Goal: Task Accomplishment & Management: Complete application form

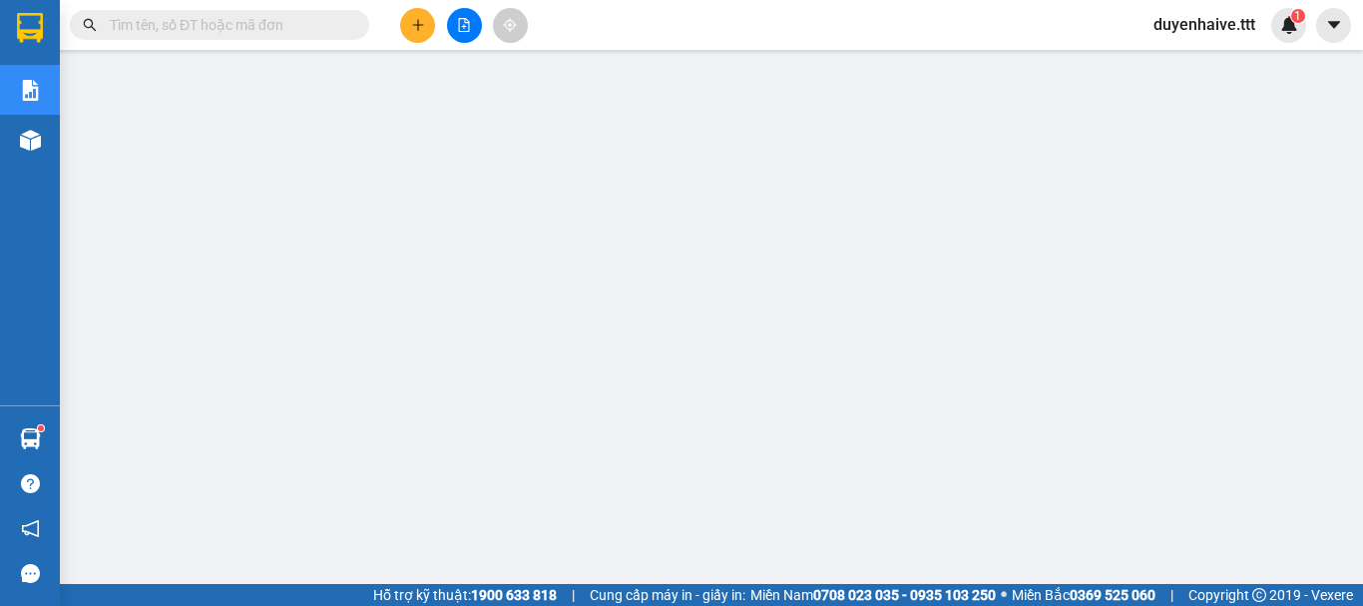
click at [324, 28] on input "text" at bounding box center [228, 25] width 236 height 22
click at [166, 29] on input "text" at bounding box center [228, 25] width 236 height 22
type input "1"
click at [219, 20] on input "text" at bounding box center [228, 25] width 236 height 22
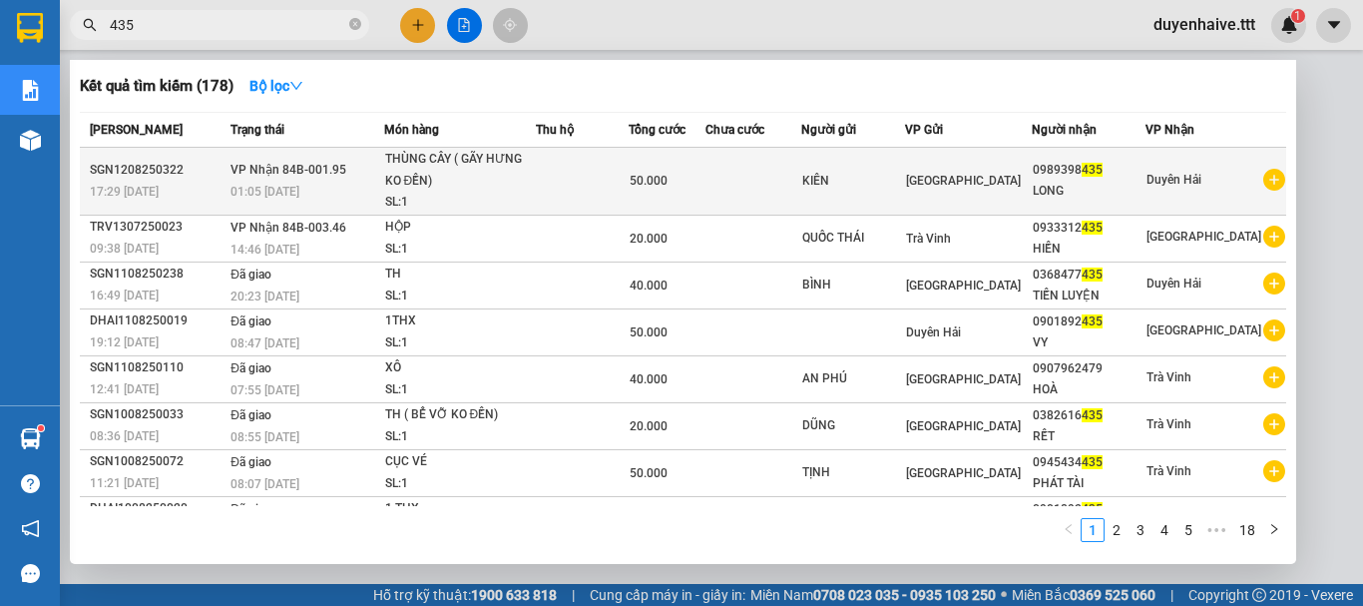
type input "435"
click at [546, 183] on td at bounding box center [583, 182] width 94 height 68
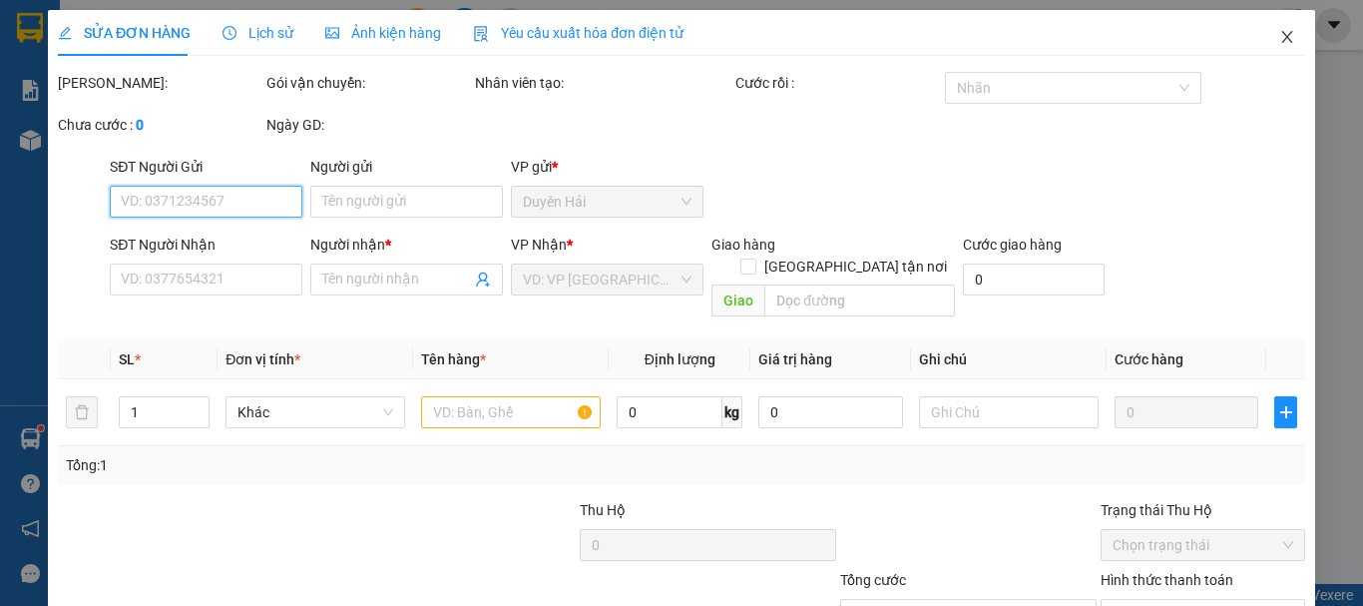
type input "KIÊN"
type input "0989398435"
type input "LONG"
type input "50.000"
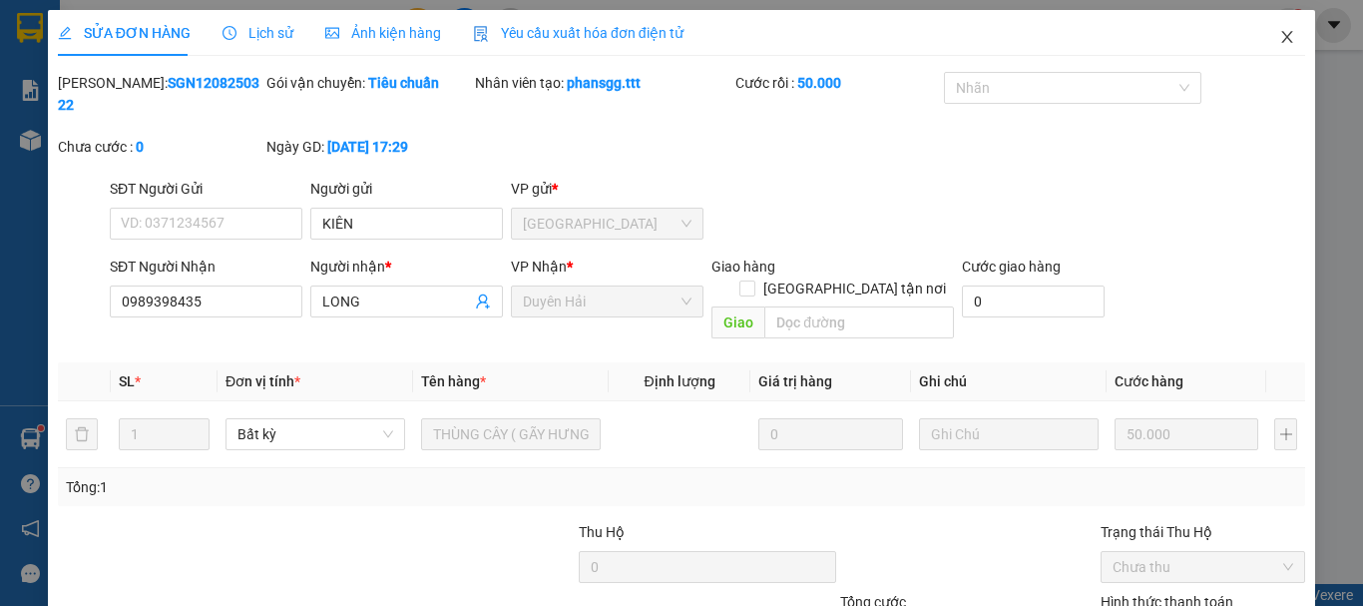
click at [1280, 40] on icon "close" at bounding box center [1288, 37] width 16 height 16
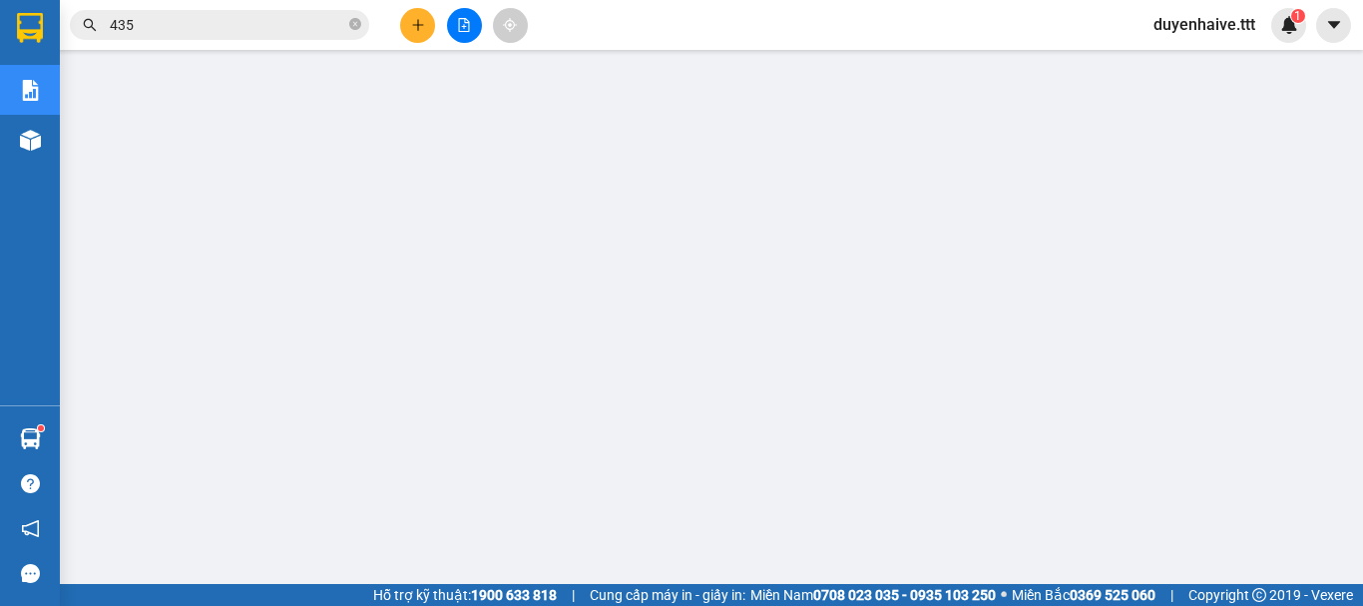
click at [216, 17] on input "435" at bounding box center [228, 25] width 236 height 22
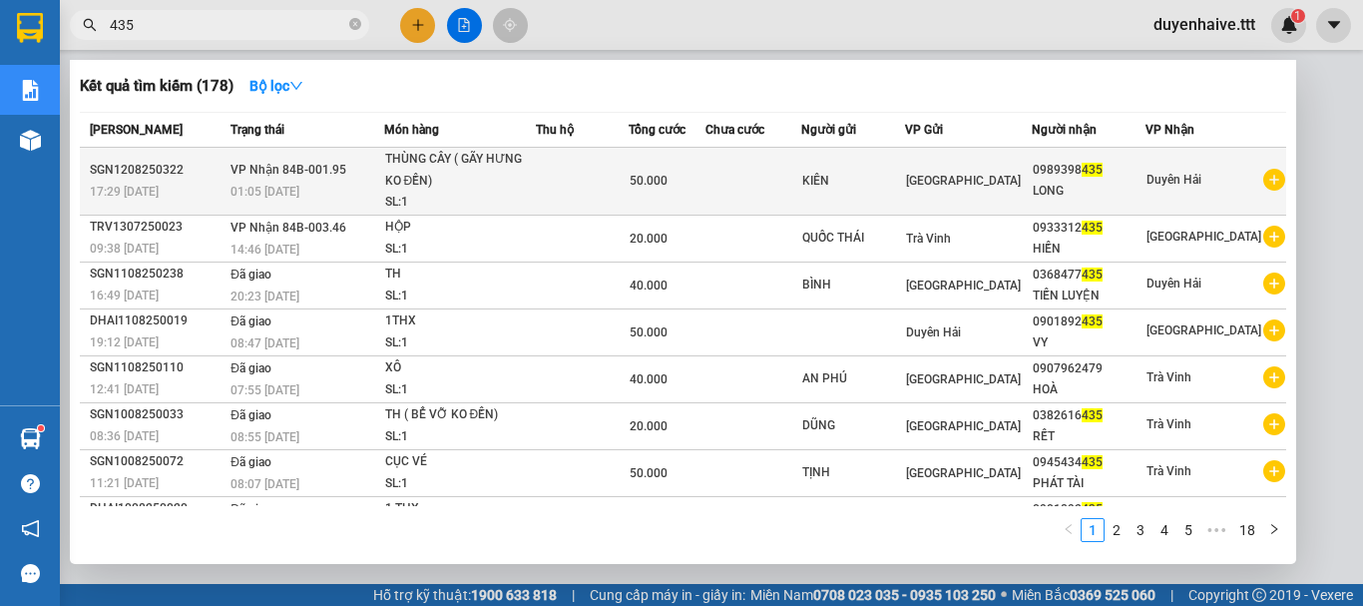
click at [836, 182] on div "KIÊN" at bounding box center [853, 181] width 103 height 21
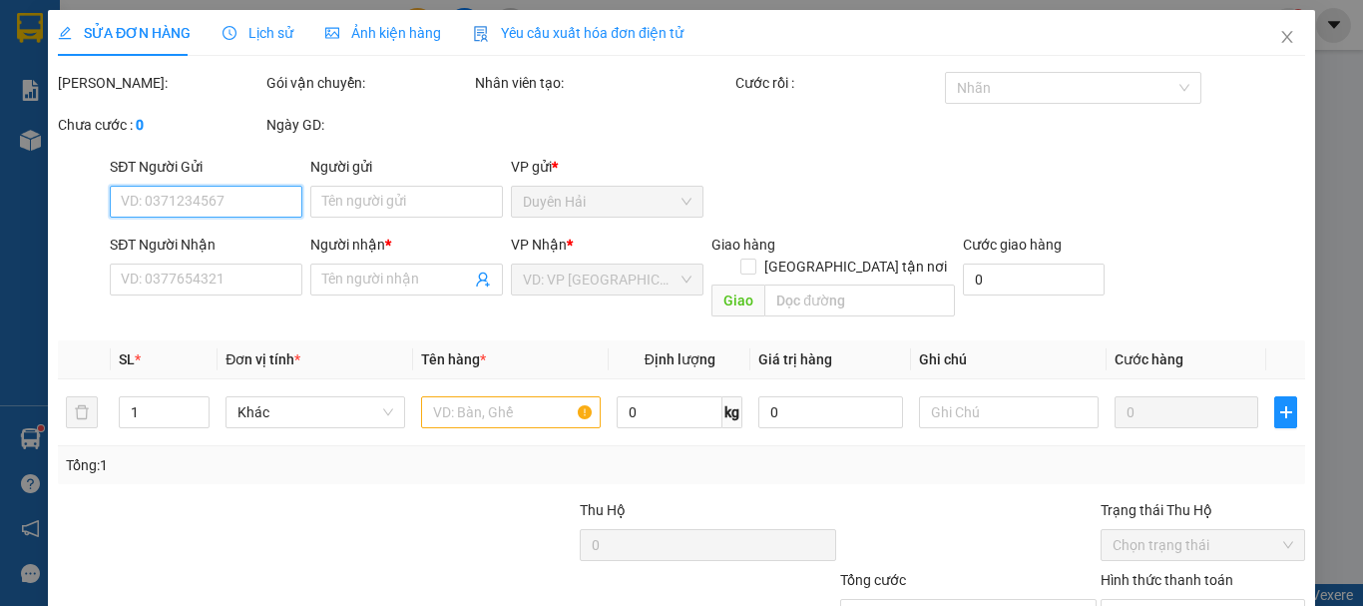
type input "KIÊN"
type input "0989398435"
type input "LONG"
type input "50.000"
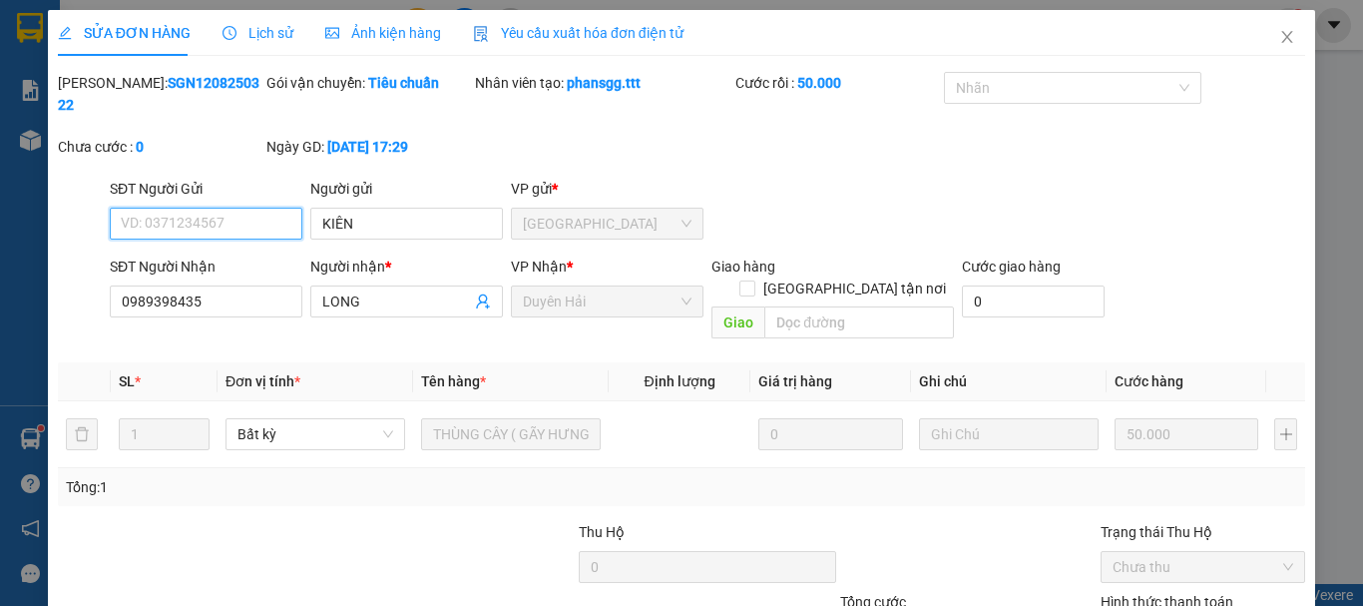
scroll to position [137, 0]
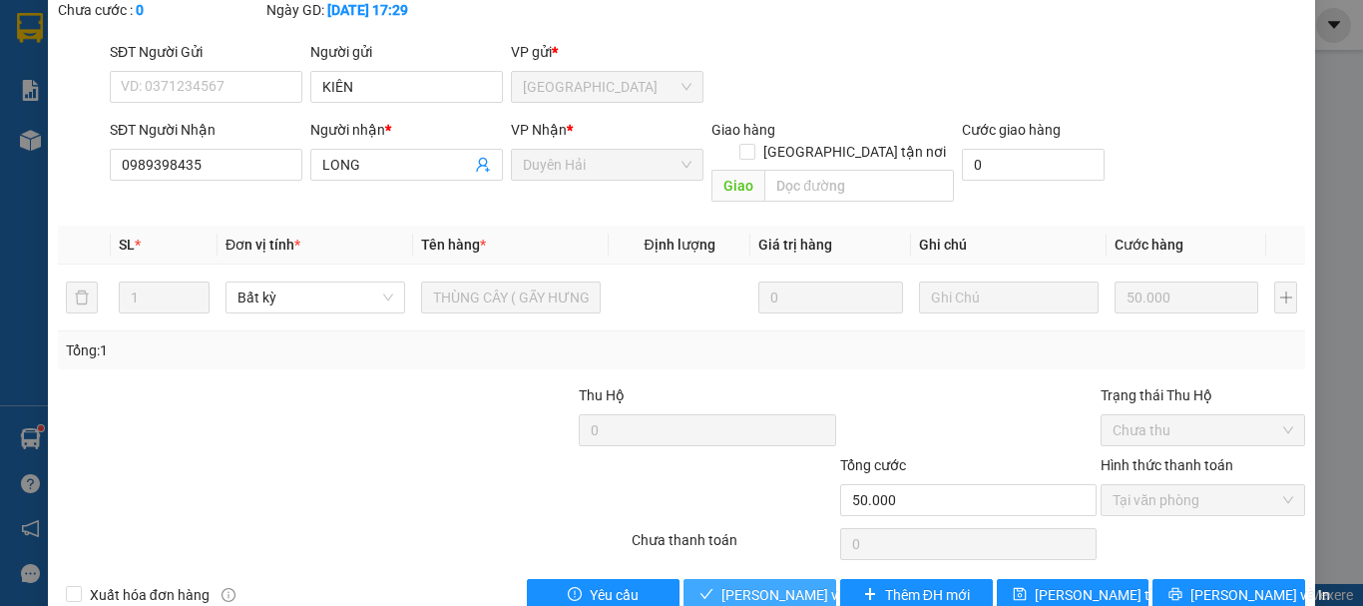
click at [737, 584] on span "[PERSON_NAME] và Giao hàng" at bounding box center [818, 595] width 192 height 22
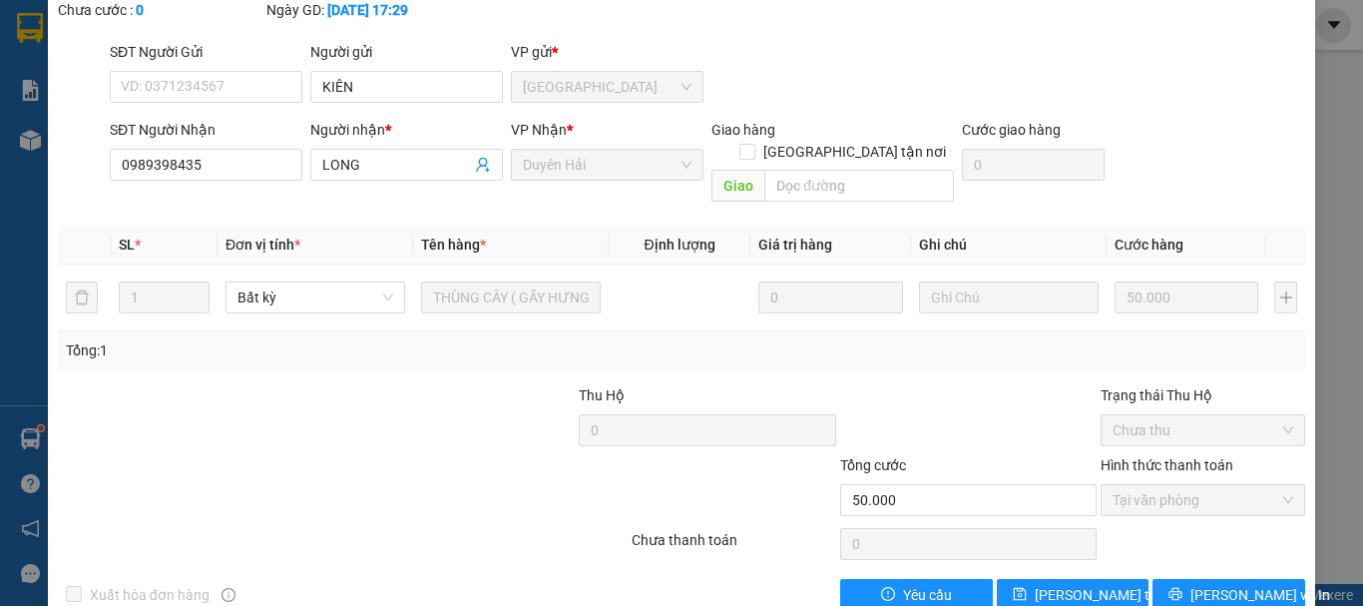
scroll to position [0, 0]
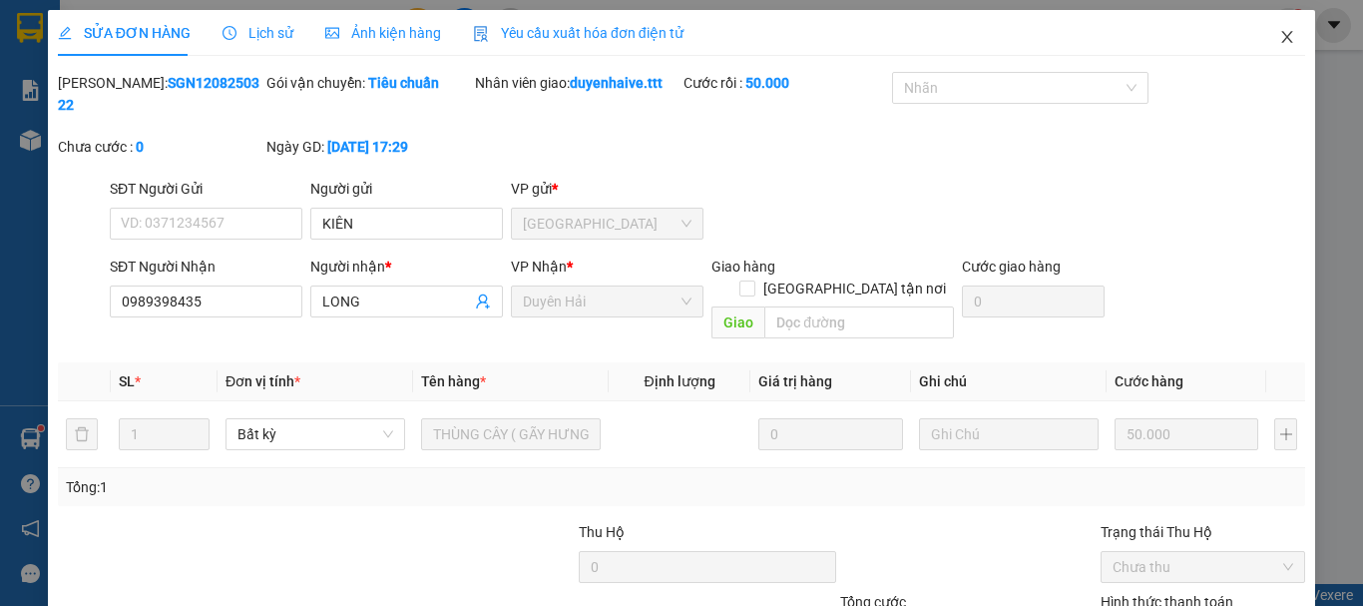
click at [1280, 36] on icon "close" at bounding box center [1288, 37] width 16 height 16
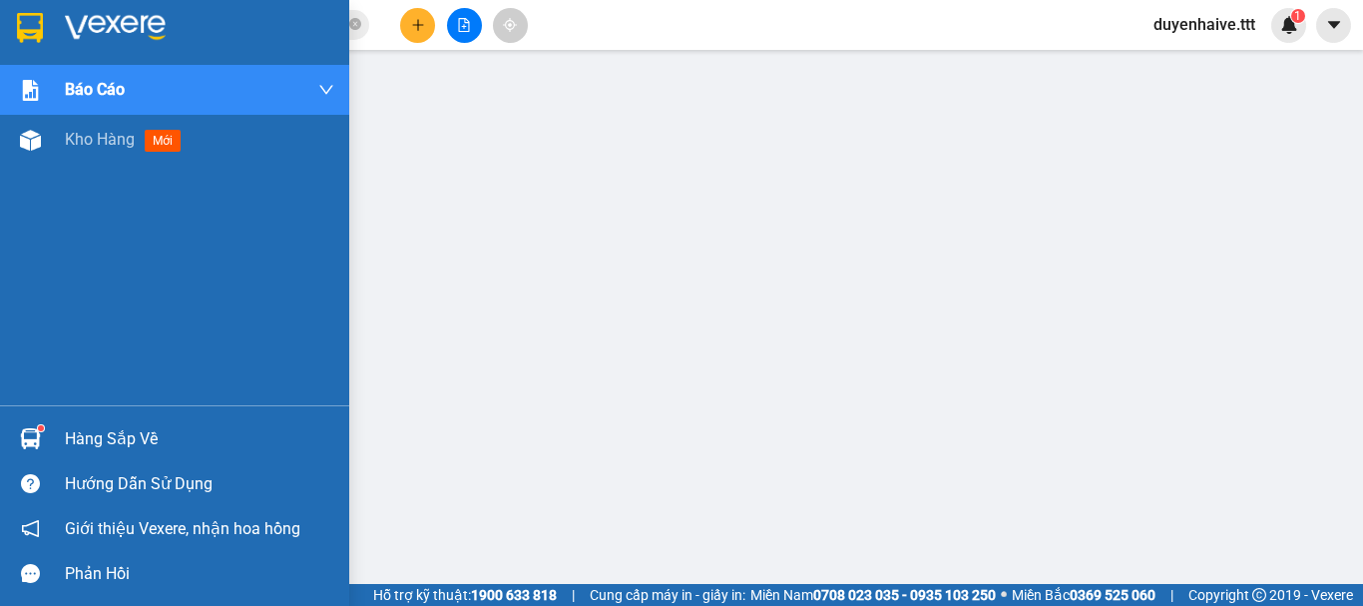
click at [128, 439] on div "Hàng sắp về" at bounding box center [199, 439] width 269 height 30
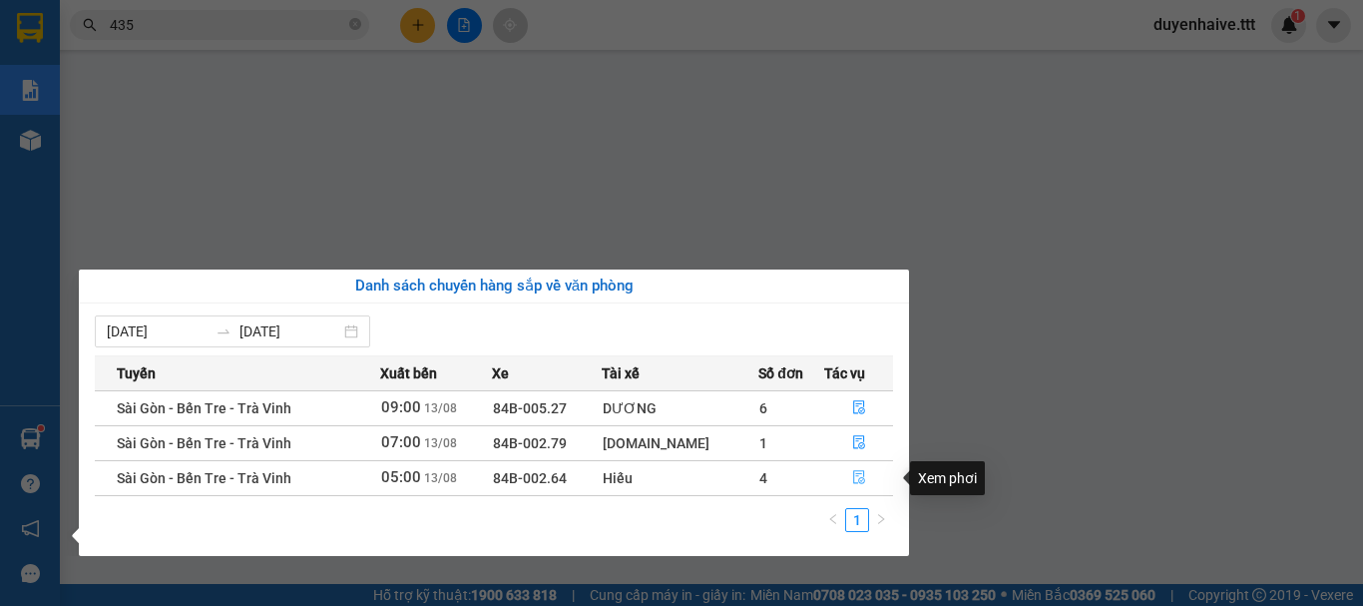
click at [864, 482] on button "button" at bounding box center [858, 478] width 67 height 32
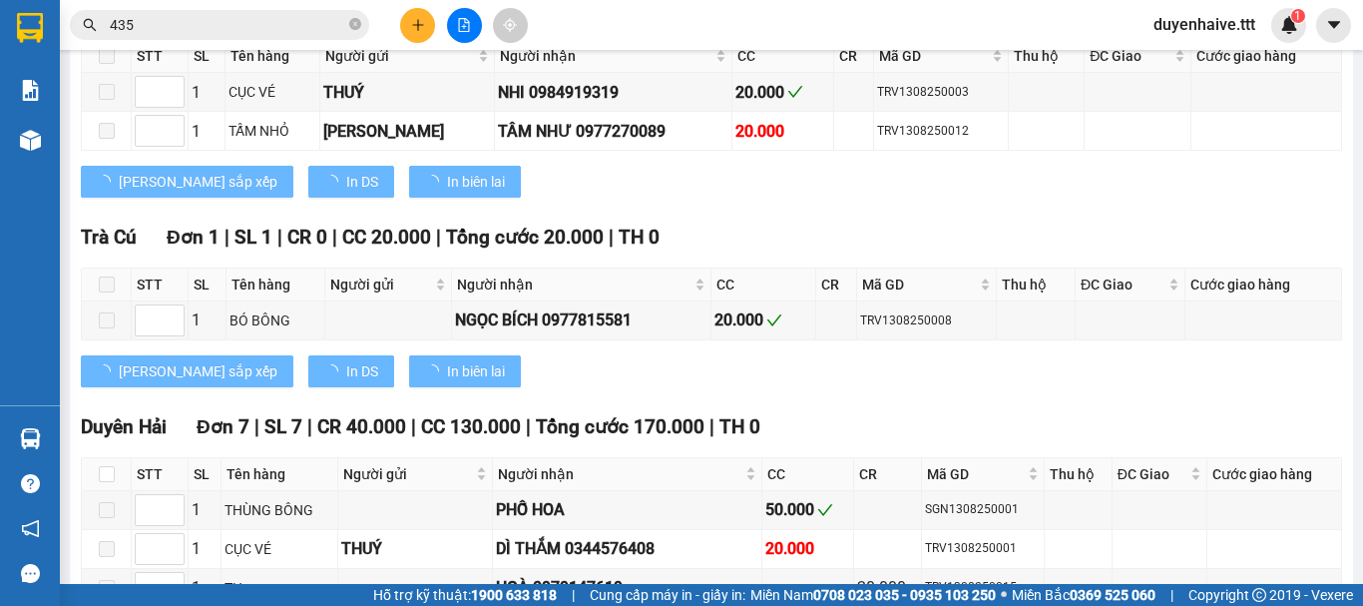
type input "[DATE]"
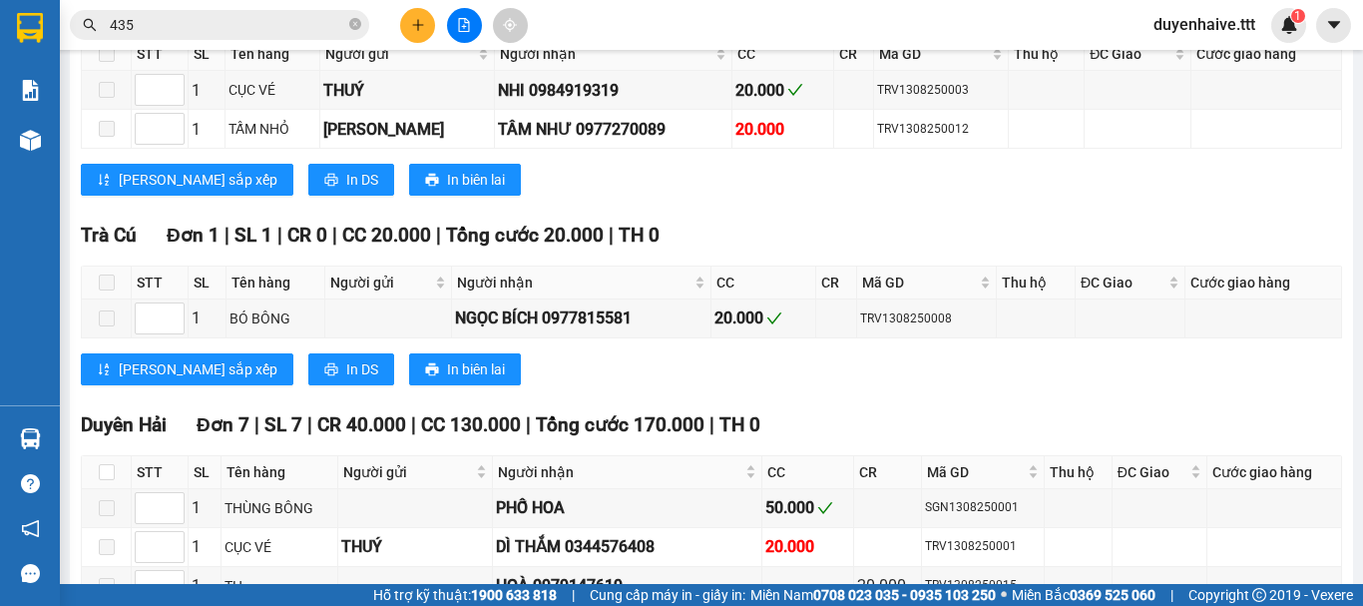
scroll to position [1006, 0]
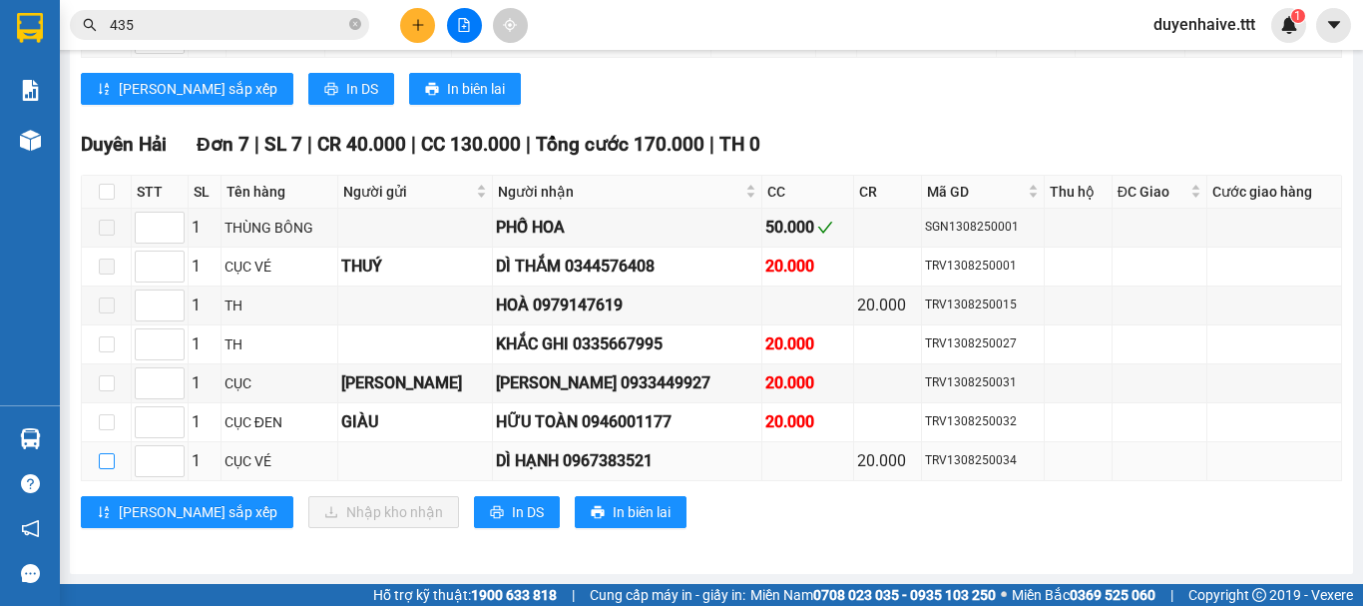
click at [99, 461] on input "checkbox" at bounding box center [107, 461] width 16 height 16
checkbox input "true"
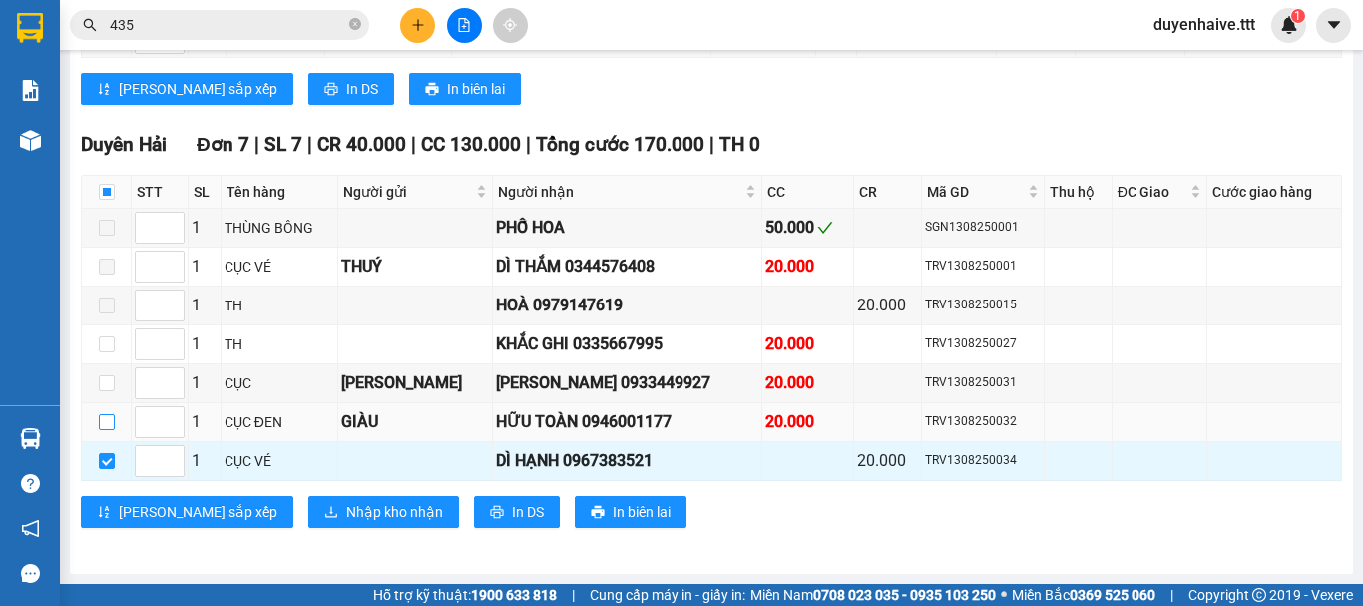
click at [110, 419] on input "checkbox" at bounding box center [107, 422] width 16 height 16
checkbox input "true"
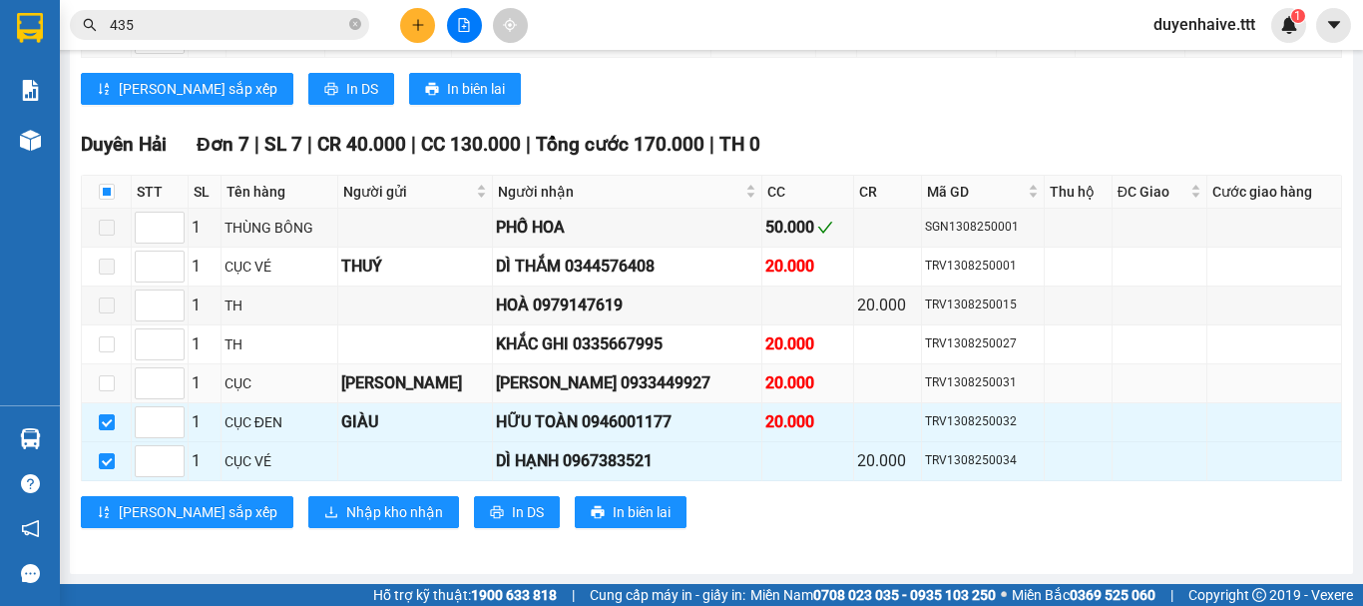
click at [109, 396] on td at bounding box center [107, 383] width 50 height 39
click at [107, 378] on input "checkbox" at bounding box center [107, 383] width 16 height 16
checkbox input "true"
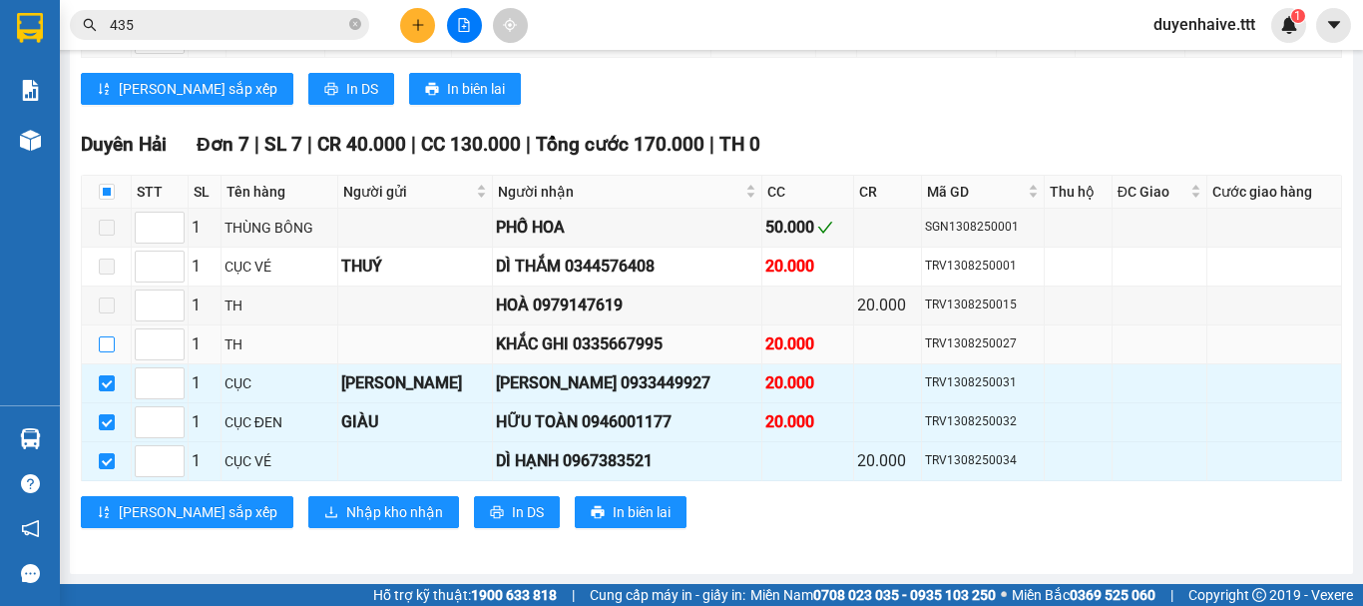
click at [106, 337] on input "checkbox" at bounding box center [107, 344] width 16 height 16
checkbox input "true"
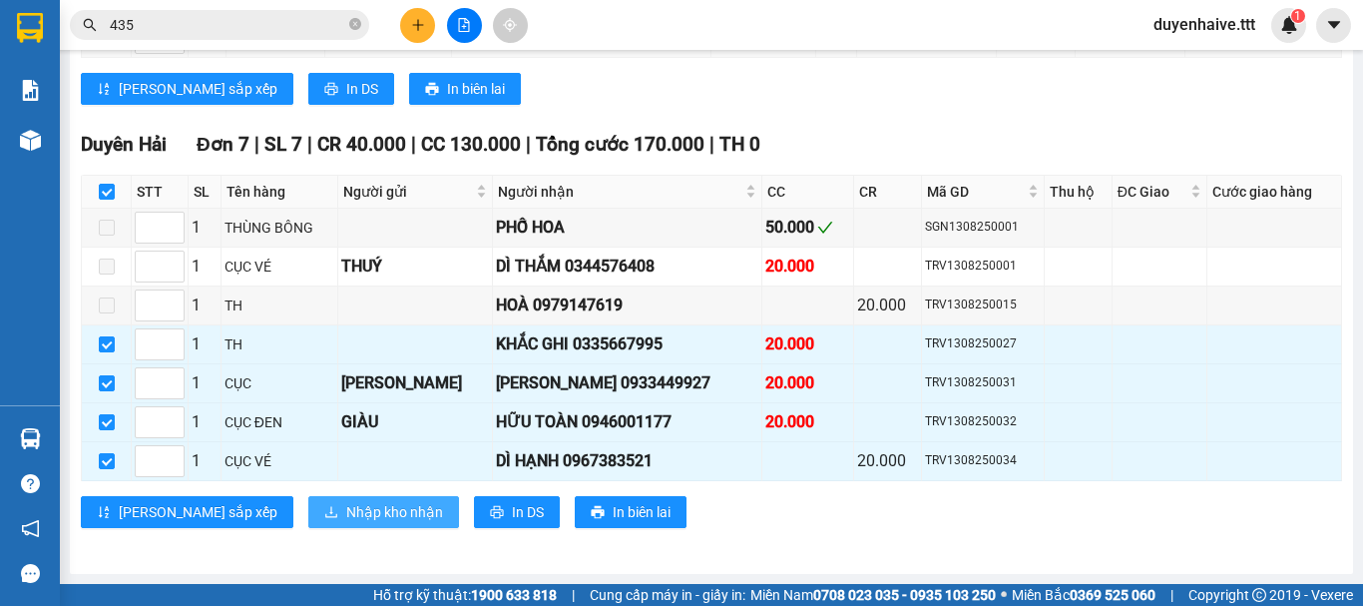
click at [346, 508] on span "Nhập kho nhận" at bounding box center [394, 512] width 97 height 22
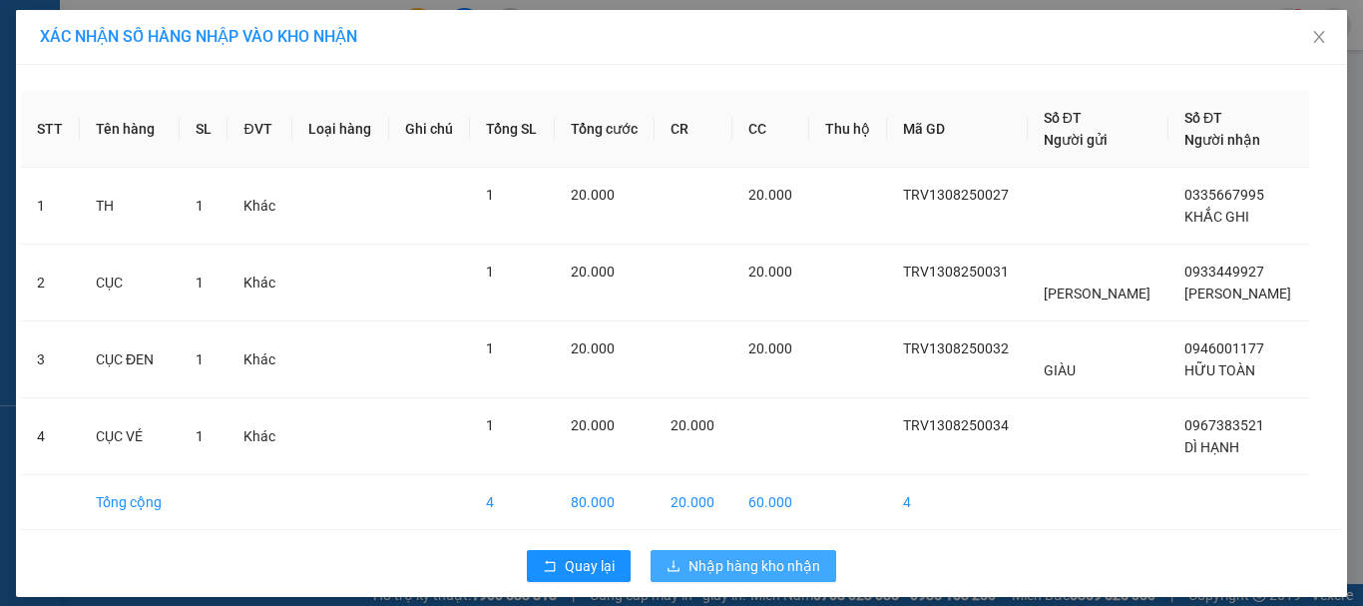
click at [743, 552] on button "Nhập hàng kho nhận" at bounding box center [744, 566] width 186 height 32
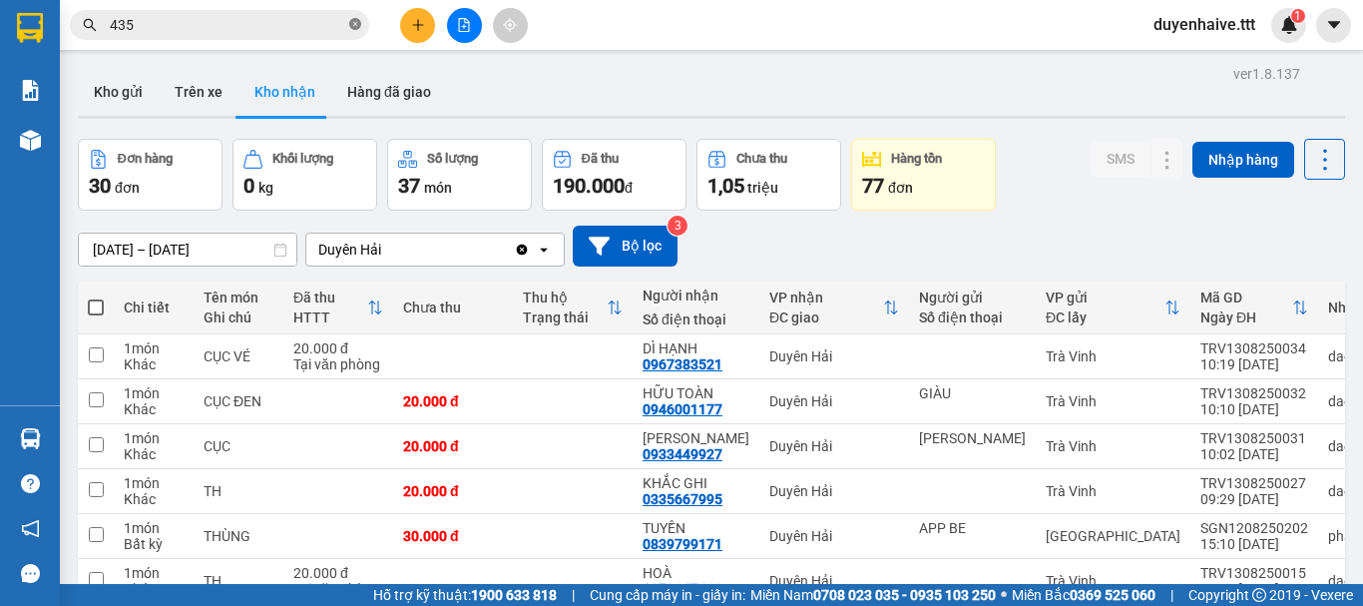
click at [357, 24] on icon "close-circle" at bounding box center [355, 24] width 12 height 12
type input "D"
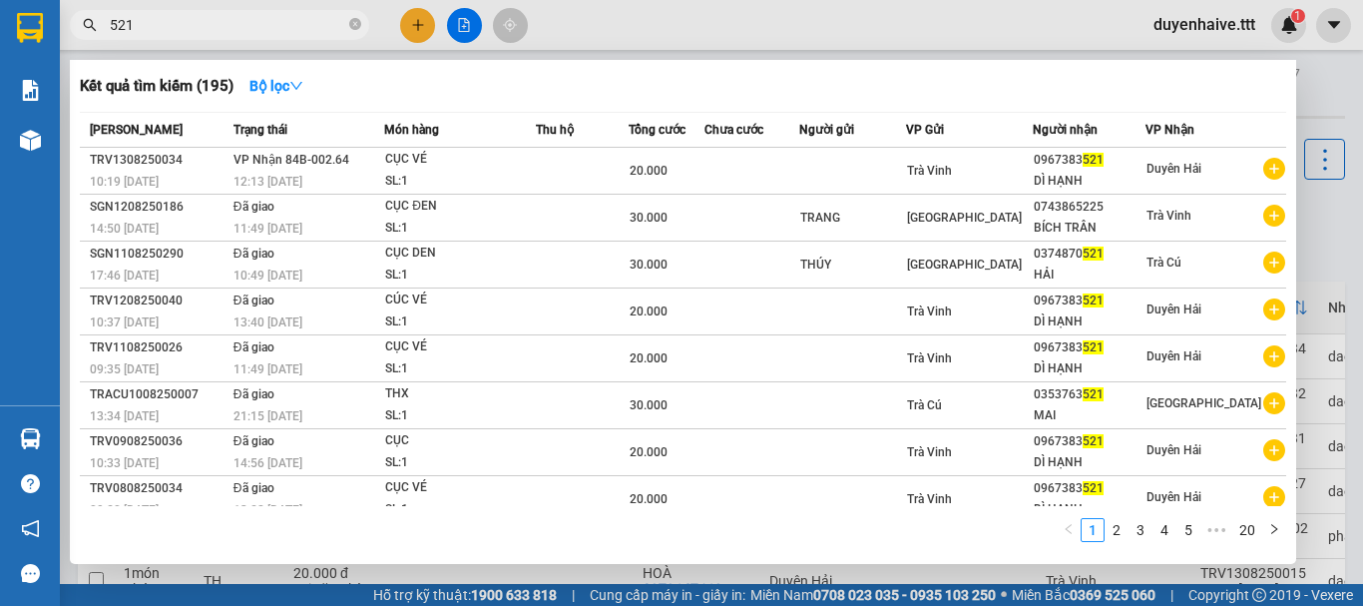
type input "521"
click at [576, 147] on th "Thu hộ" at bounding box center [582, 130] width 93 height 35
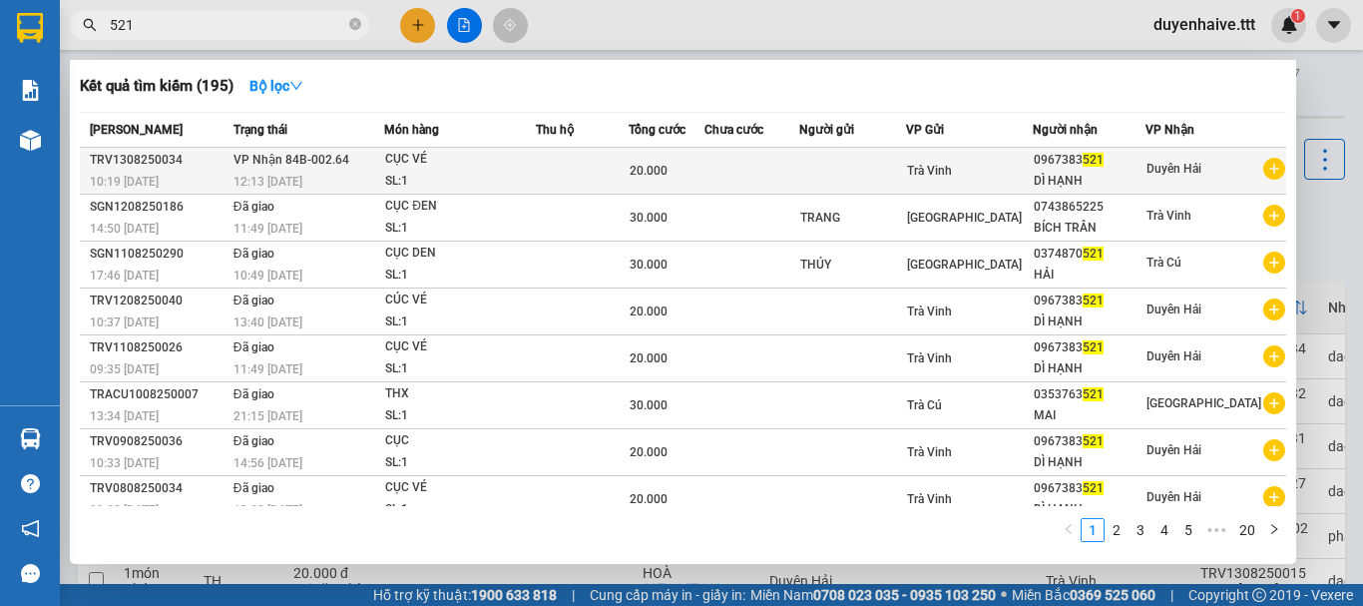
click at [579, 168] on td at bounding box center [582, 171] width 93 height 47
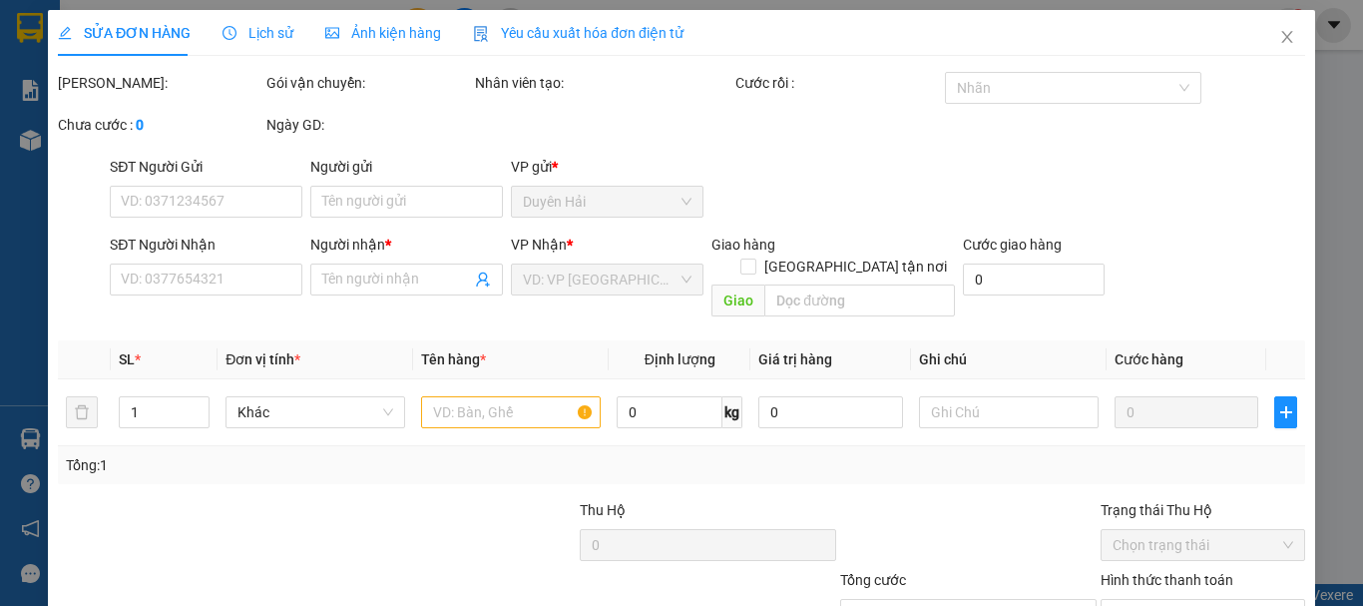
type input "0967383521"
type input "DÌ HẠNH"
type input "20.000"
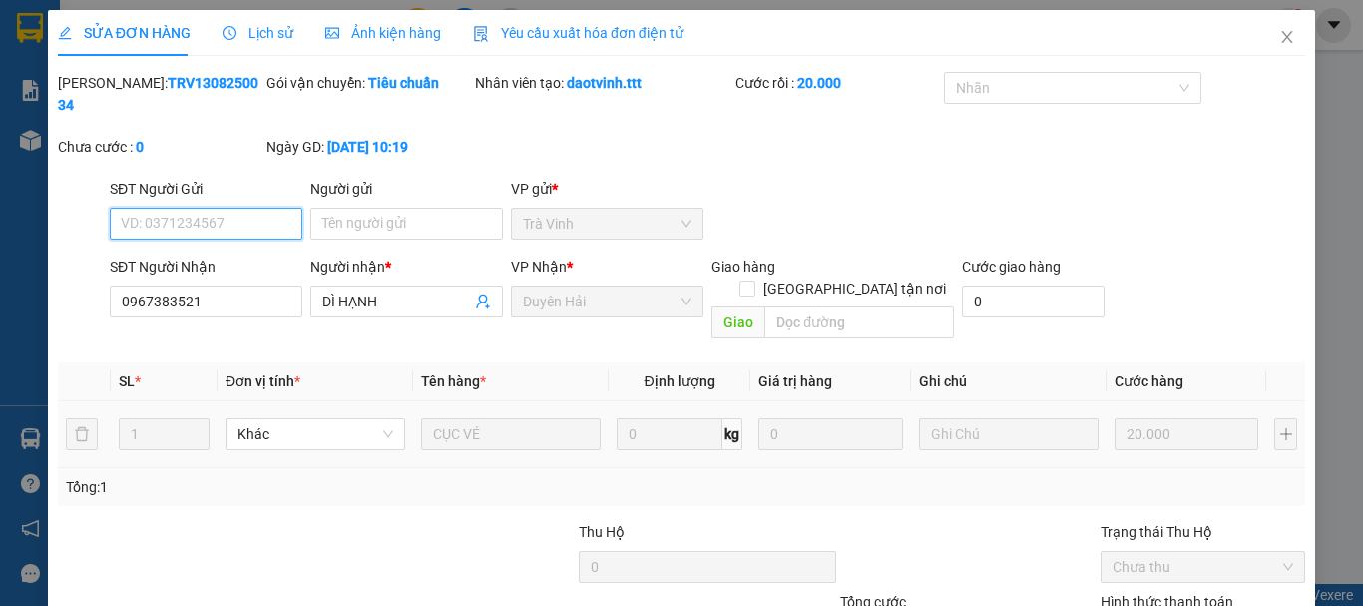
scroll to position [137, 0]
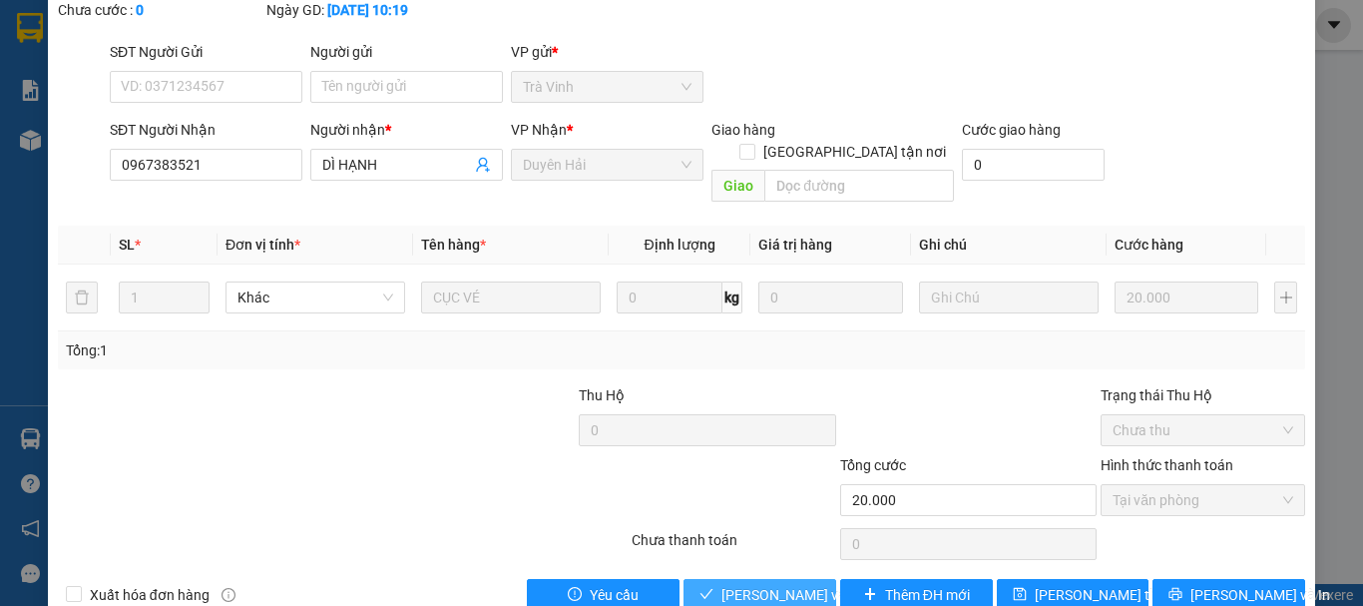
click at [743, 584] on span "[PERSON_NAME] và Giao hàng" at bounding box center [818, 595] width 192 height 22
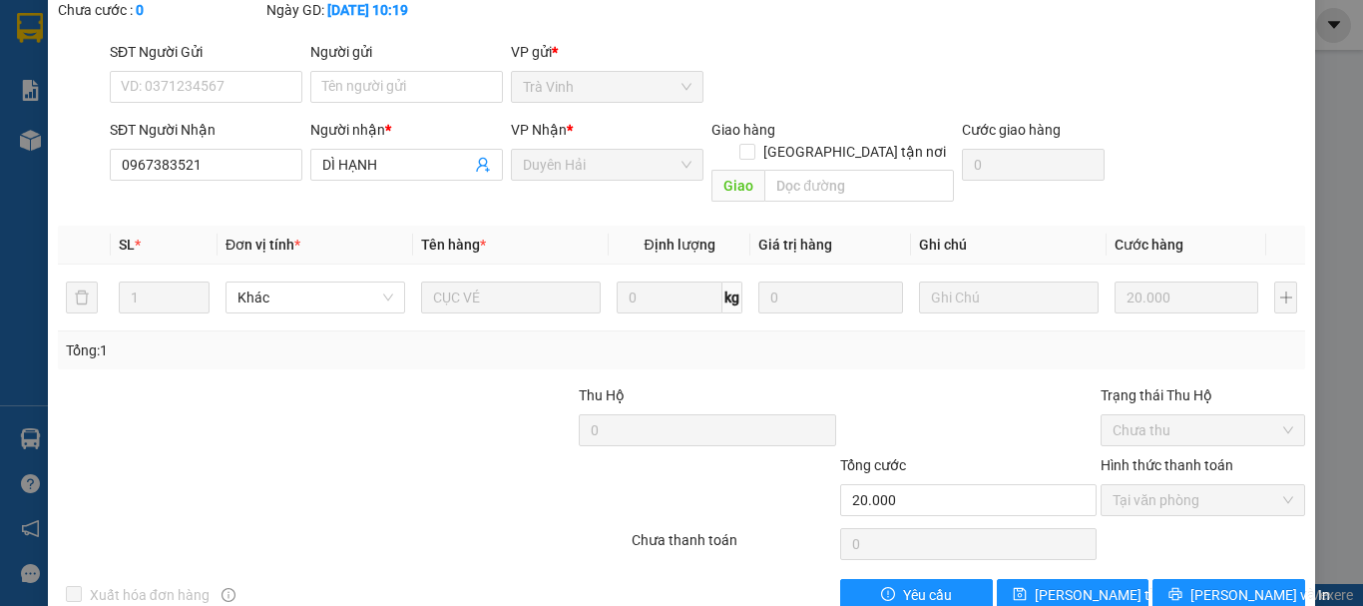
scroll to position [0, 0]
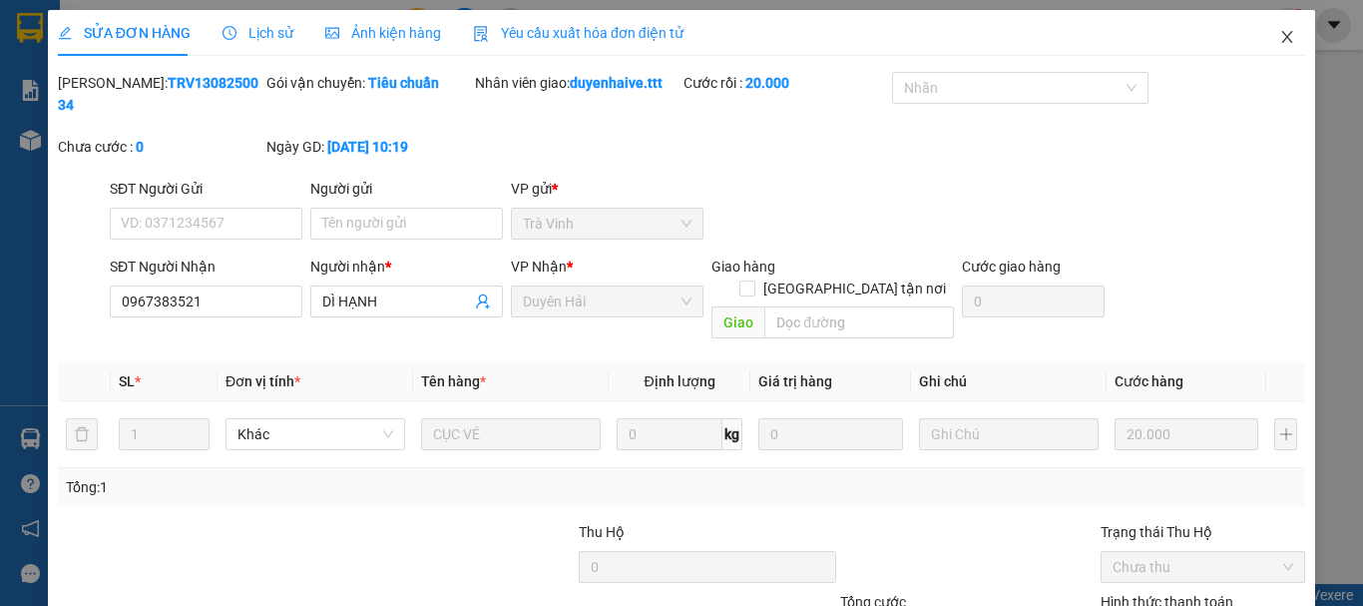
click at [1280, 33] on icon "close" at bounding box center [1288, 37] width 16 height 16
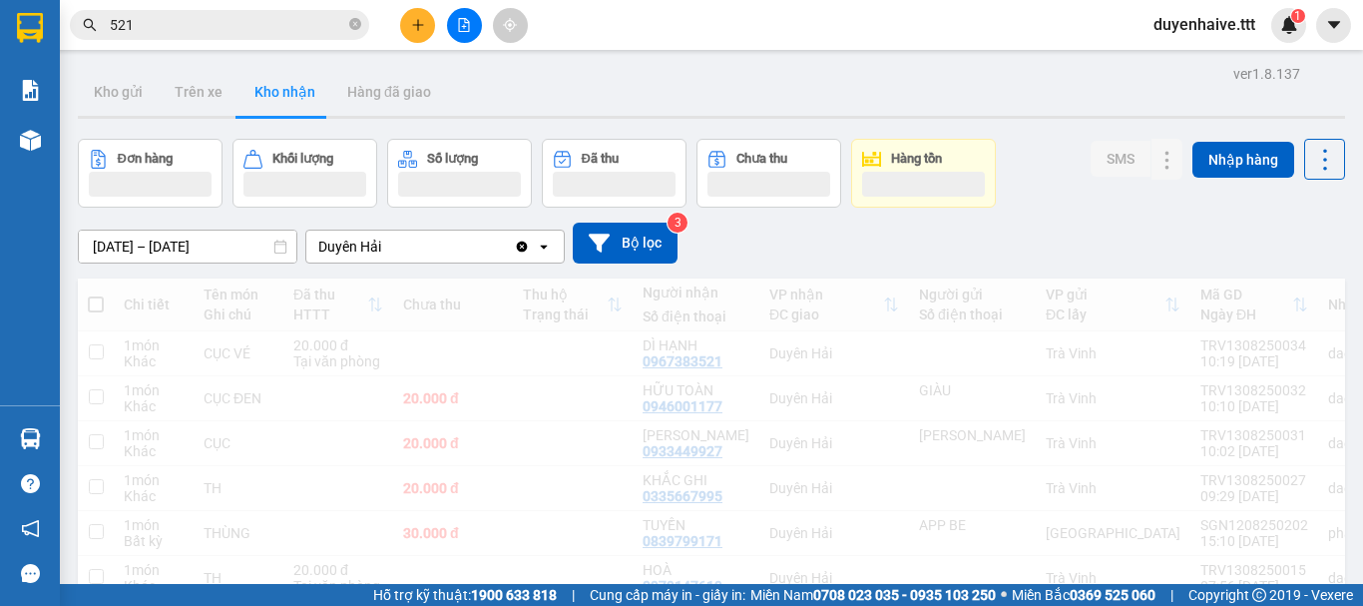
click at [1274, 33] on div "1" at bounding box center [1289, 25] width 35 height 35
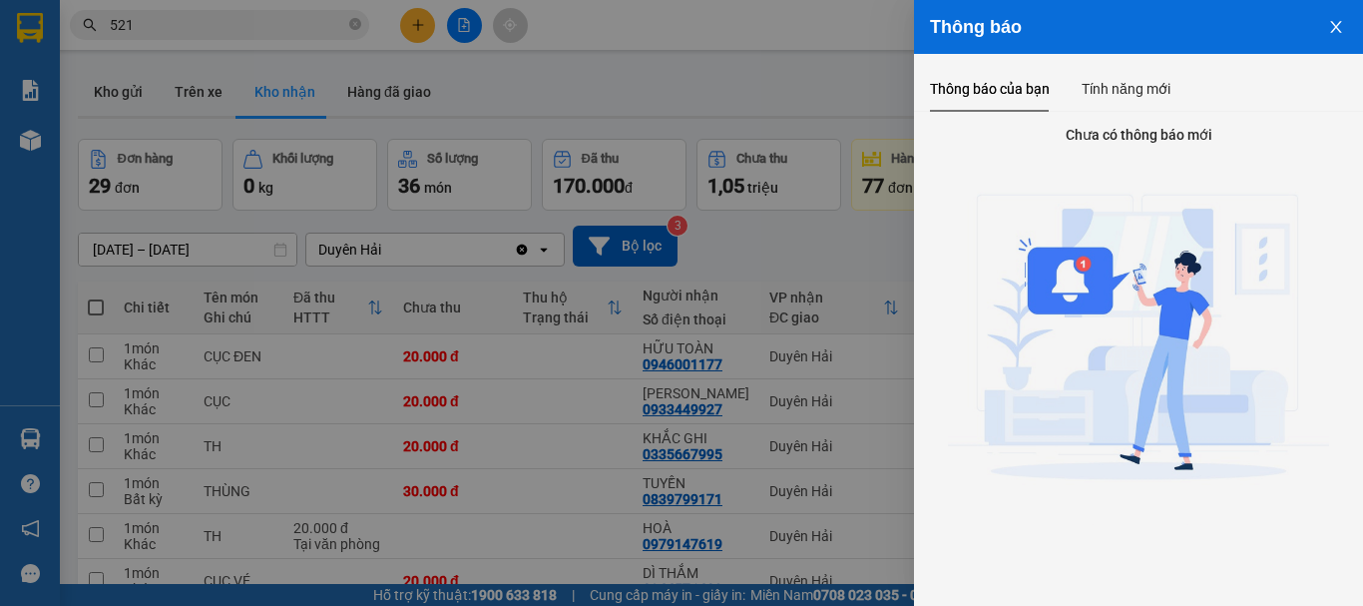
click at [804, 105] on div at bounding box center [681, 303] width 1363 height 606
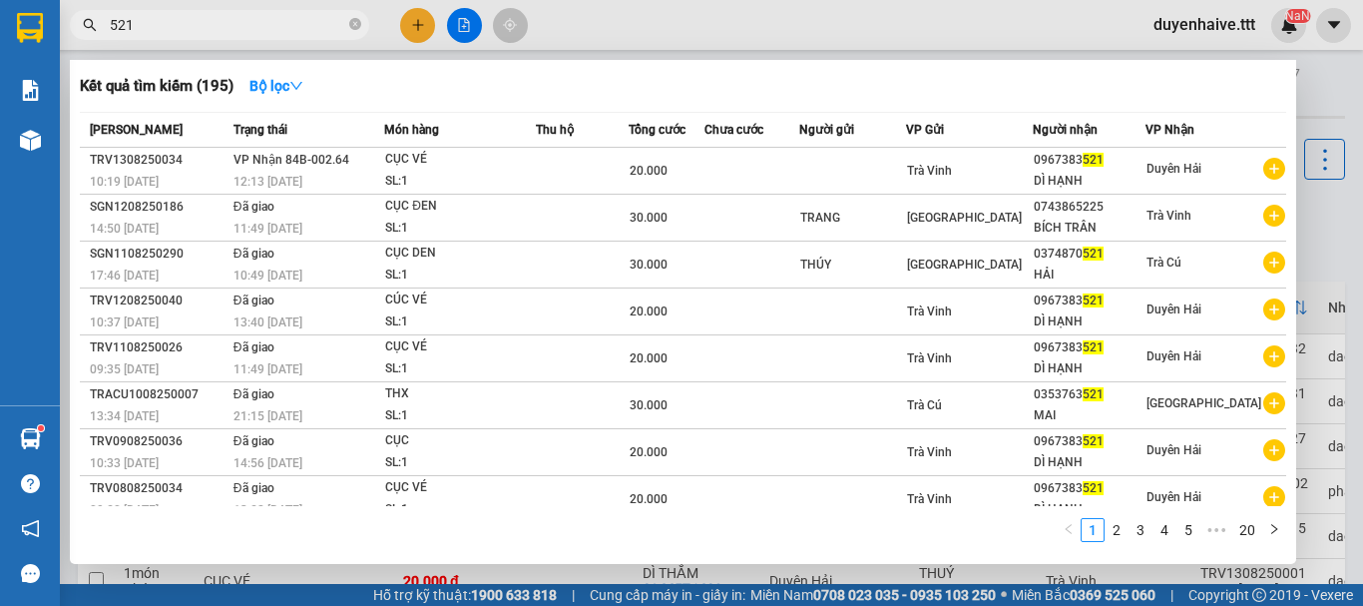
click at [210, 27] on input "521" at bounding box center [228, 25] width 236 height 22
type input "5"
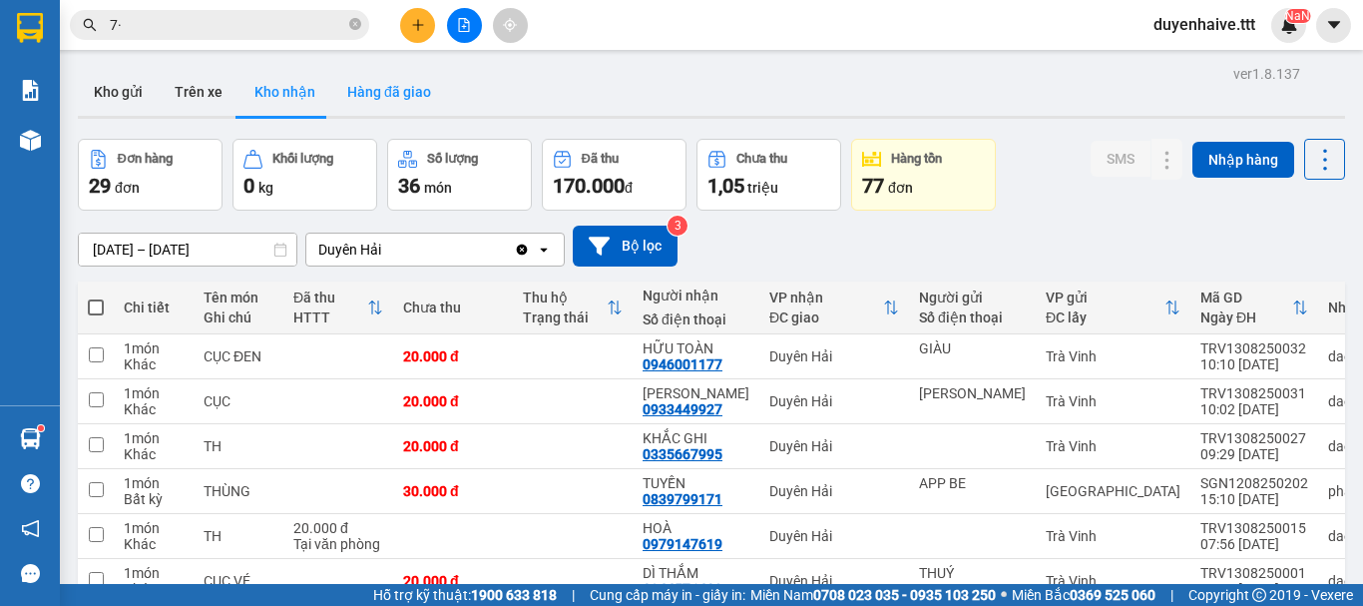
type input "7"
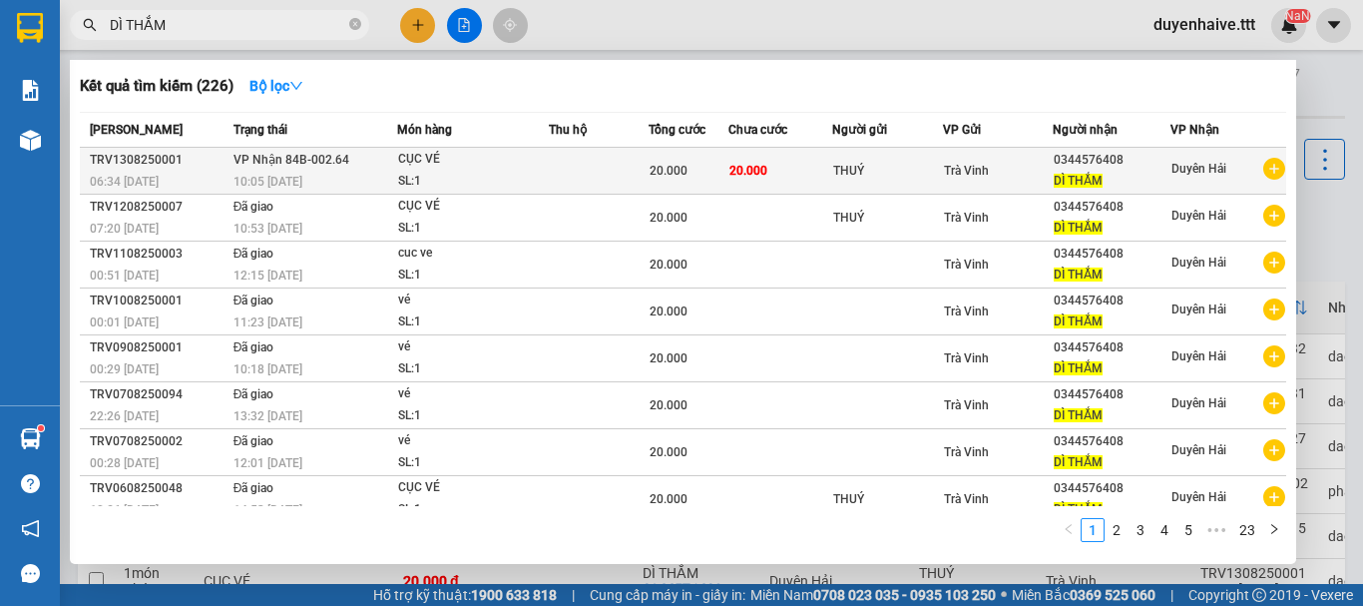
type input "DÌ THẮM"
click at [501, 165] on div "CỤC VÉ" at bounding box center [473, 160] width 150 height 22
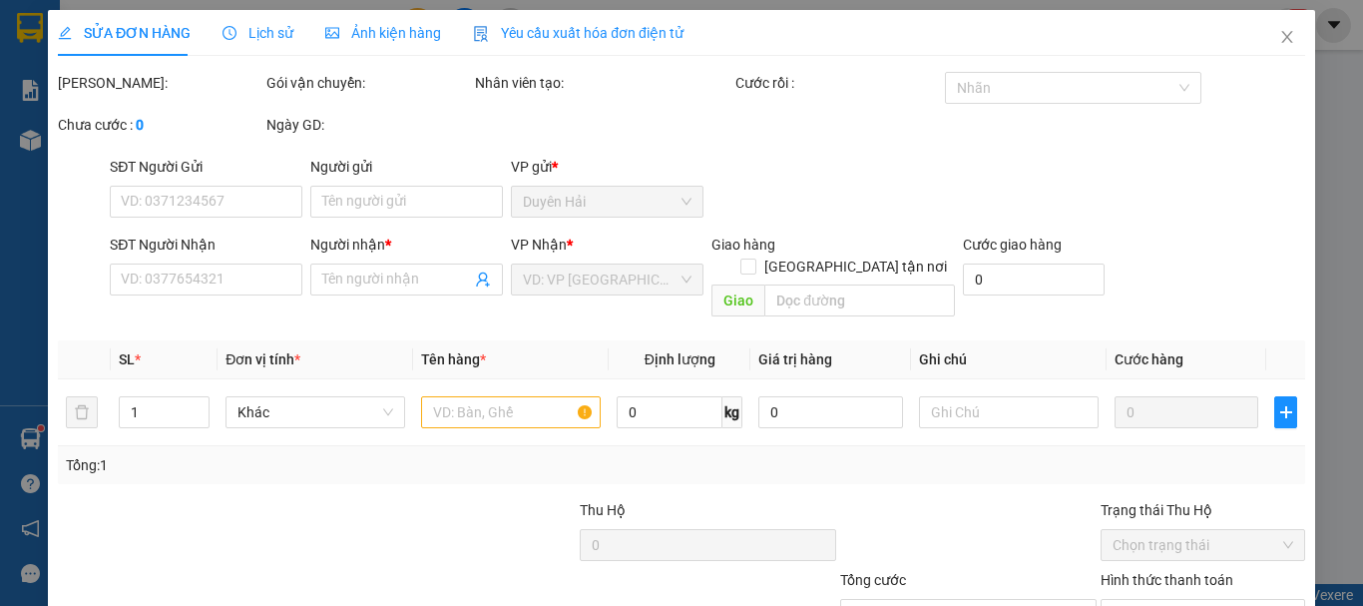
type input "THUÝ"
type input "0344576408"
type input "DÌ THẮM"
type input "20.000"
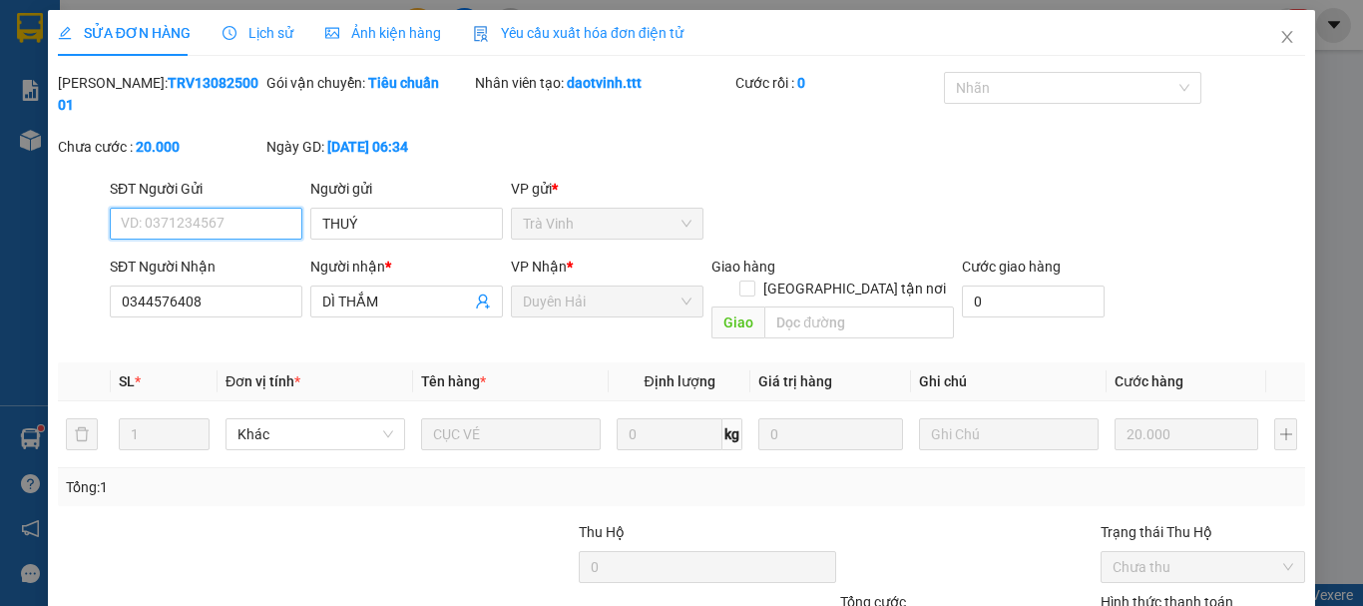
scroll to position [137, 0]
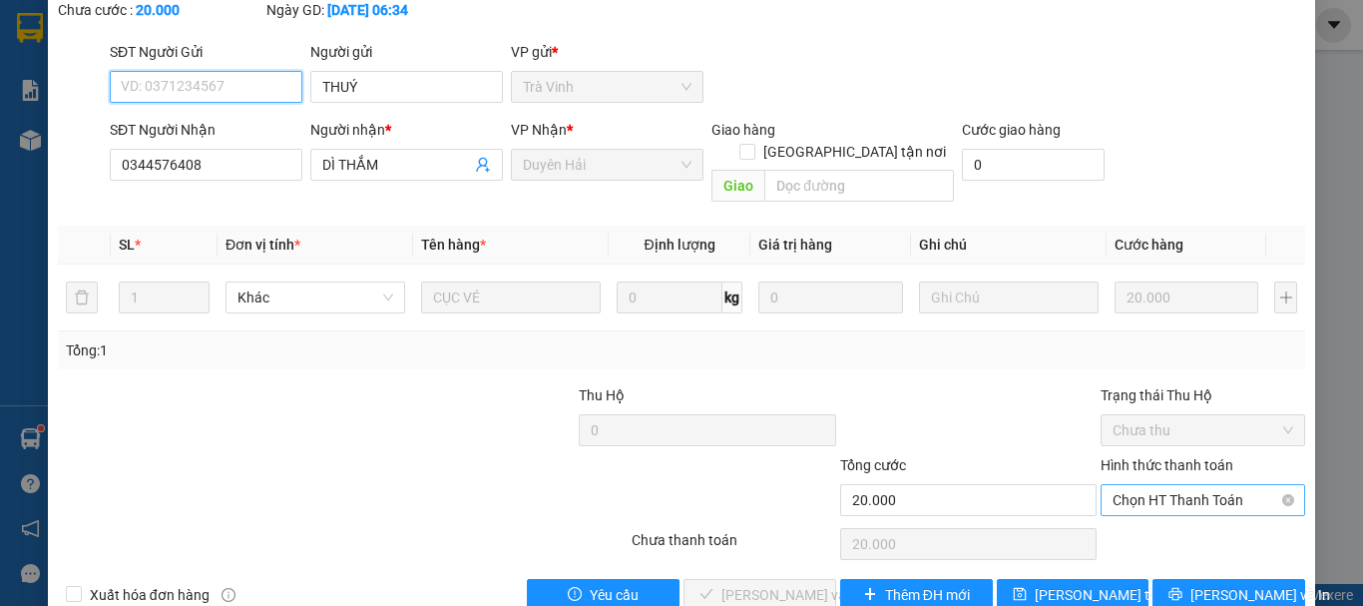
click at [1158, 485] on span "Chọn HT Thanh Toán" at bounding box center [1203, 500] width 181 height 30
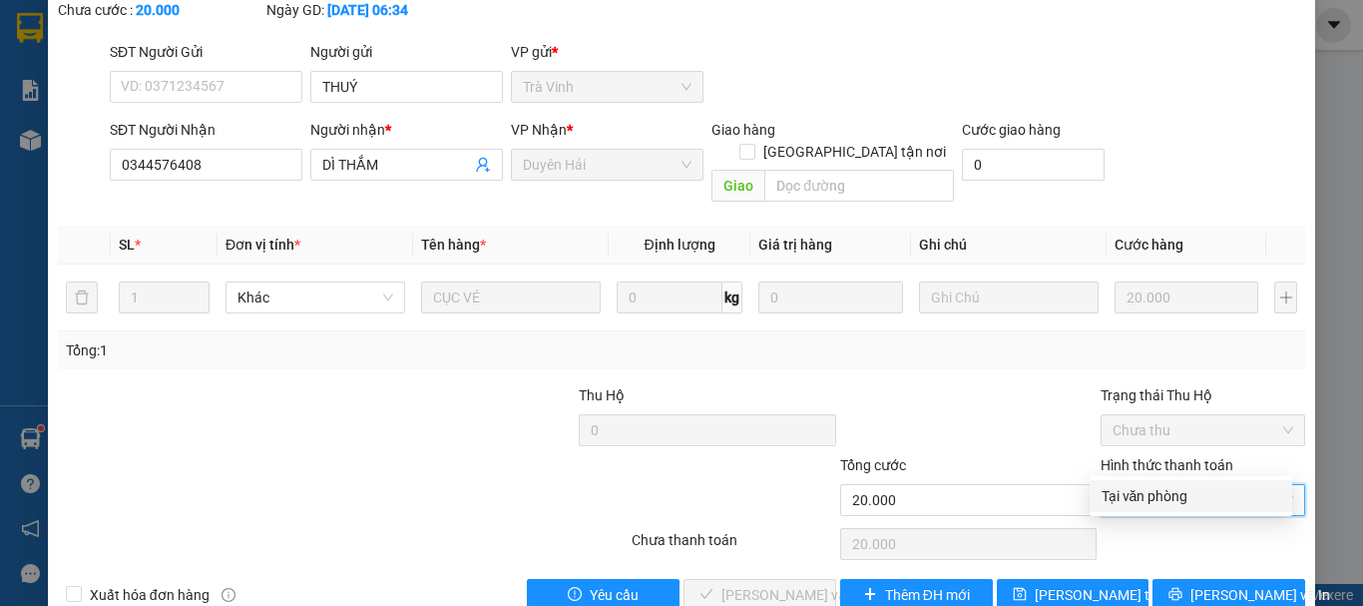
click at [1154, 493] on div "Tại văn phòng" at bounding box center [1191, 496] width 179 height 22
type input "0"
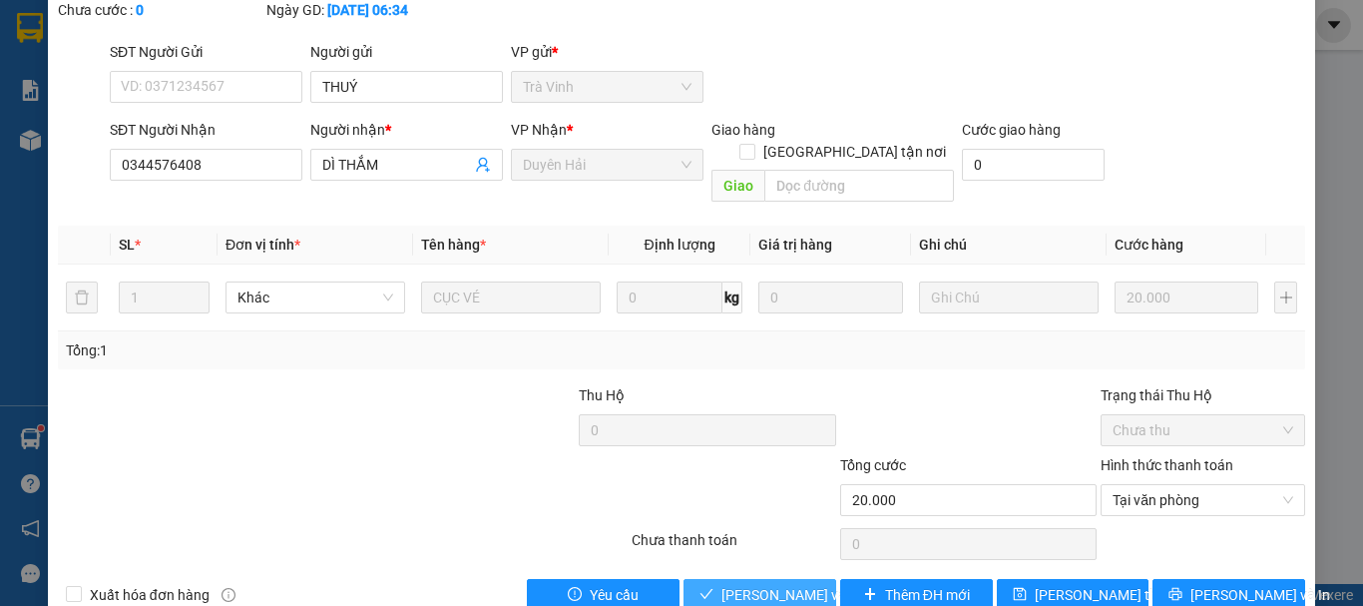
click at [731, 584] on span "[PERSON_NAME] và Giao hàng" at bounding box center [818, 595] width 192 height 22
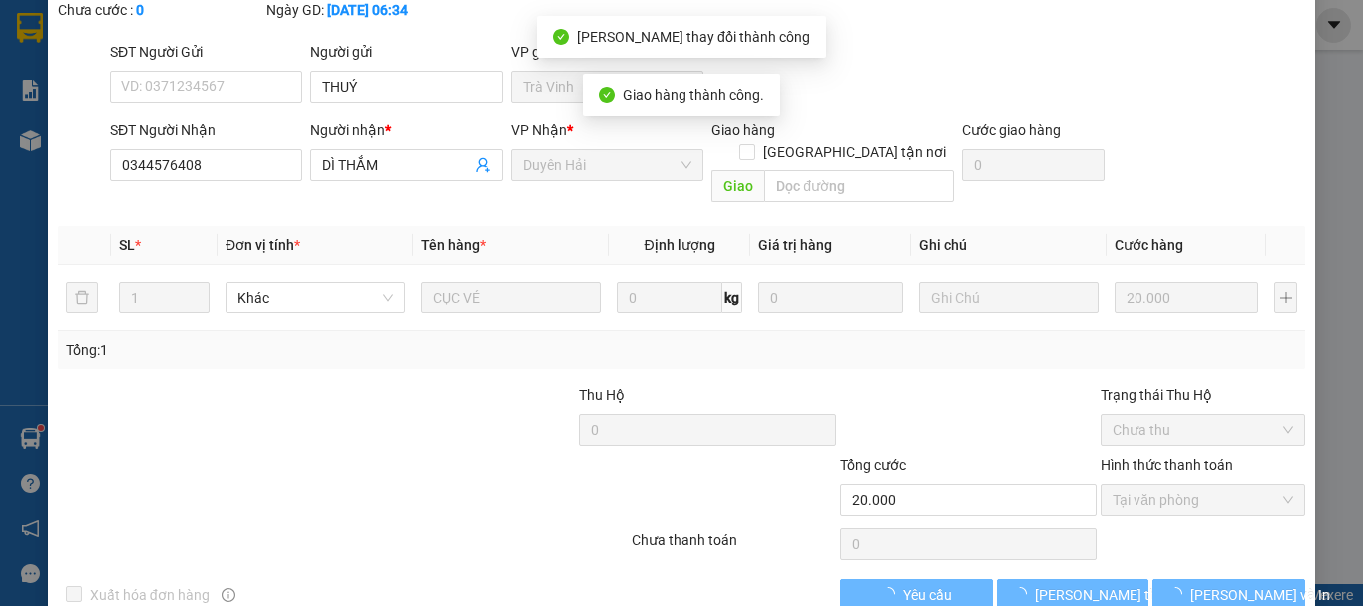
scroll to position [0, 0]
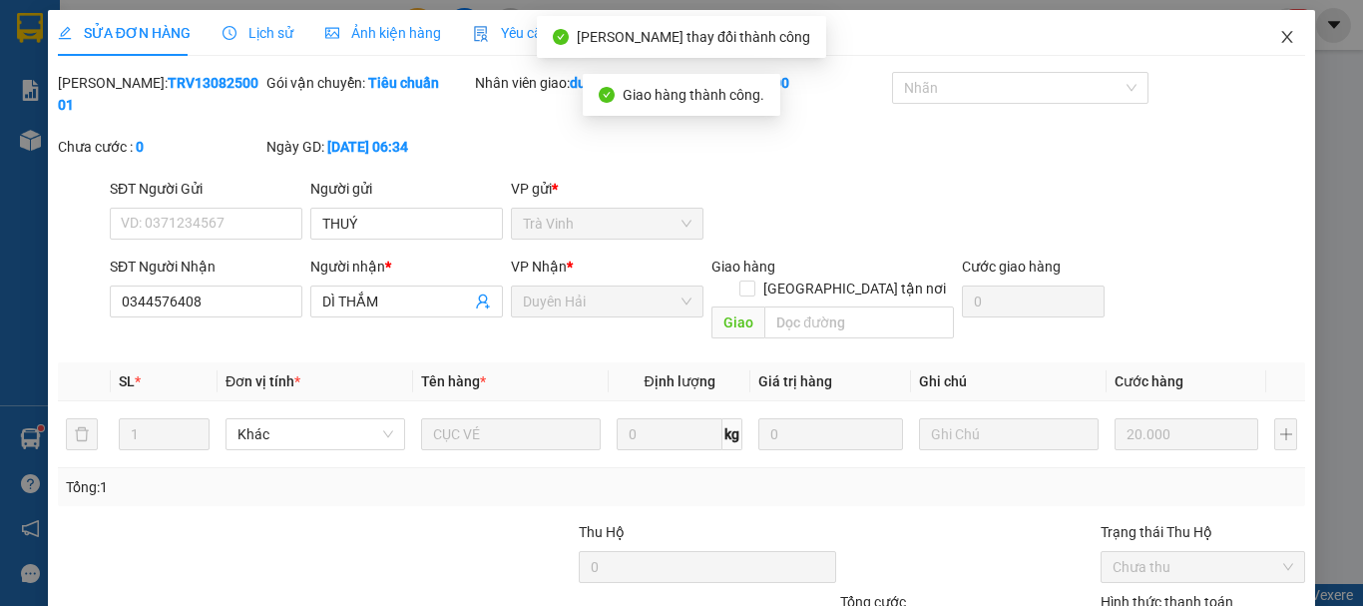
click at [1280, 36] on icon "close" at bounding box center [1288, 37] width 16 height 16
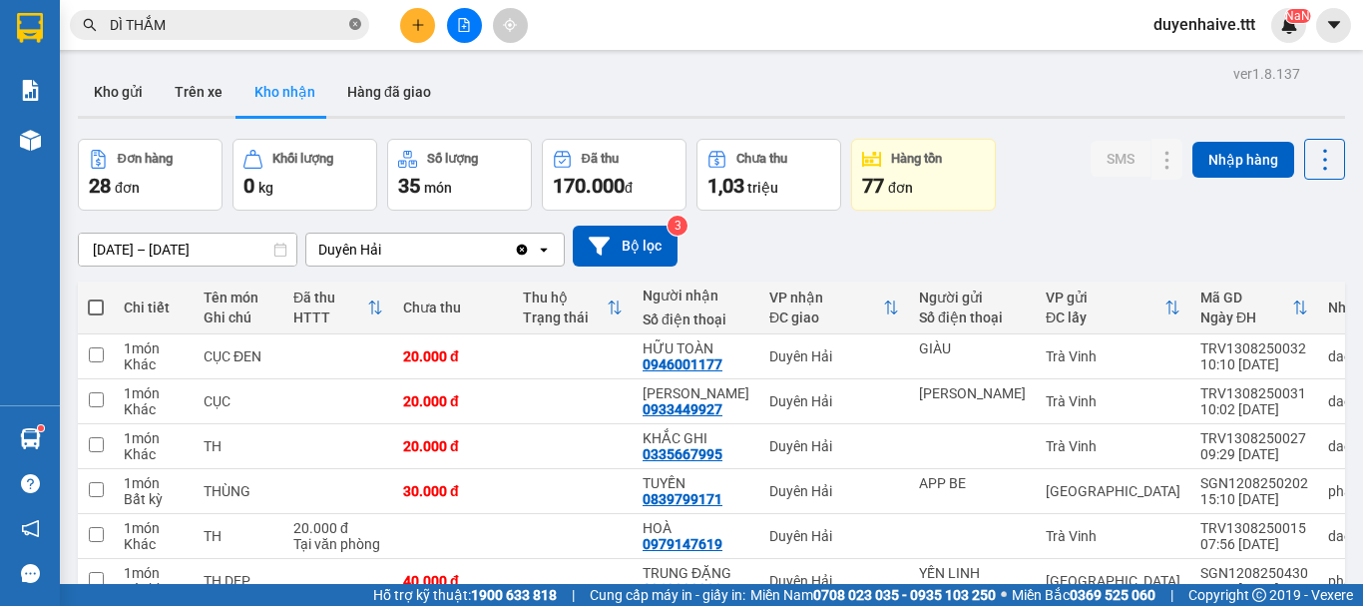
click at [354, 25] on icon "close-circle" at bounding box center [355, 24] width 12 height 12
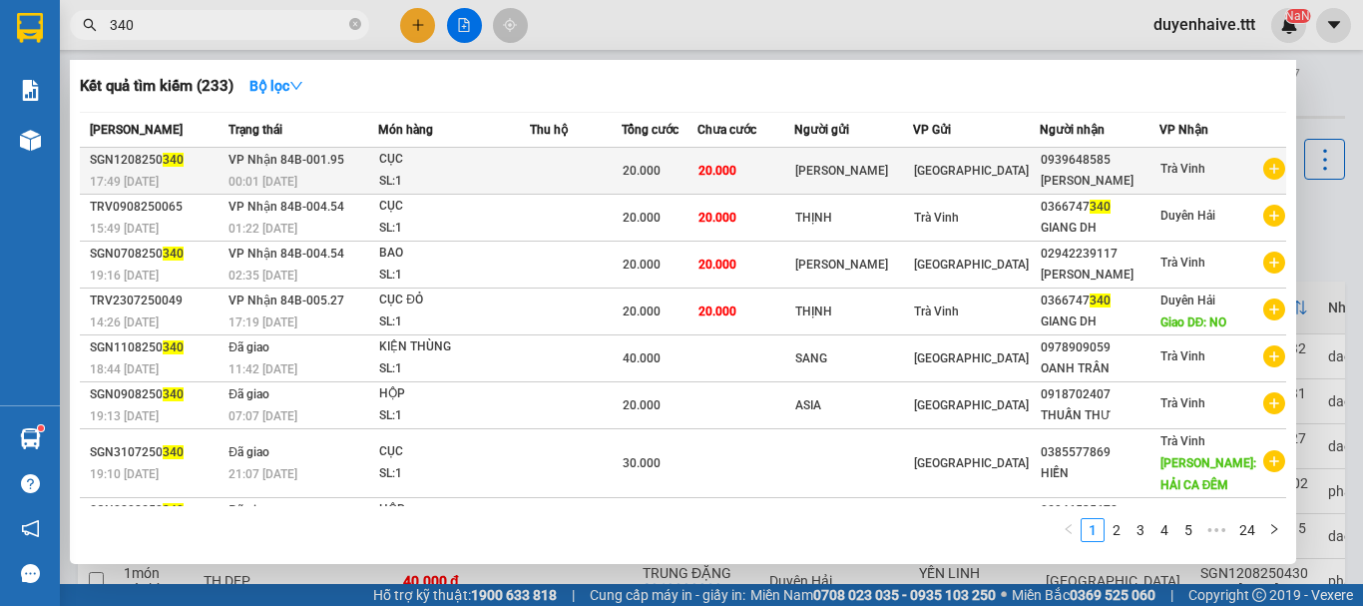
type input "340"
click at [600, 172] on td at bounding box center [576, 171] width 92 height 47
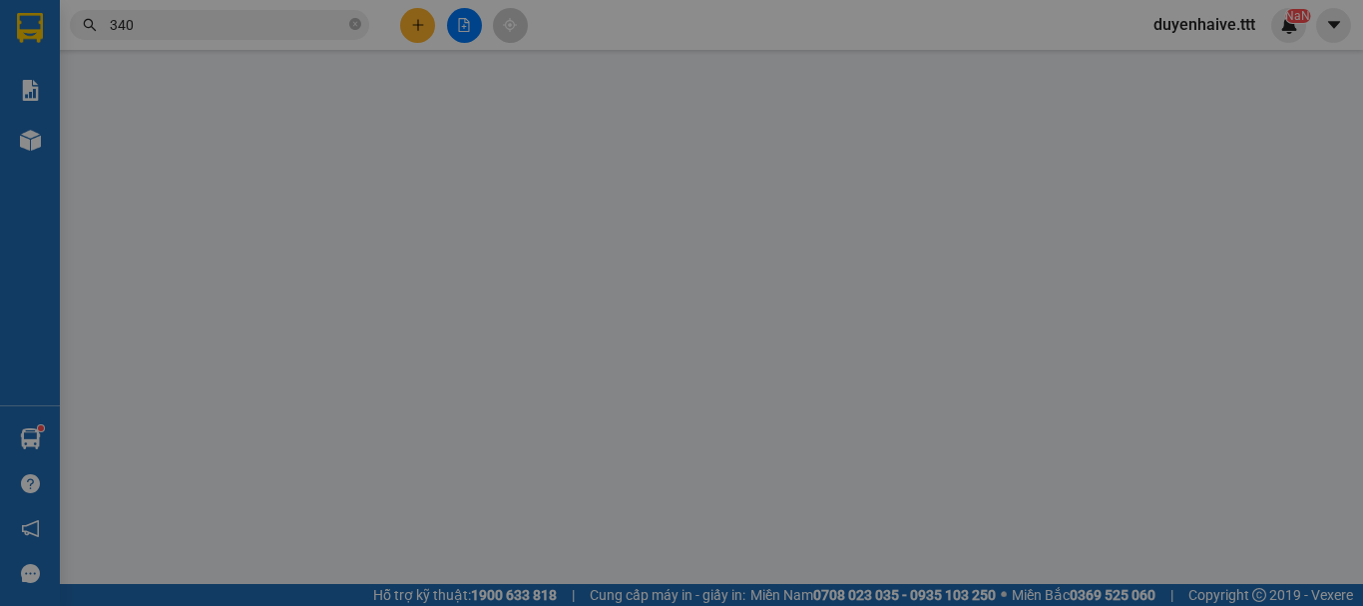
type input "[PERSON_NAME]"
type input "0939648585"
type input "[PERSON_NAME]"
type input "20.000"
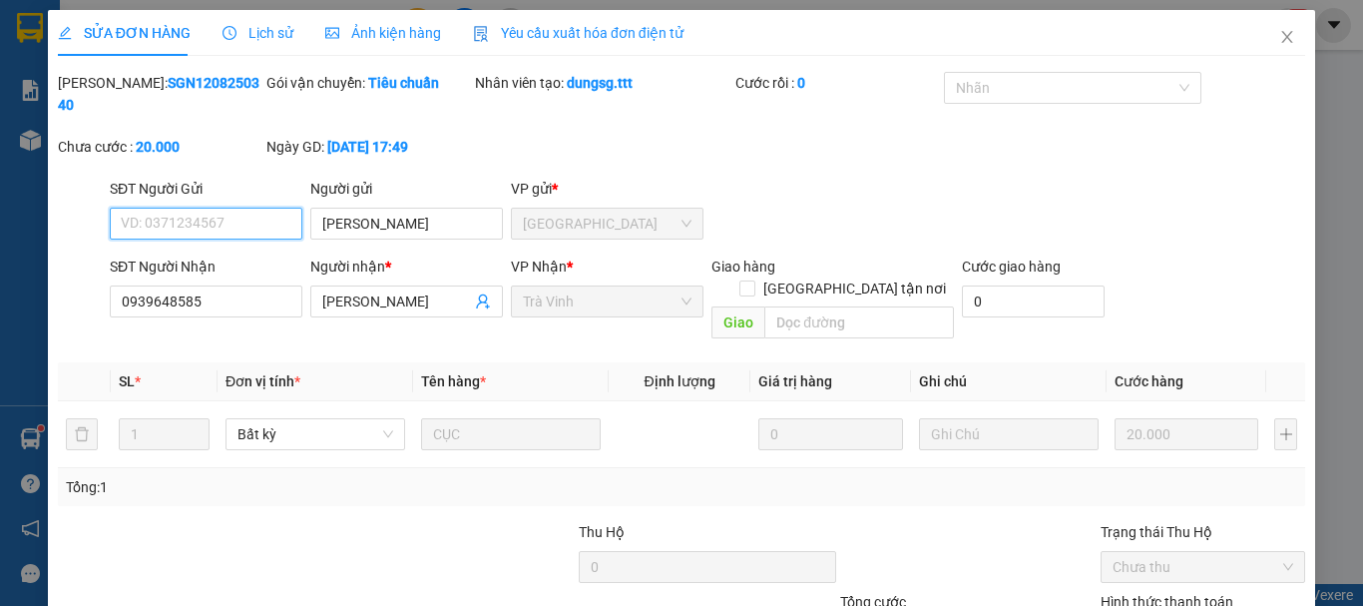
scroll to position [137, 0]
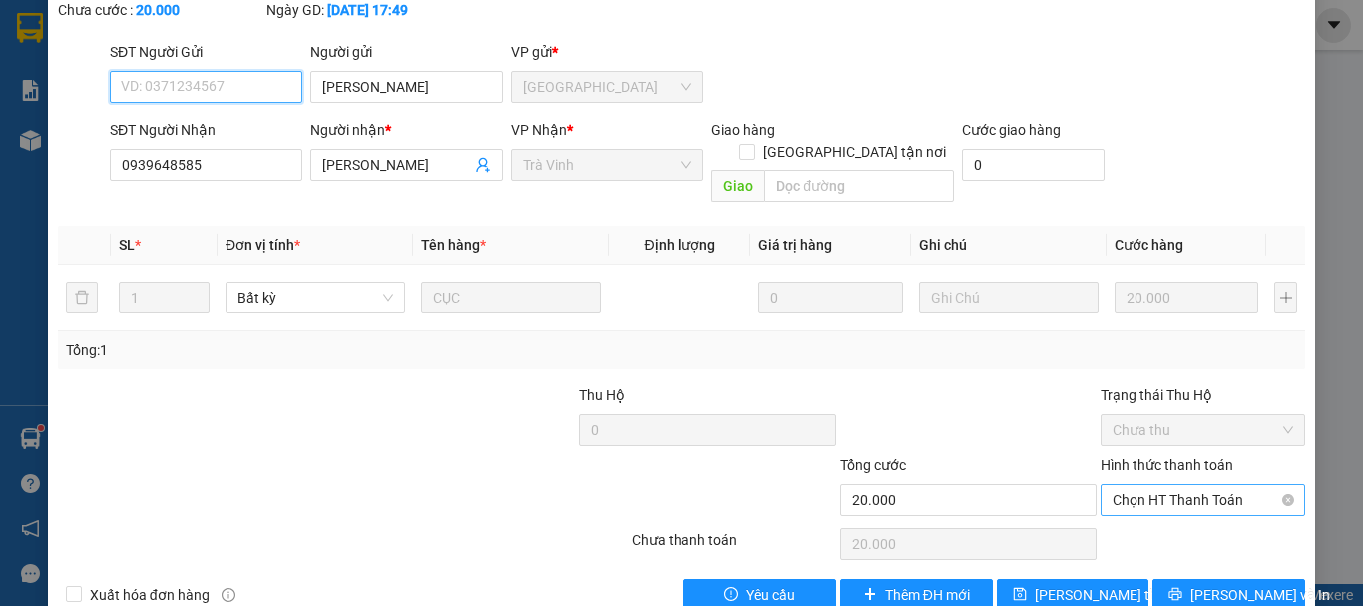
click at [1138, 485] on span "Chọn HT Thanh Toán" at bounding box center [1203, 500] width 181 height 30
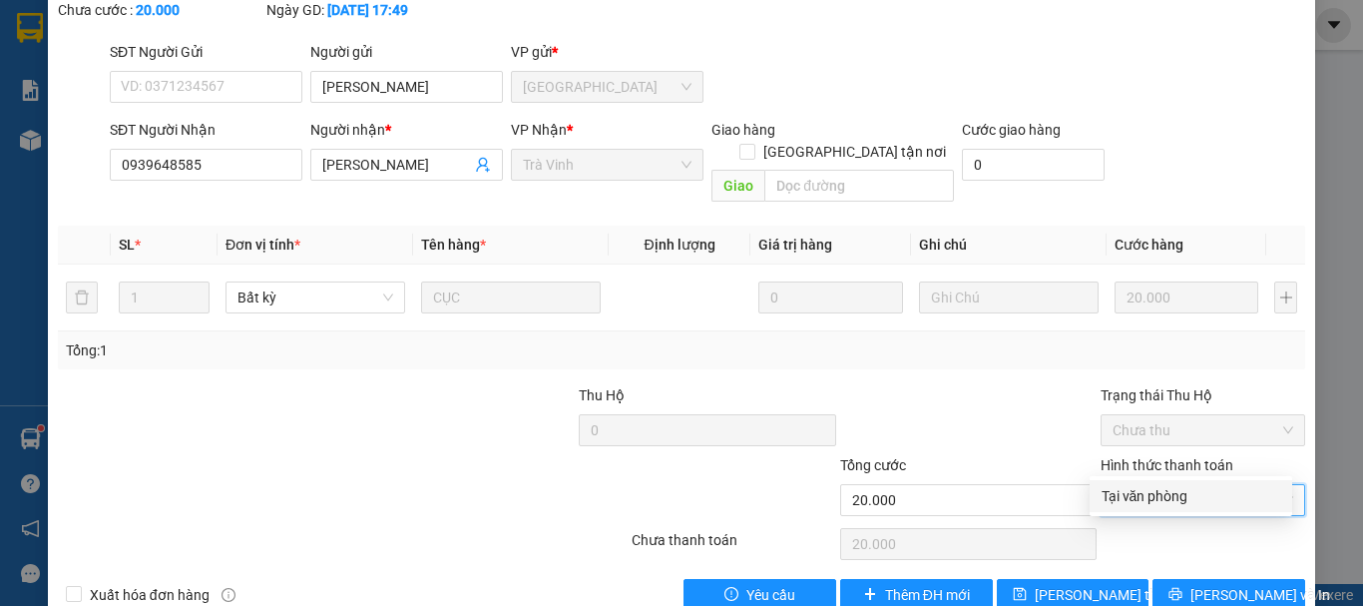
click at [1128, 490] on div "Tại văn phòng" at bounding box center [1191, 496] width 179 height 22
type input "0"
click at [1142, 485] on span "Tại văn phòng" at bounding box center [1203, 500] width 181 height 30
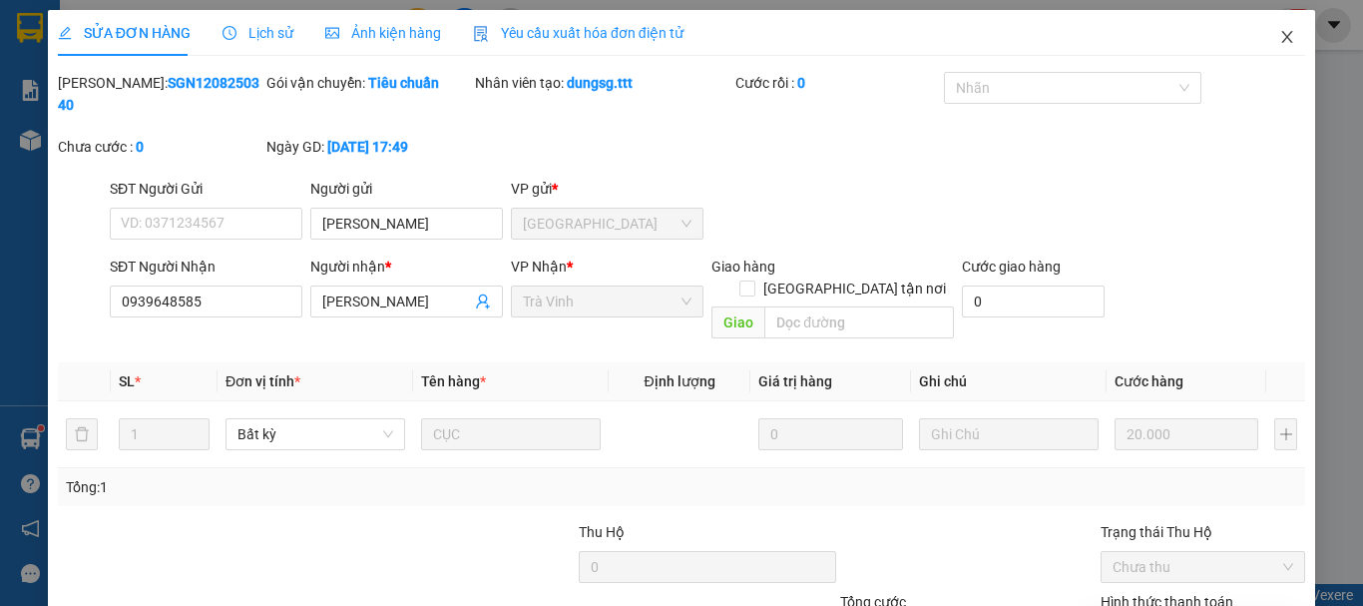
click at [1280, 38] on icon "close" at bounding box center [1288, 37] width 16 height 16
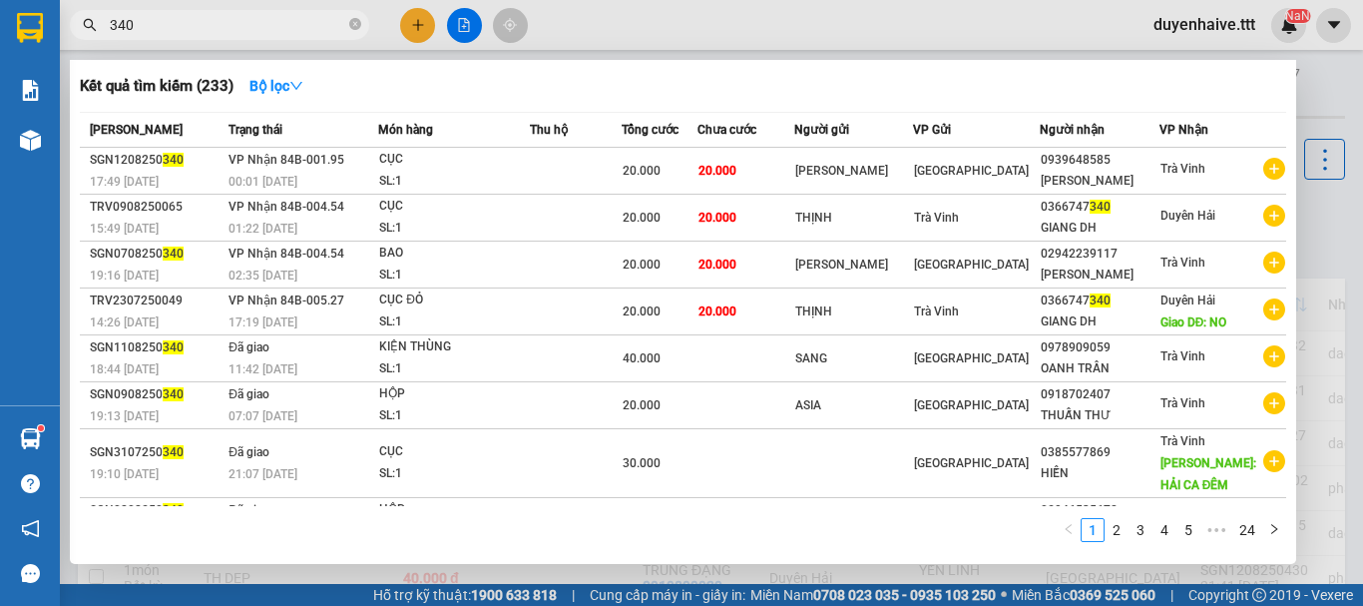
click at [180, 24] on input "340" at bounding box center [228, 25] width 236 height 22
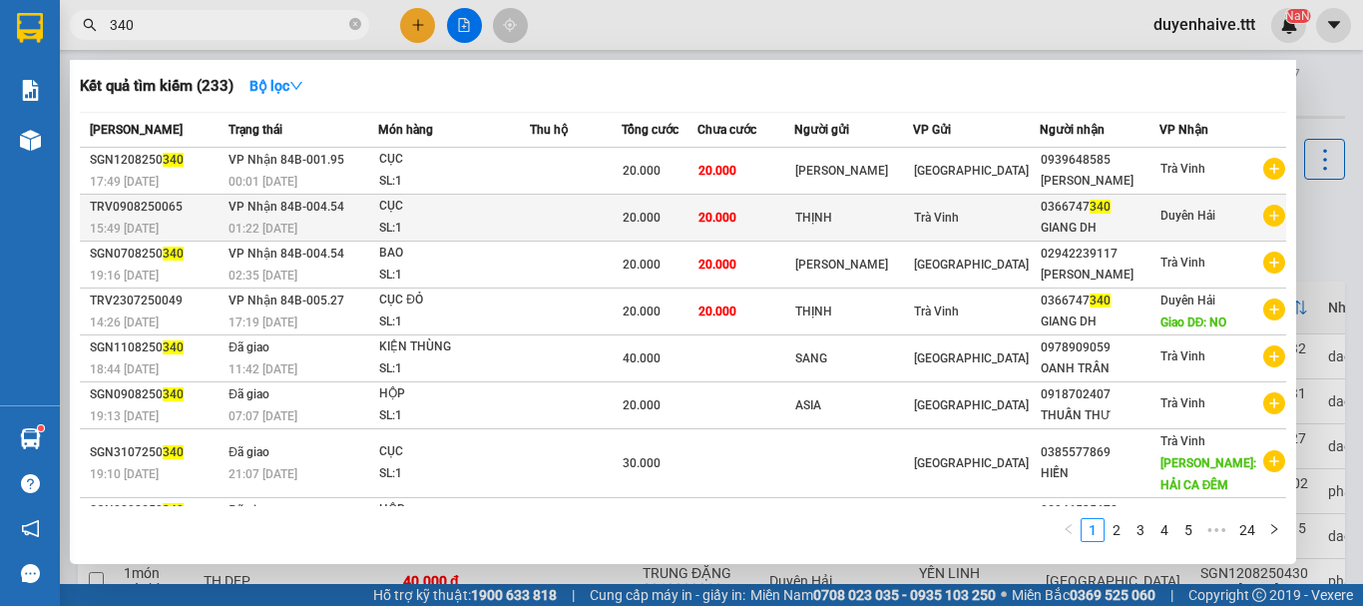
click at [546, 210] on td at bounding box center [576, 218] width 92 height 47
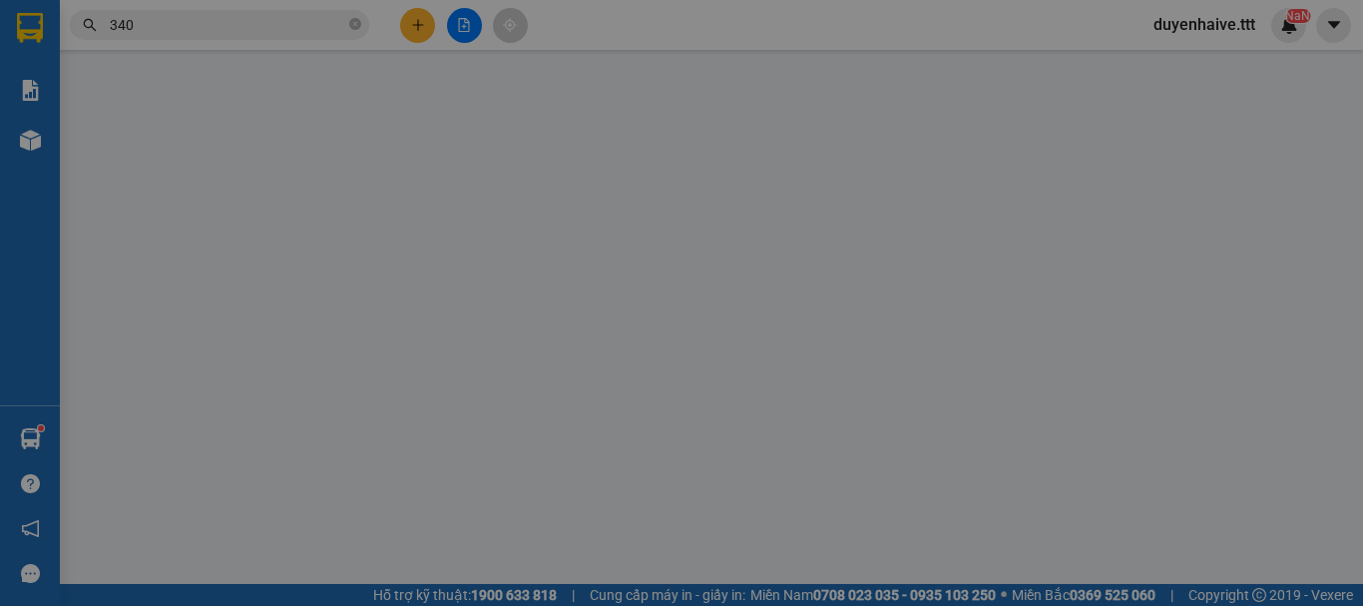
type input "THỊNH"
type input "0366747340"
type input "GIANG DH"
type input "20.000"
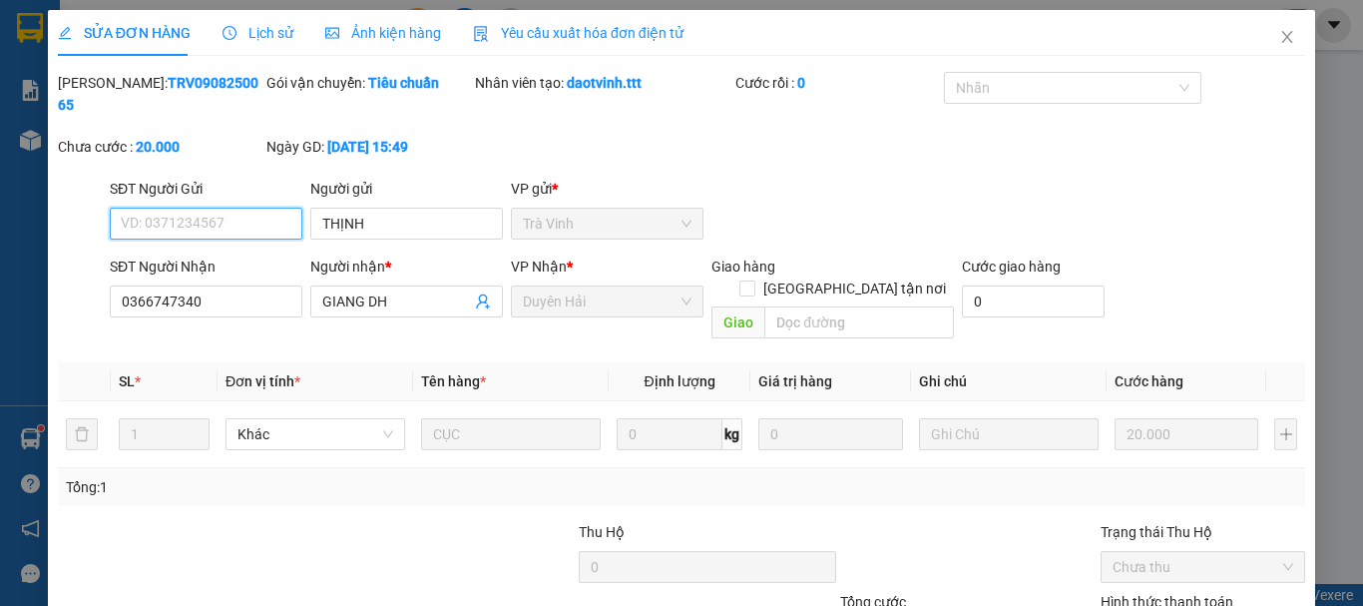
scroll to position [137, 0]
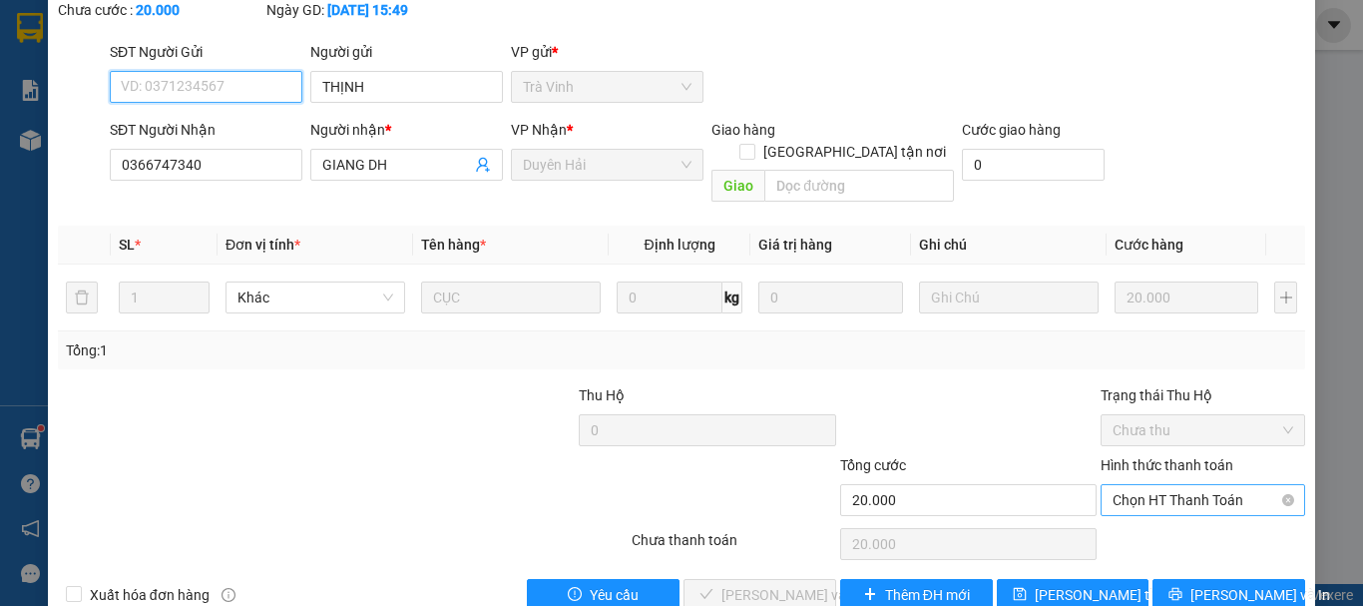
click at [1129, 485] on span "Chọn HT Thanh Toán" at bounding box center [1203, 500] width 181 height 30
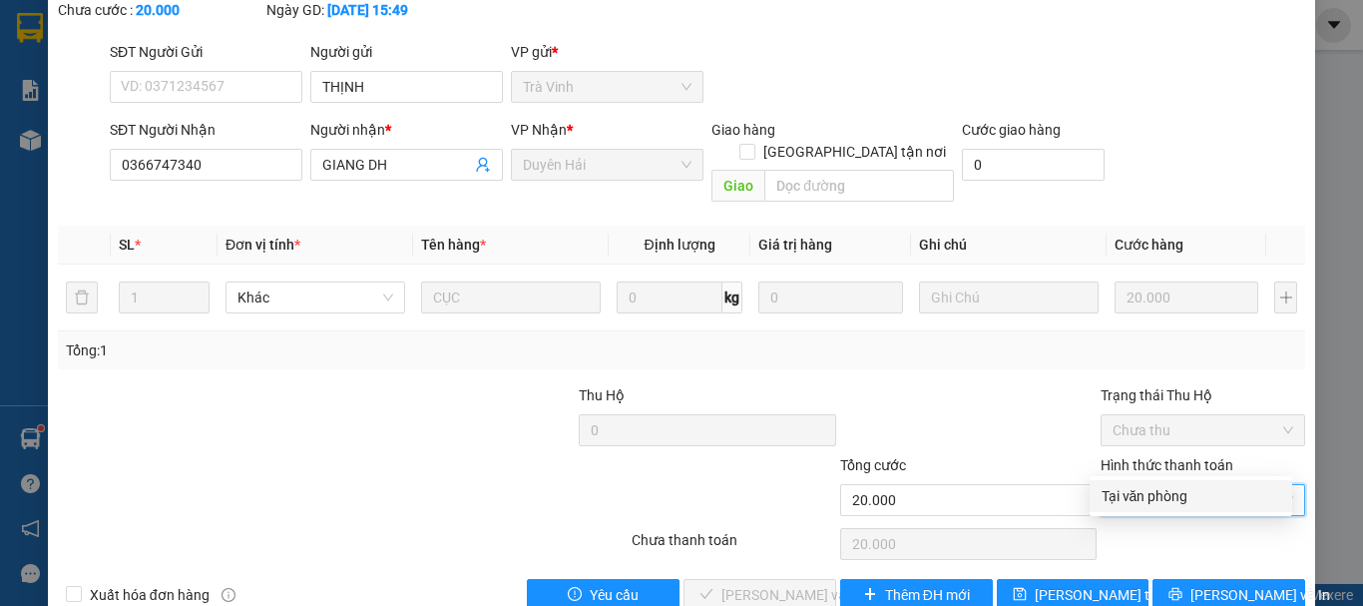
click at [1110, 487] on div "Tại văn phòng" at bounding box center [1191, 496] width 179 height 22
type input "0"
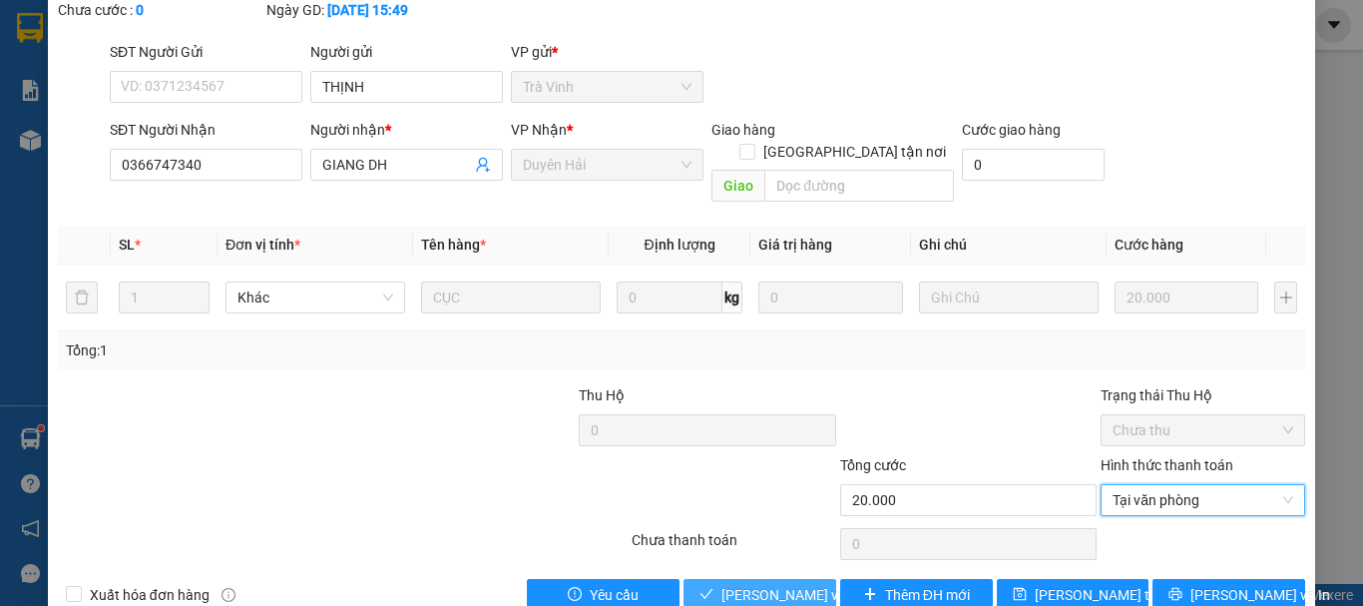
click at [775, 584] on span "[PERSON_NAME] và Giao hàng" at bounding box center [818, 595] width 192 height 22
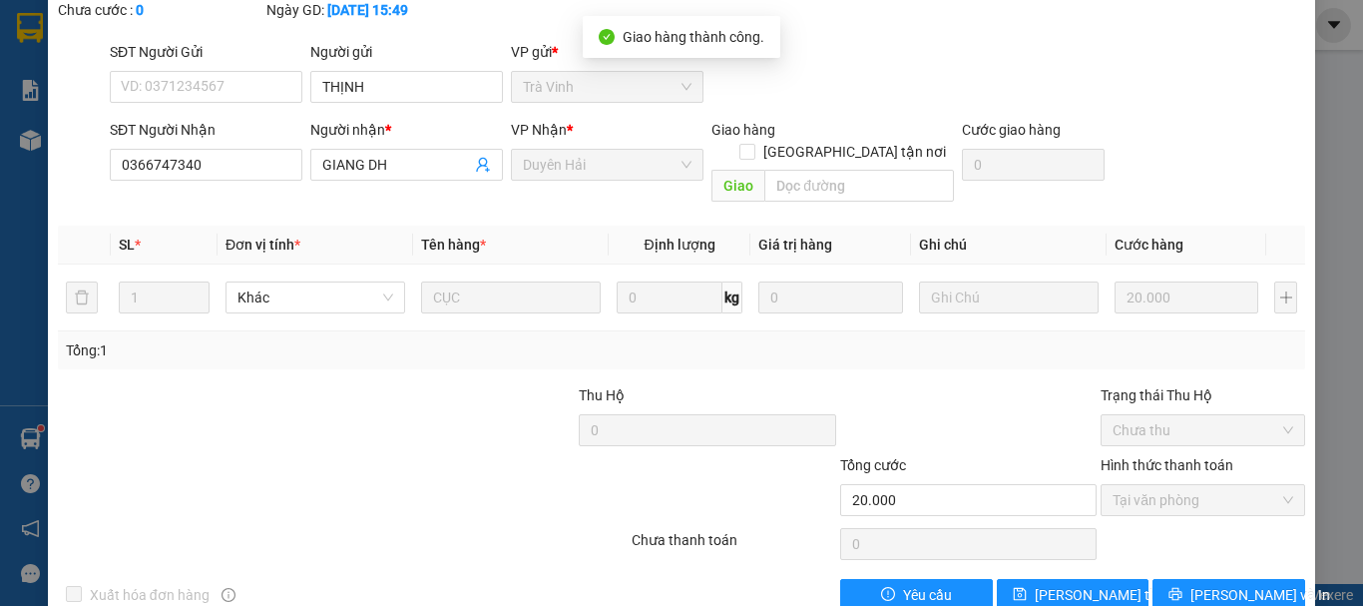
scroll to position [0, 0]
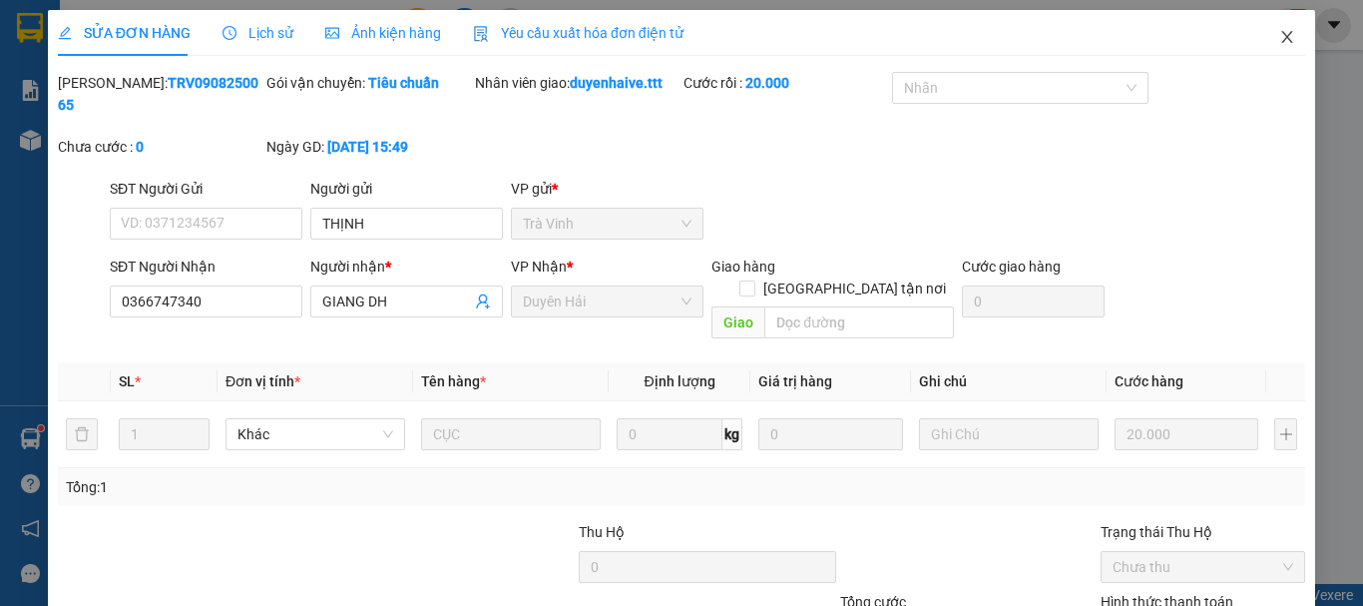
click at [1280, 40] on icon "close" at bounding box center [1288, 37] width 16 height 16
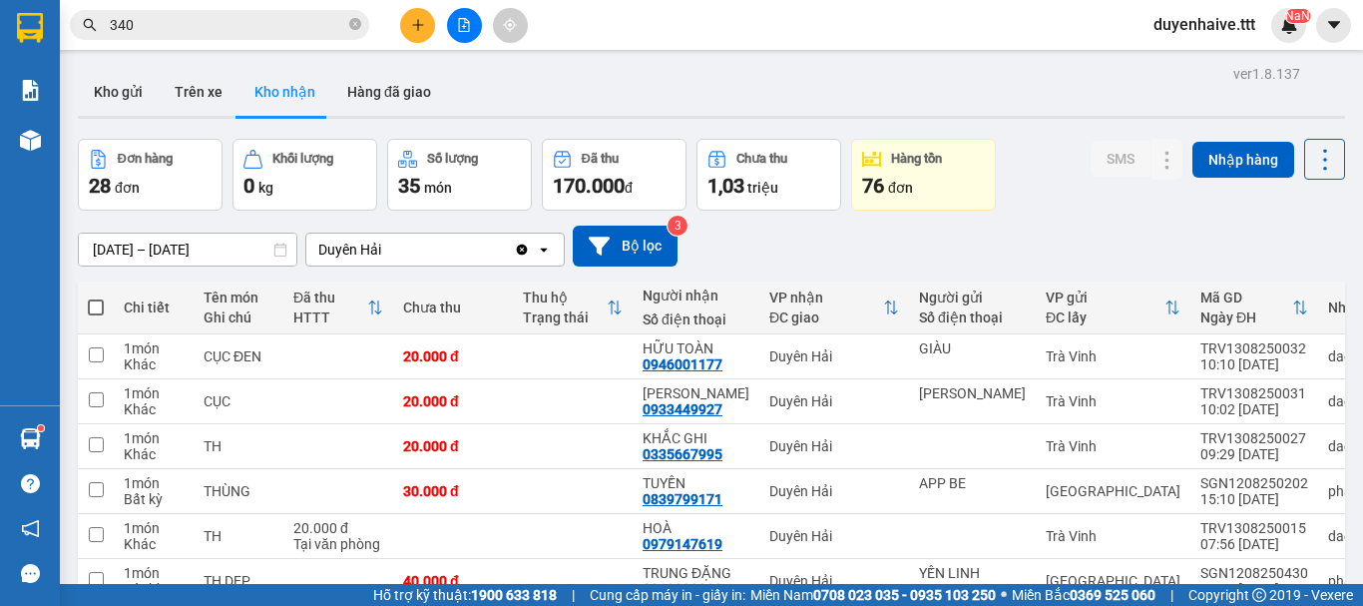
click at [191, 24] on input "340" at bounding box center [228, 25] width 236 height 22
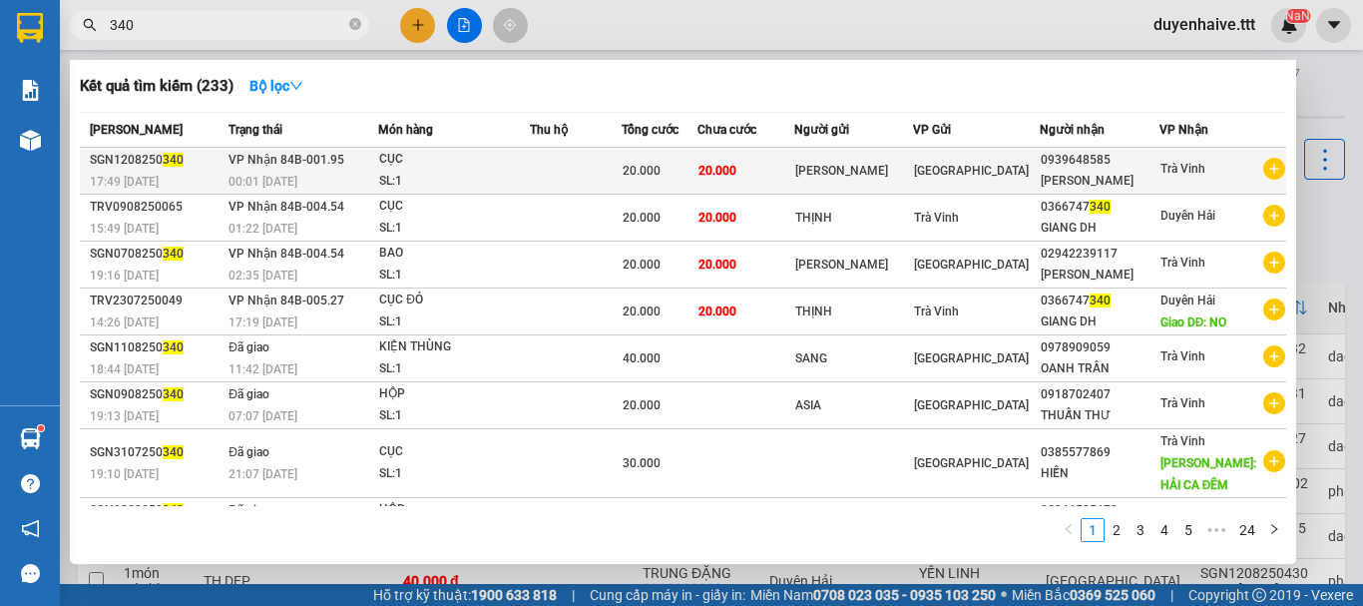
click at [479, 173] on div "SL: 1" at bounding box center [454, 182] width 150 height 22
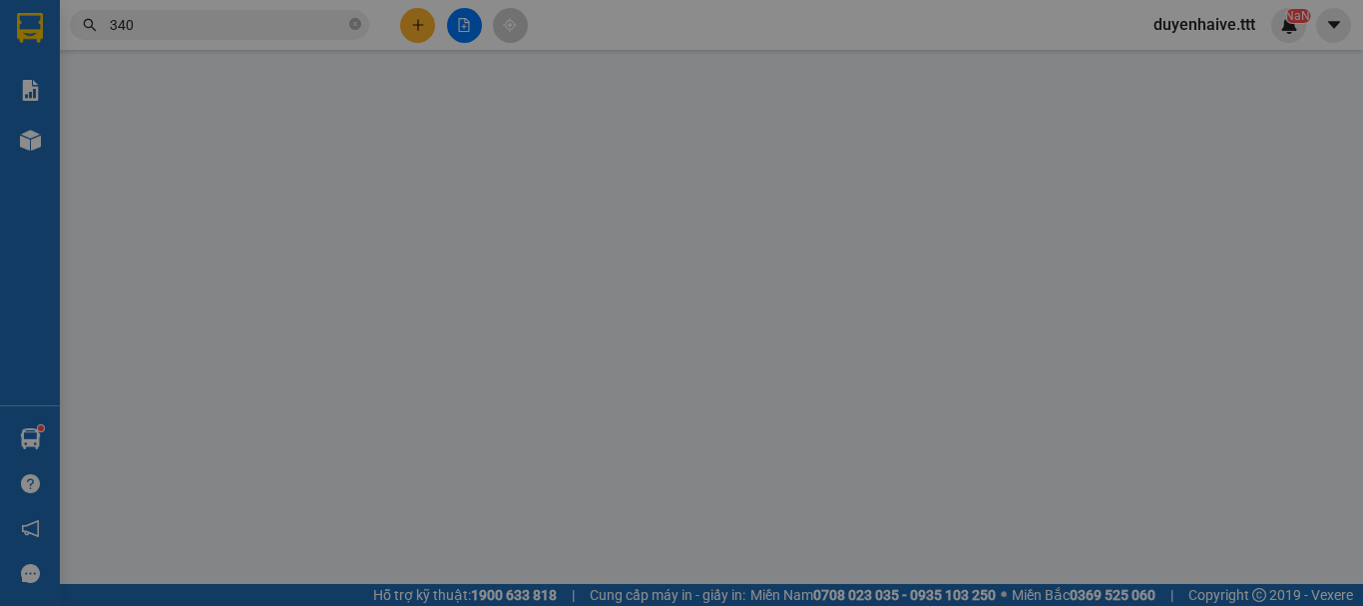
type input "[PERSON_NAME]"
type input "0939648585"
type input "[PERSON_NAME]"
type input "20.000"
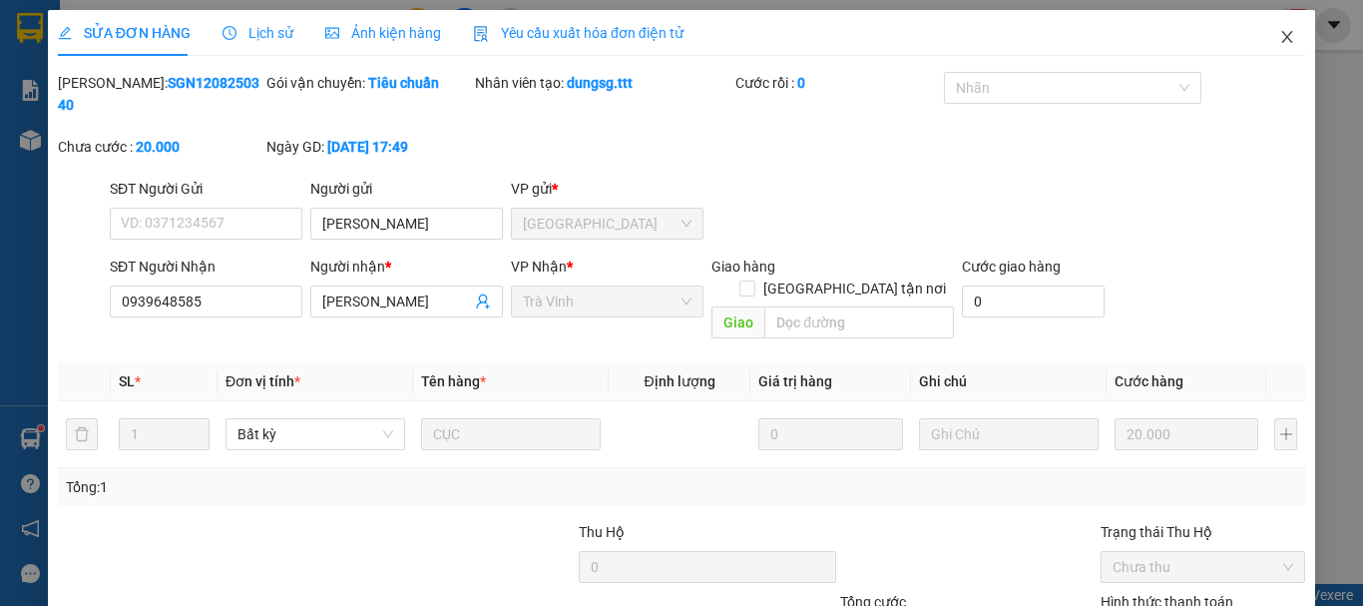
click at [1283, 37] on icon "close" at bounding box center [1288, 37] width 11 height 12
click at [1274, 34] on div "NaN" at bounding box center [1289, 25] width 35 height 35
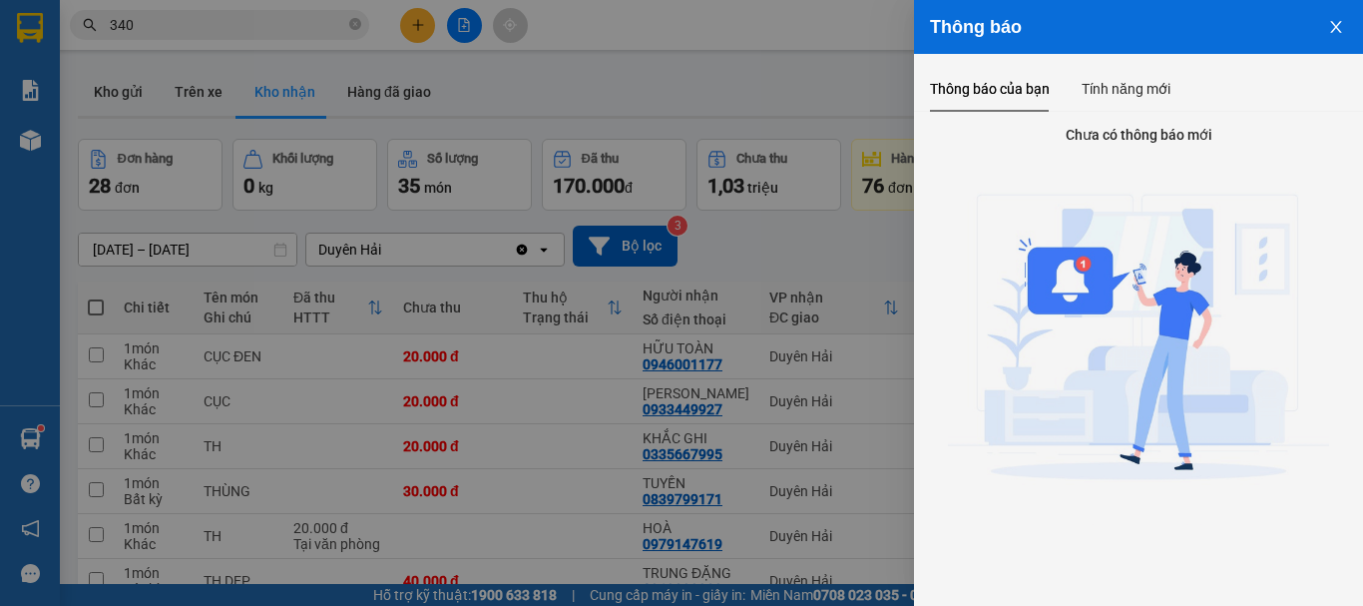
click at [1338, 27] on icon "close" at bounding box center [1337, 27] width 16 height 16
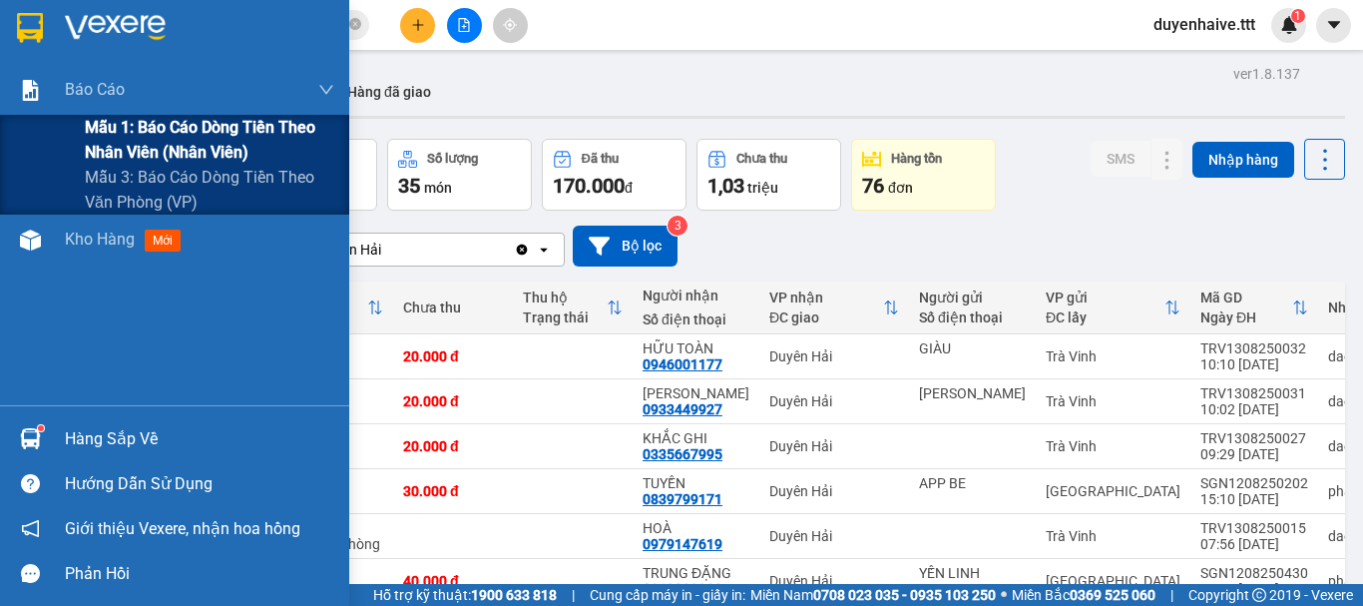
click at [126, 135] on span "Mẫu 1: Báo cáo dòng tiền theo nhân viên (nhân viên)" at bounding box center [210, 140] width 250 height 50
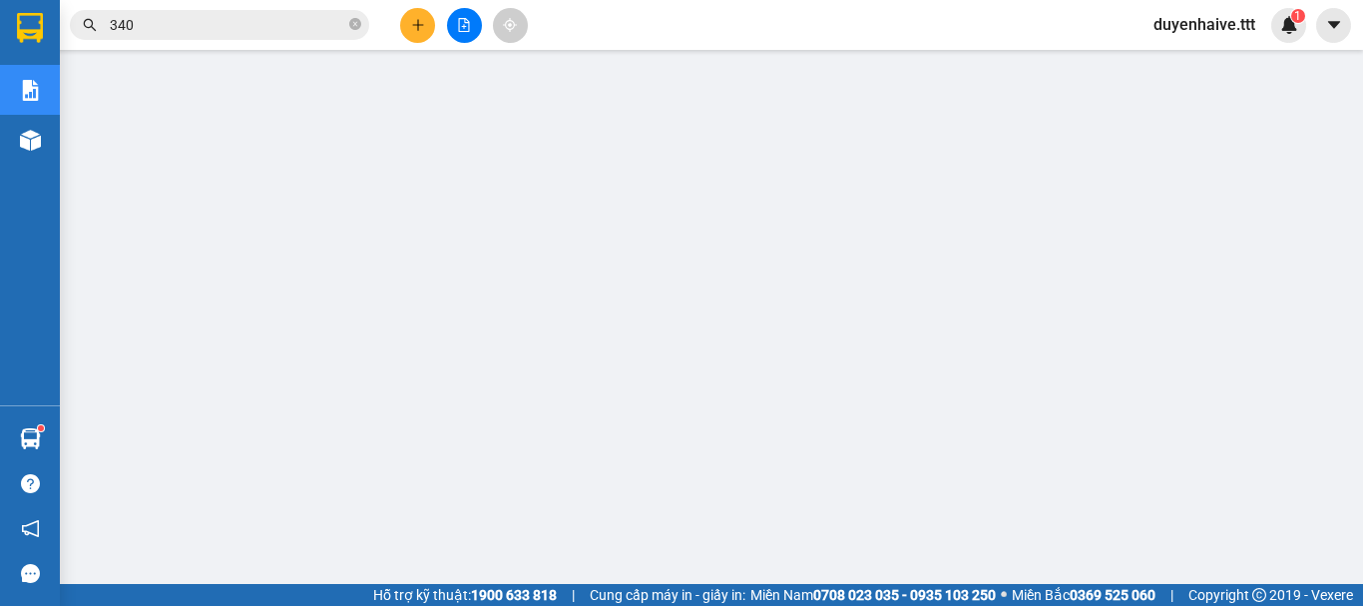
click at [239, 32] on input "340" at bounding box center [228, 25] width 236 height 22
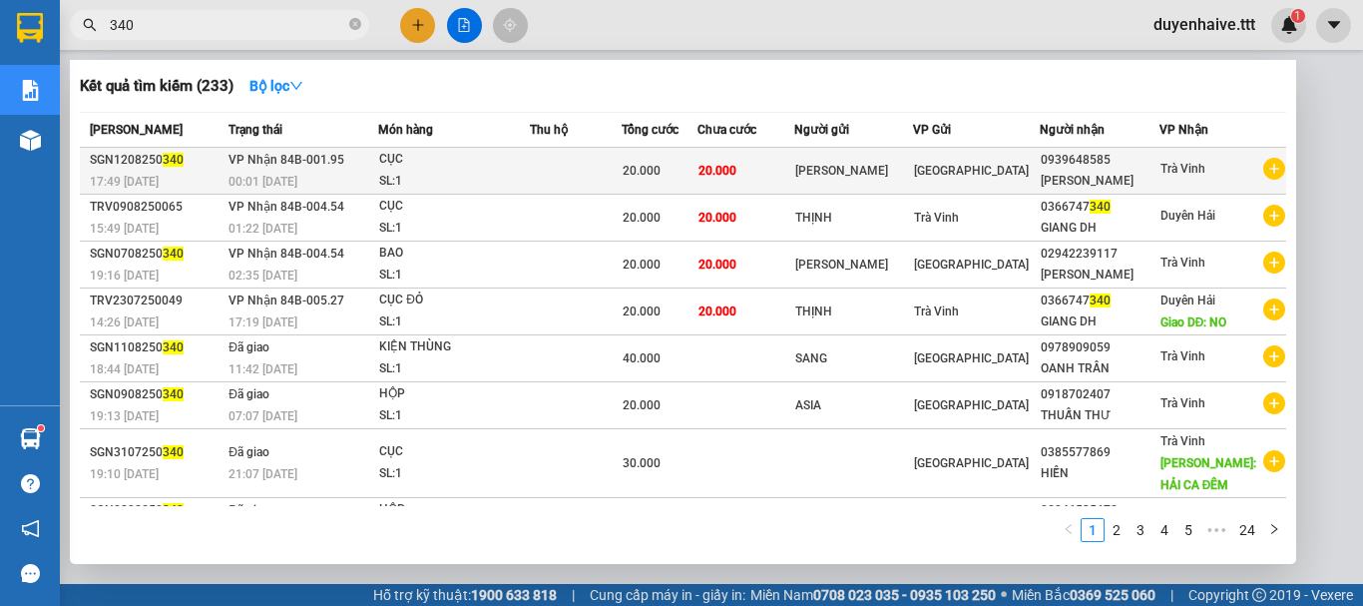
click at [597, 160] on td at bounding box center [576, 171] width 92 height 47
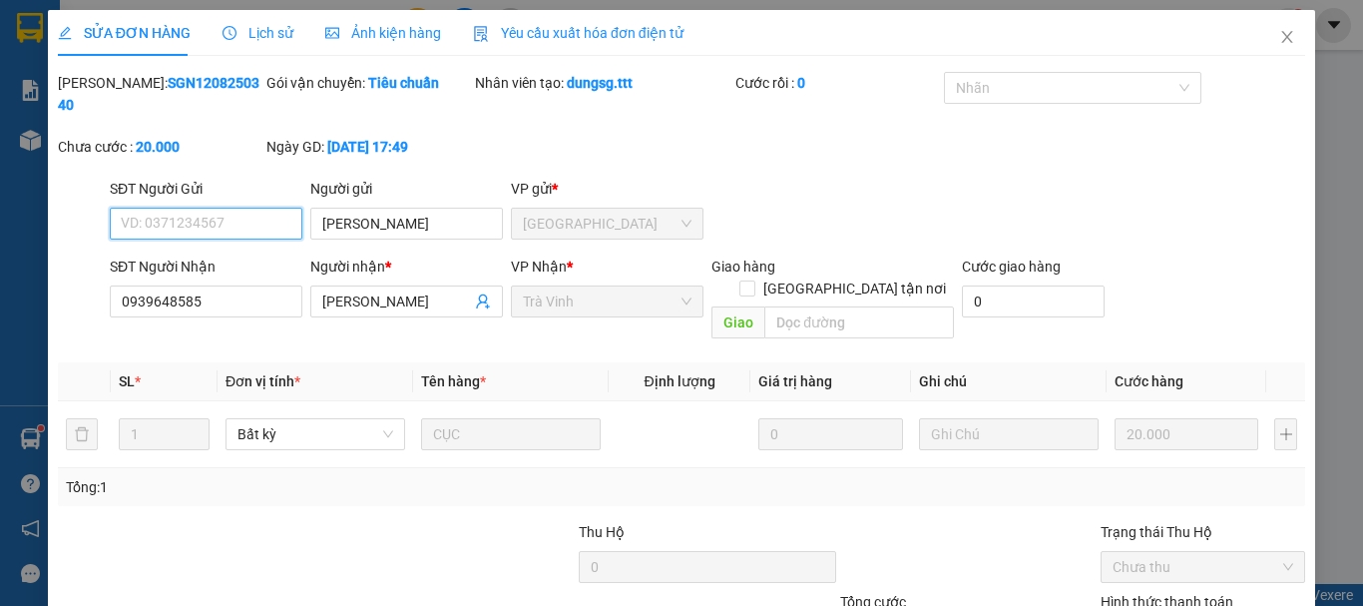
scroll to position [137, 0]
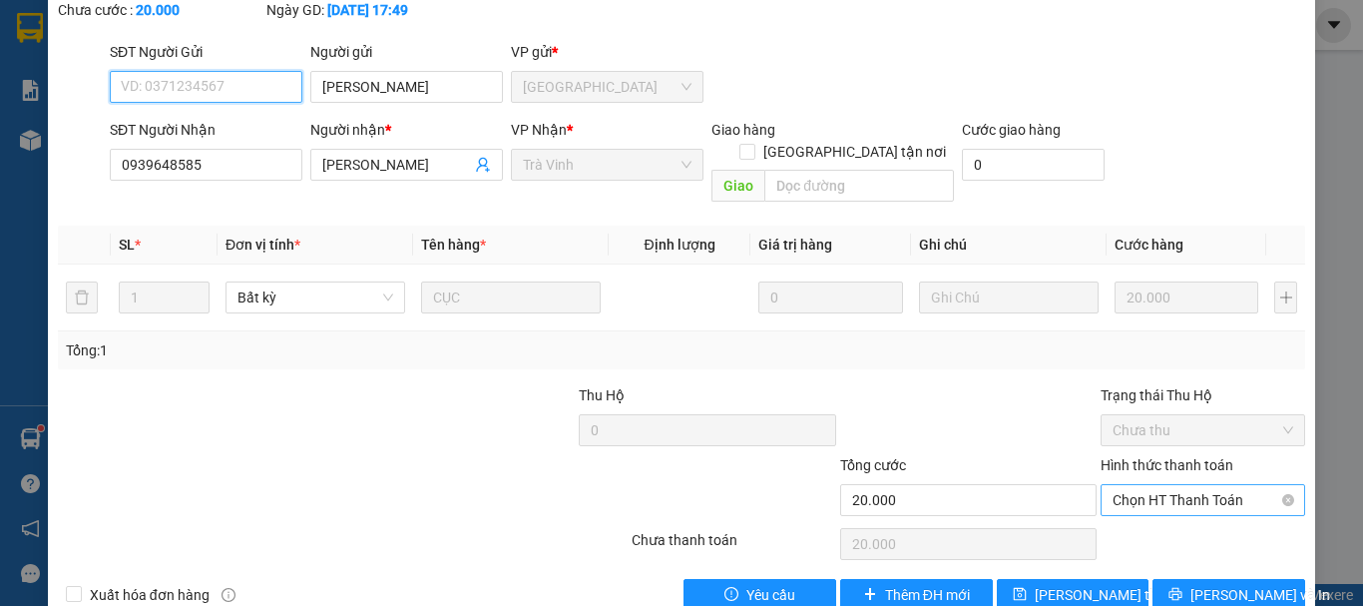
click at [1158, 484] on div "Chọn HT Thanh Toán" at bounding box center [1203, 500] width 205 height 32
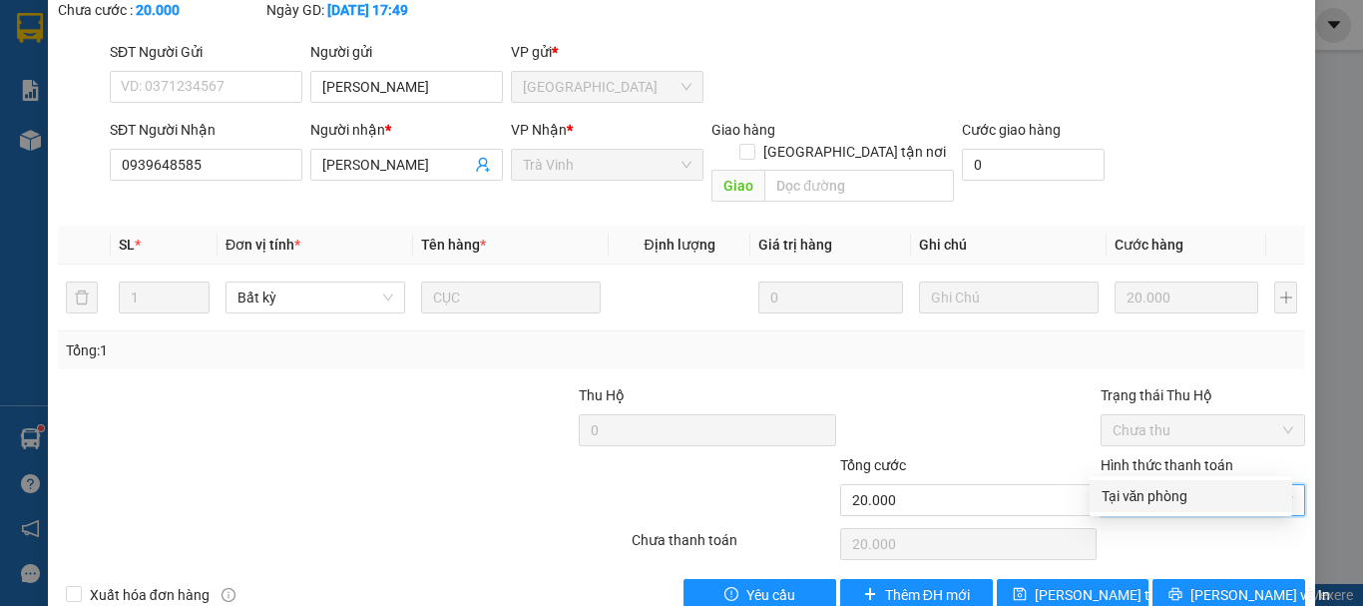
click at [1166, 495] on div "Tại văn phòng" at bounding box center [1191, 496] width 179 height 22
type input "0"
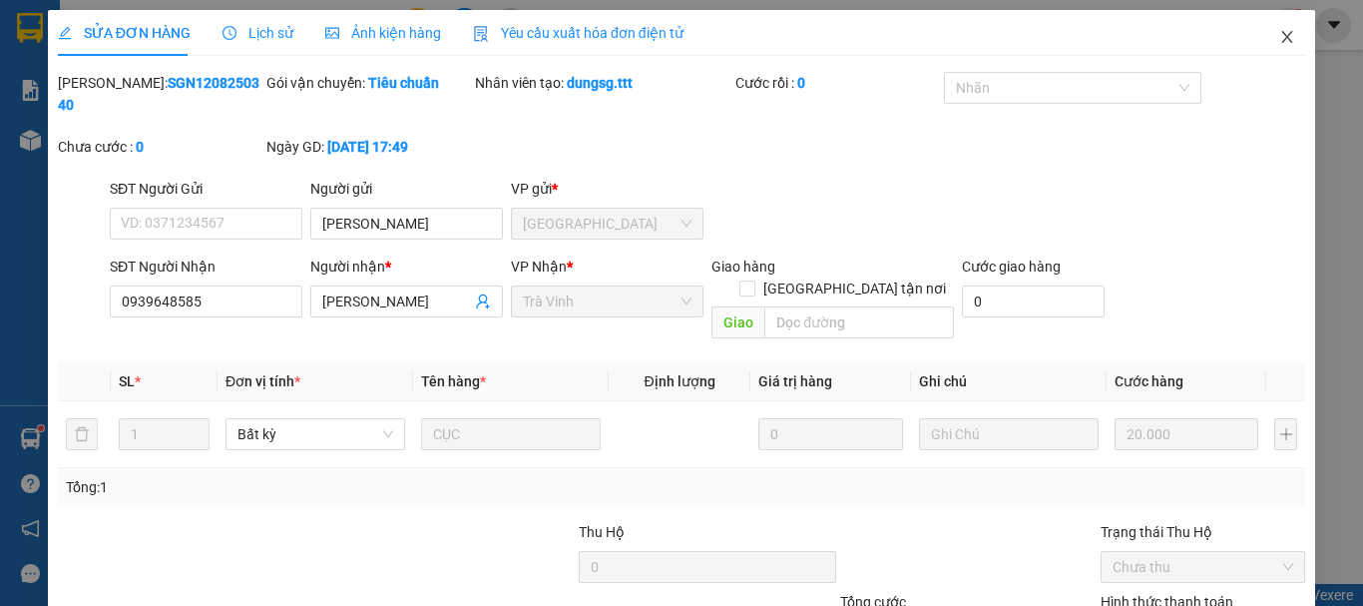
click at [1280, 38] on icon "close" at bounding box center [1288, 37] width 16 height 16
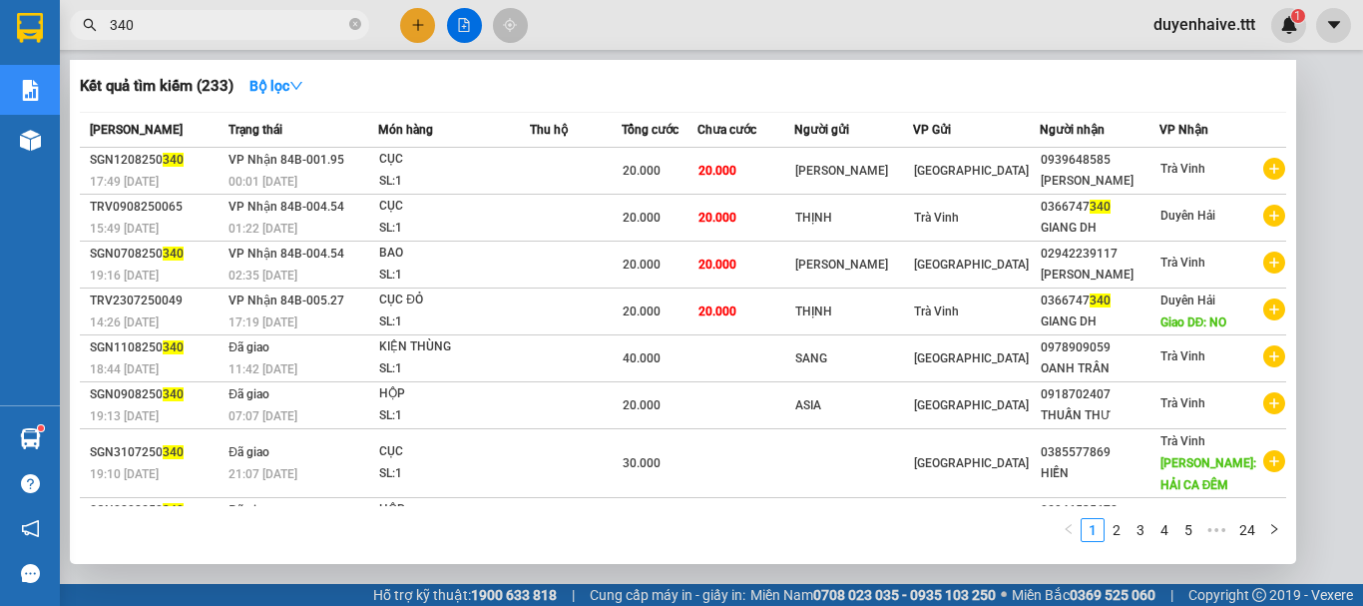
click at [211, 31] on input "340" at bounding box center [228, 25] width 236 height 22
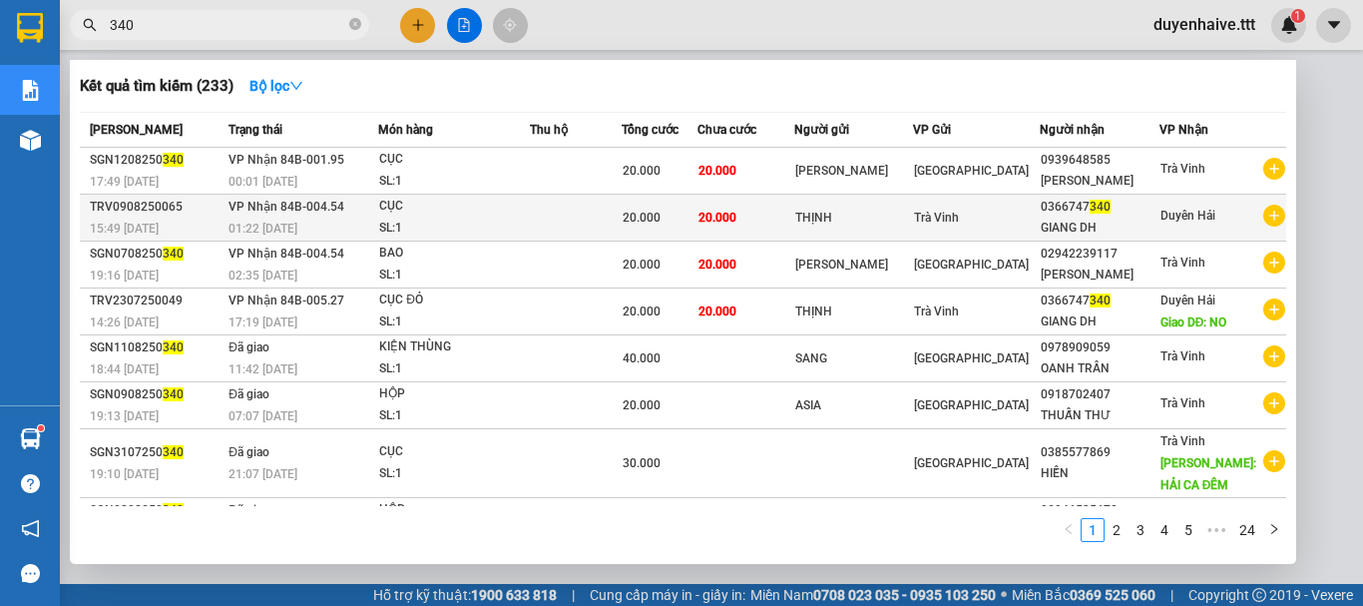
click at [1113, 215] on div "0366747 340" at bounding box center [1100, 207] width 118 height 21
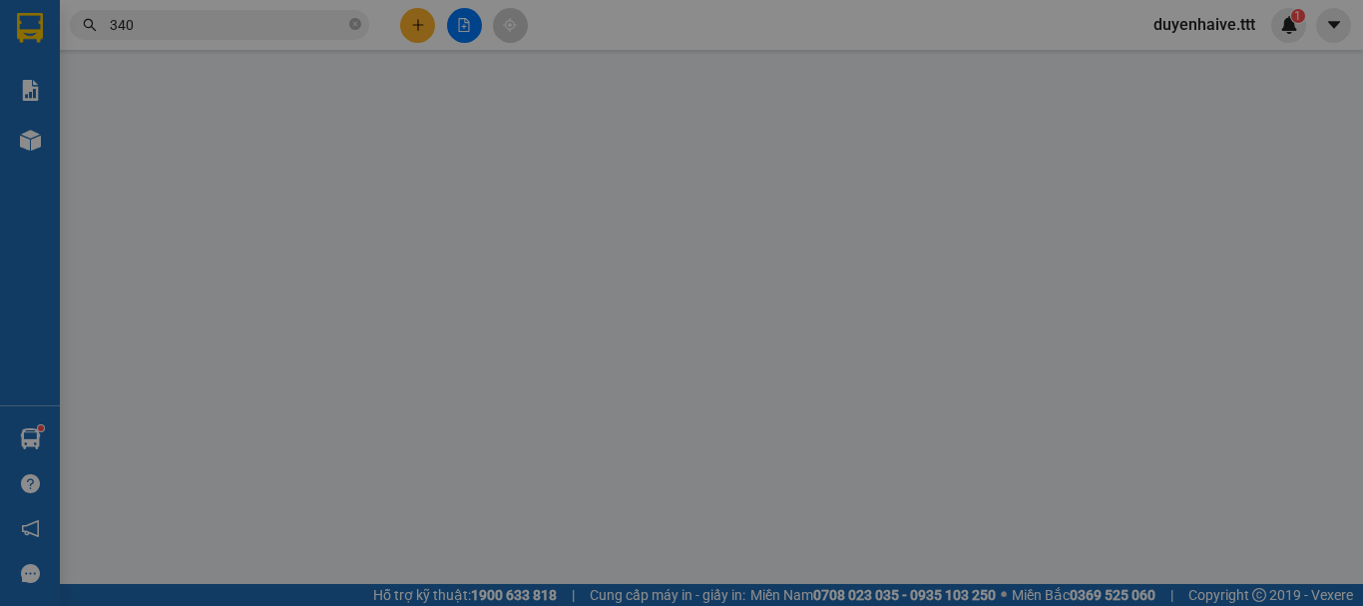
type input "THỊNH"
type input "0366747340"
type input "GIANG DH"
type input "20.000"
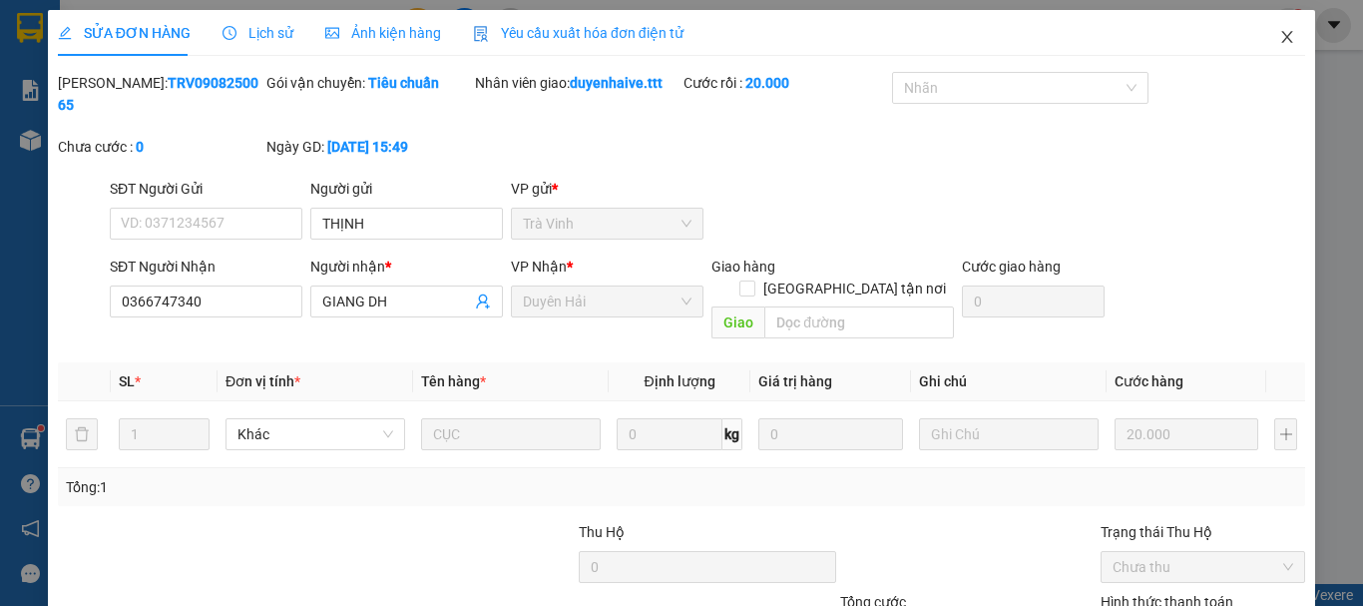
click at [1283, 42] on icon "close" at bounding box center [1288, 37] width 11 height 12
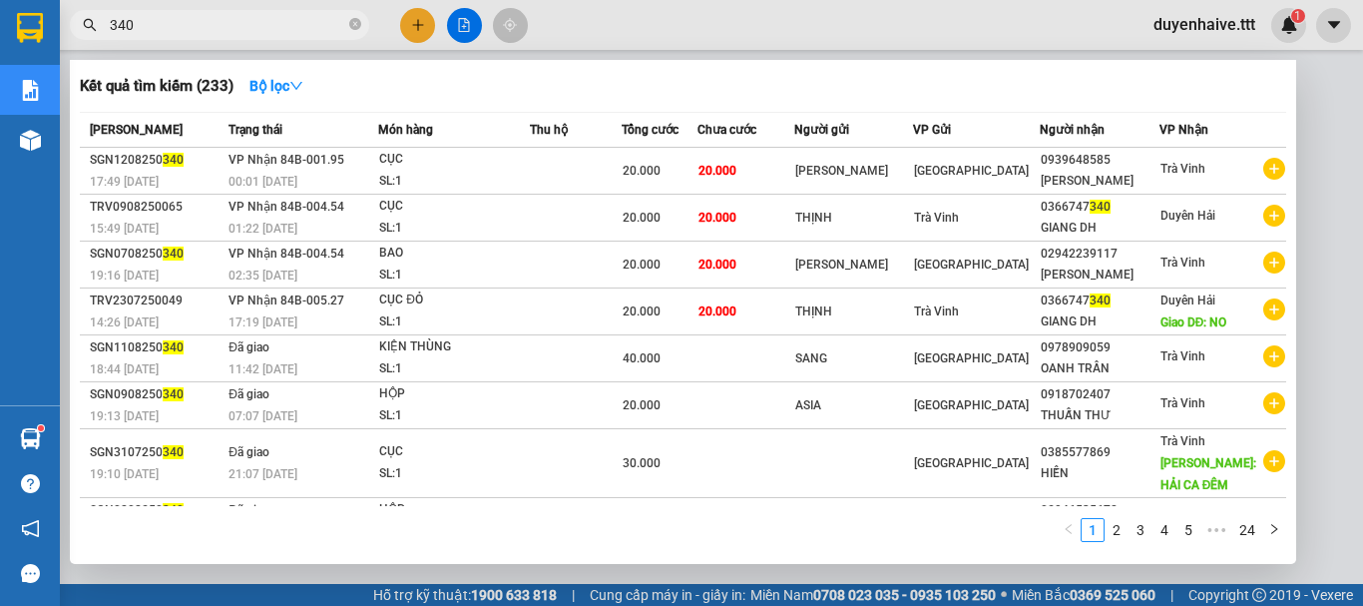
click at [251, 24] on input "340" at bounding box center [228, 25] width 236 height 22
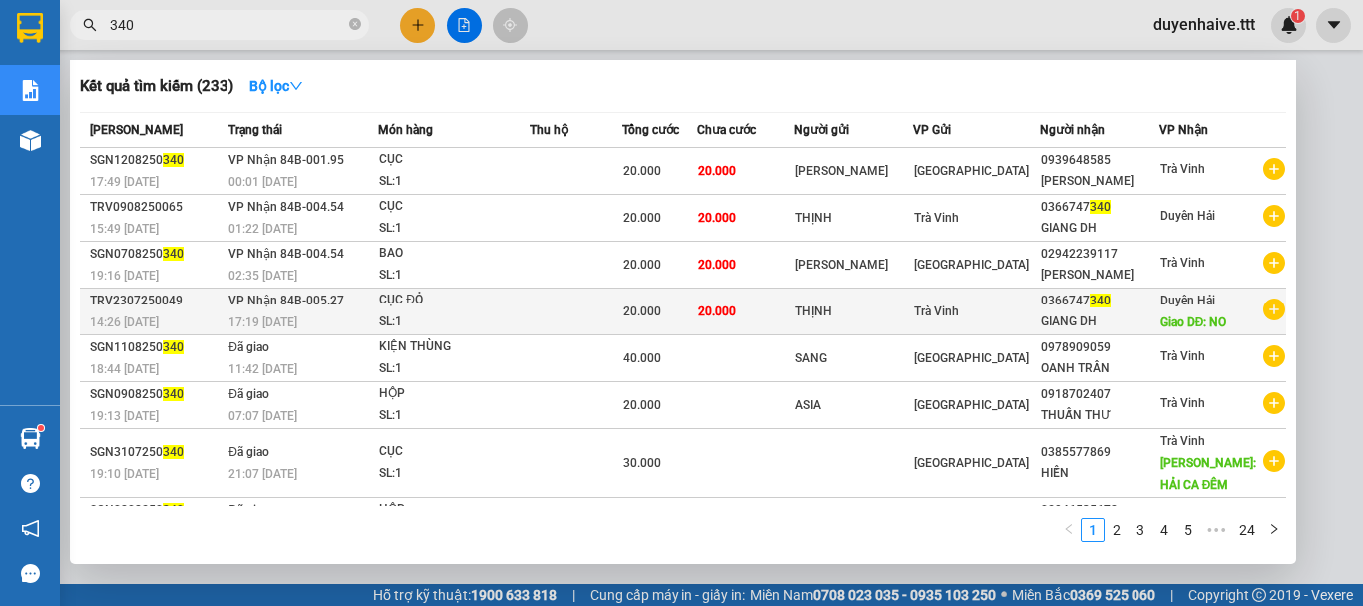
click at [1198, 316] on span "Giao DĐ: NO" at bounding box center [1194, 322] width 67 height 14
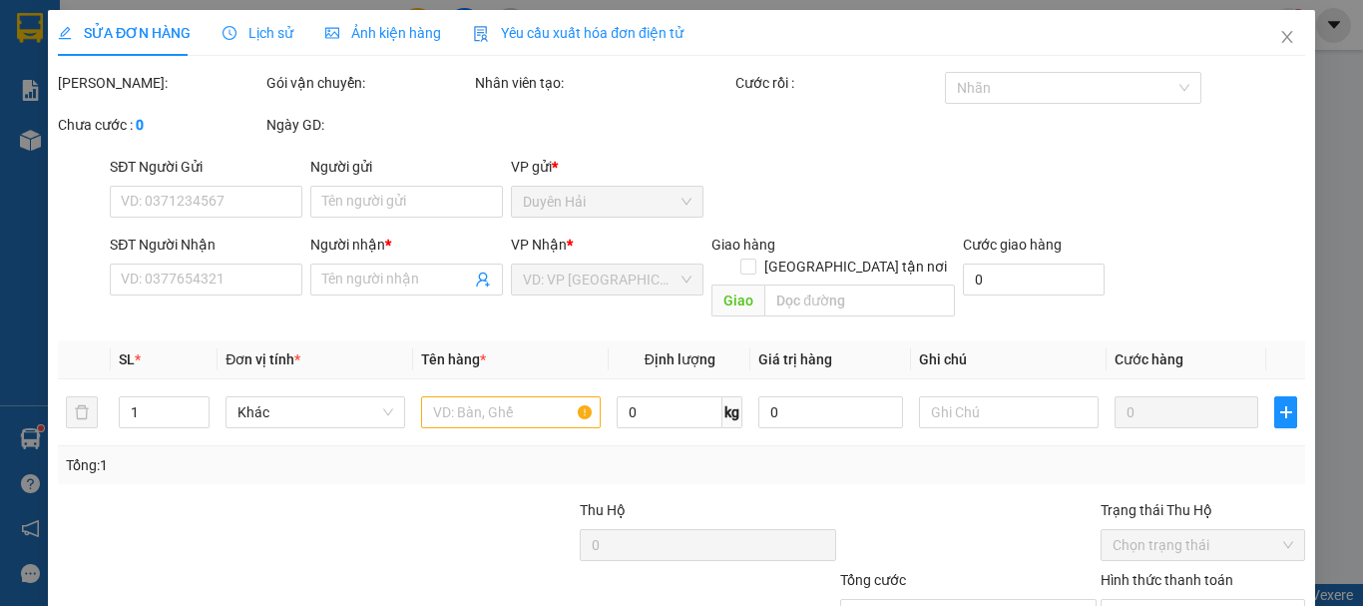
type input "THỊNH"
type input "0366747340"
type input "GIANG DH"
type input "NO"
type input "20.000"
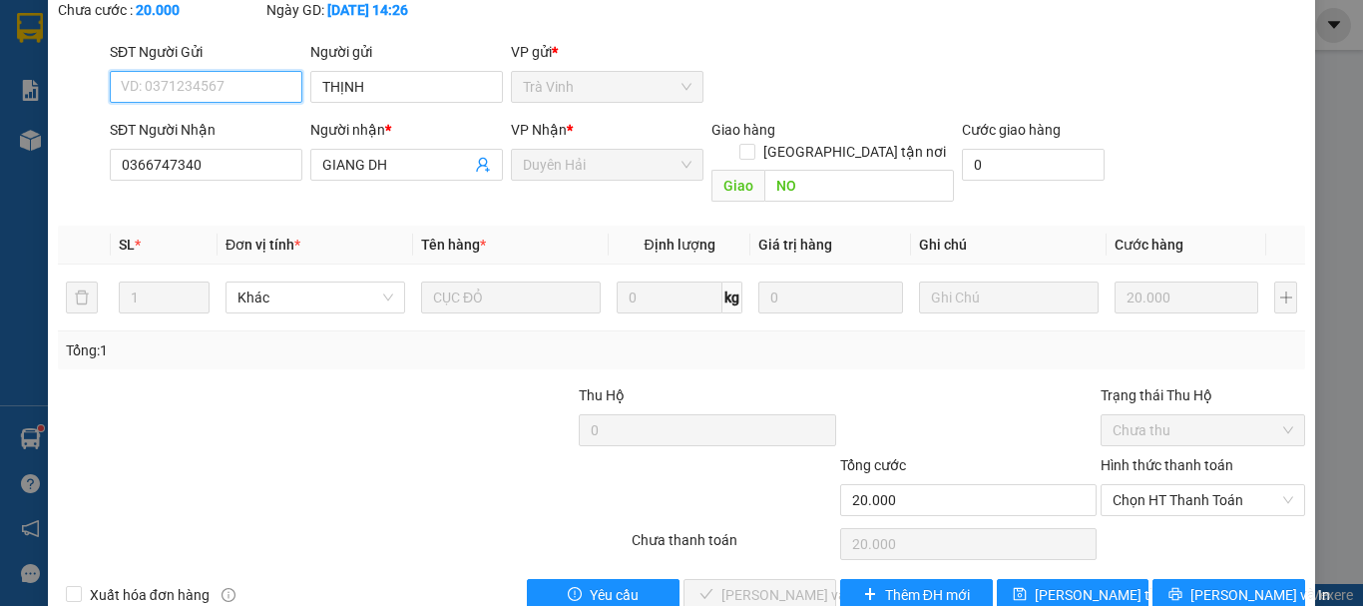
scroll to position [137, 0]
click at [1144, 485] on span "Chọn HT Thanh Toán" at bounding box center [1203, 500] width 181 height 30
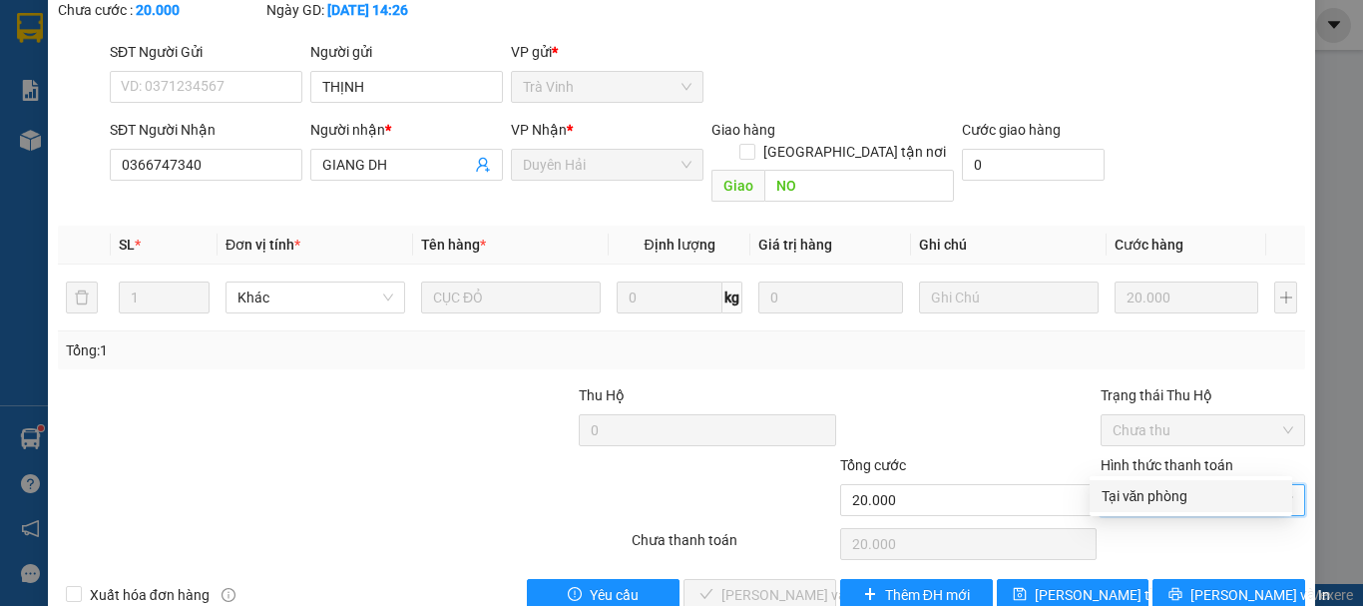
click at [1145, 495] on div "Tại văn phòng" at bounding box center [1191, 496] width 179 height 22
type input "0"
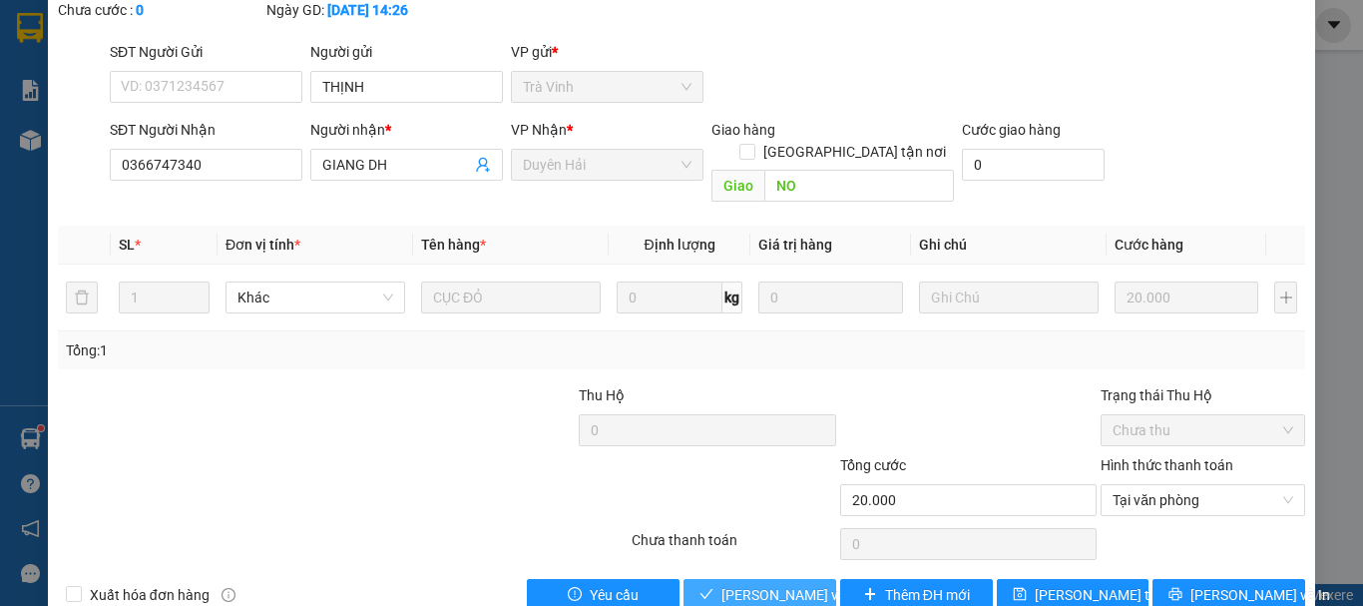
click at [771, 584] on span "[PERSON_NAME] và Giao hàng" at bounding box center [818, 595] width 192 height 22
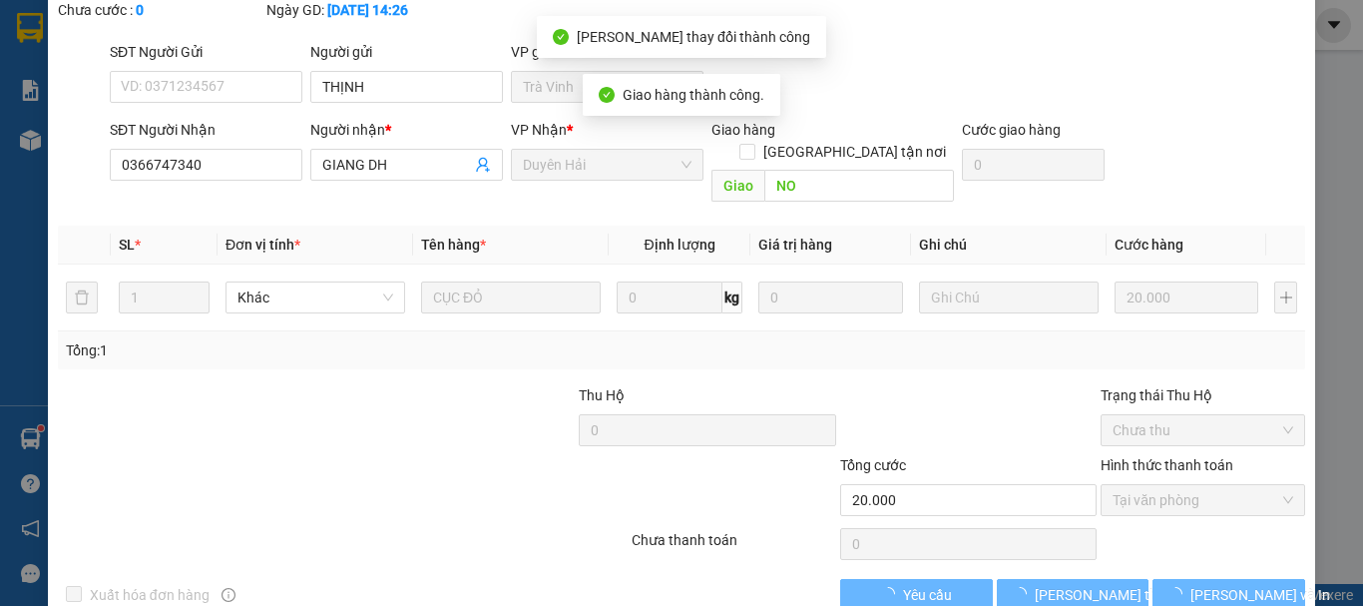
scroll to position [0, 0]
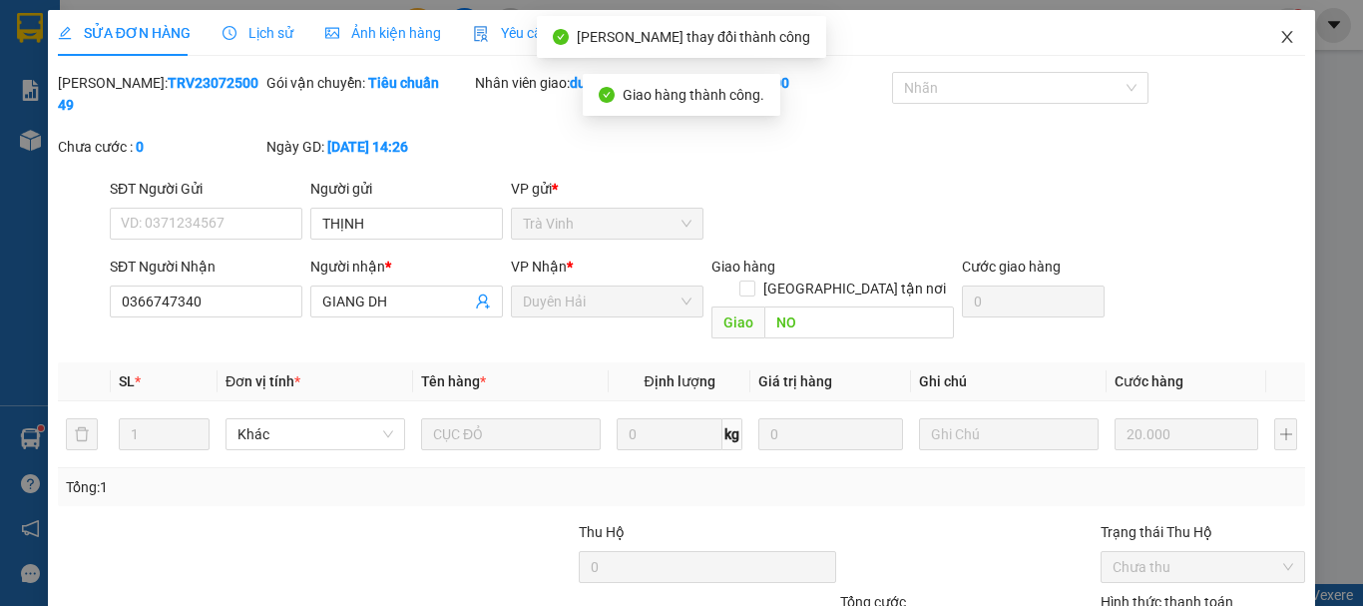
click at [1280, 39] on icon "close" at bounding box center [1288, 37] width 16 height 16
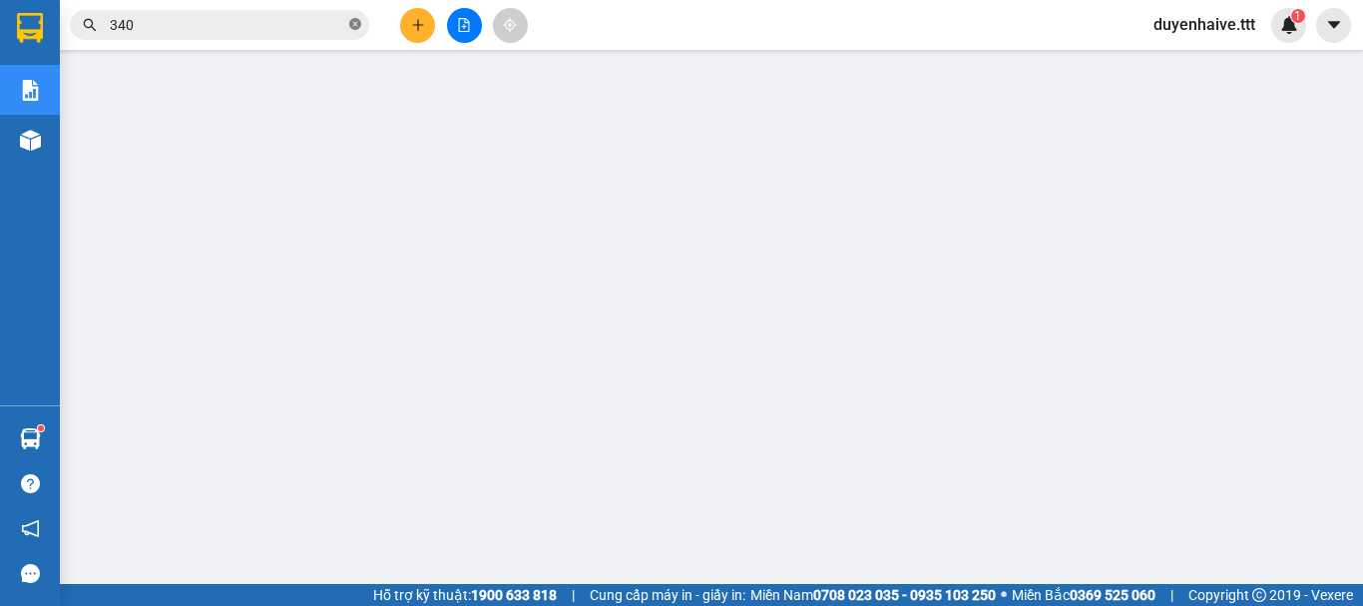
click at [359, 24] on icon "close-circle" at bounding box center [355, 24] width 12 height 12
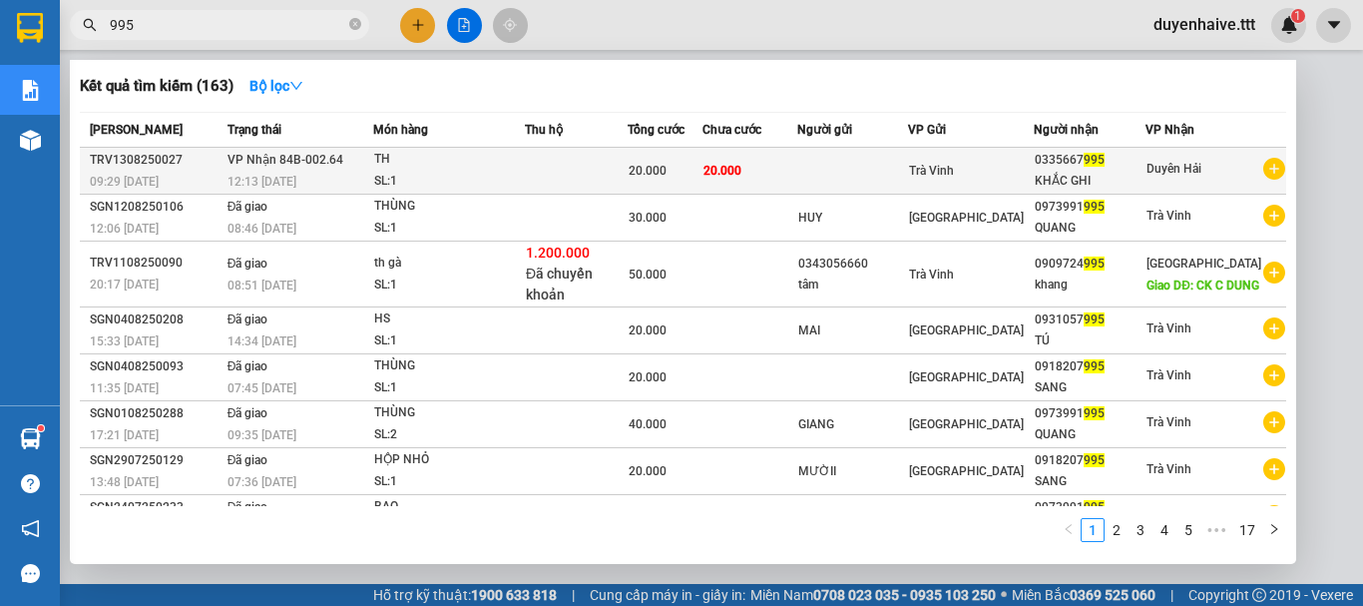
type input "995"
click at [508, 166] on div "TH" at bounding box center [449, 160] width 150 height 22
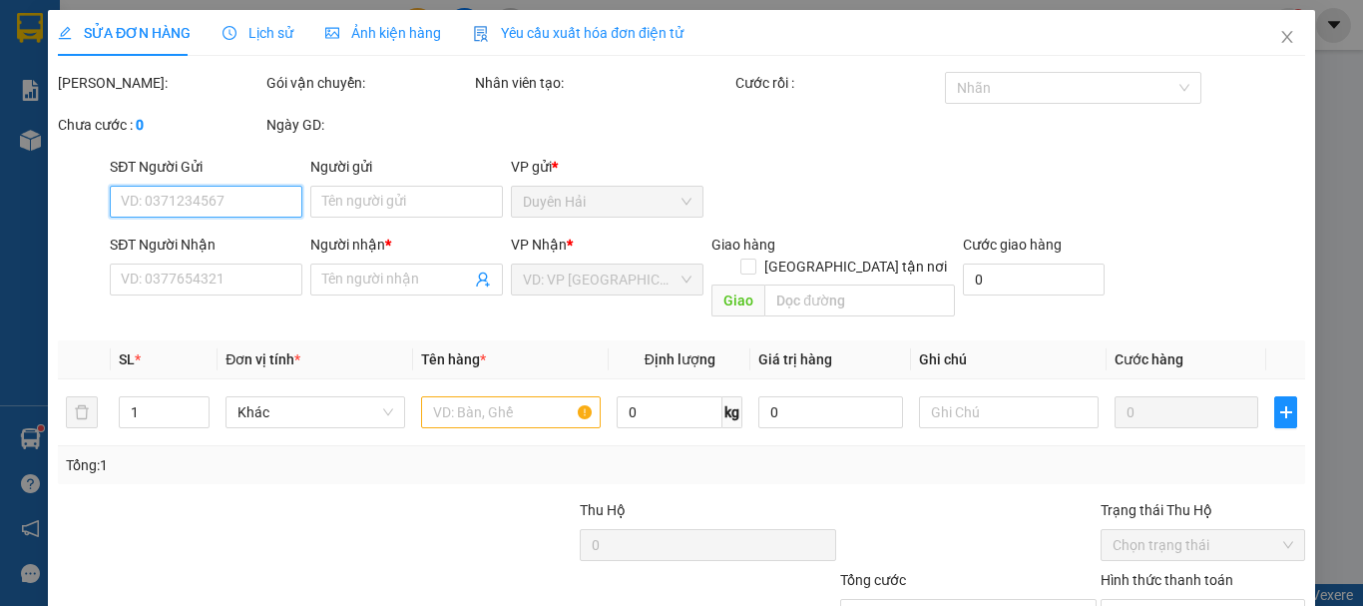
type input "0335667995"
type input "KHẮC GHI"
type input "20.000"
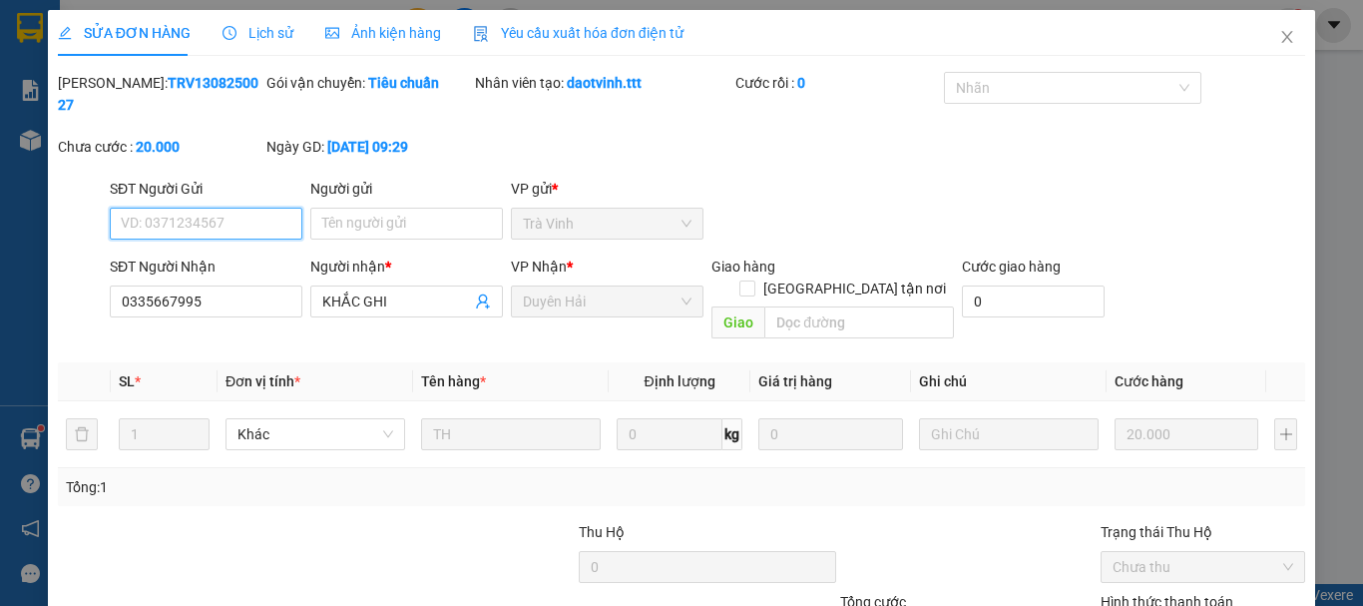
scroll to position [137, 0]
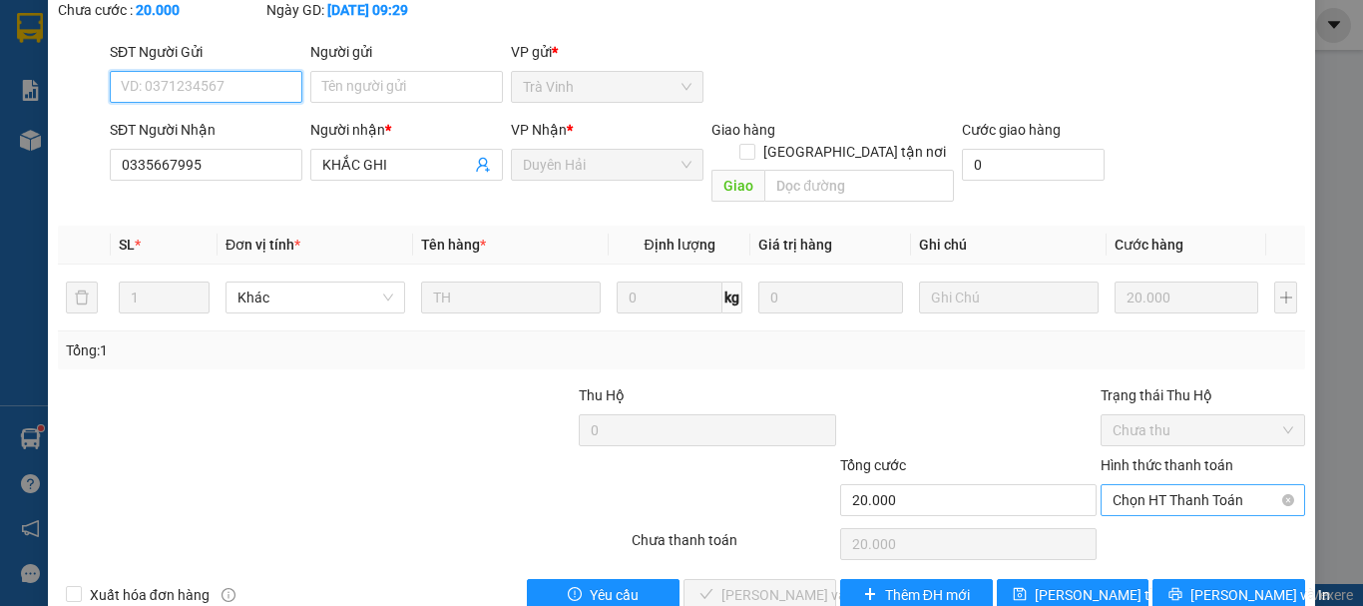
click at [1134, 485] on span "Chọn HT Thanh Toán" at bounding box center [1203, 500] width 181 height 30
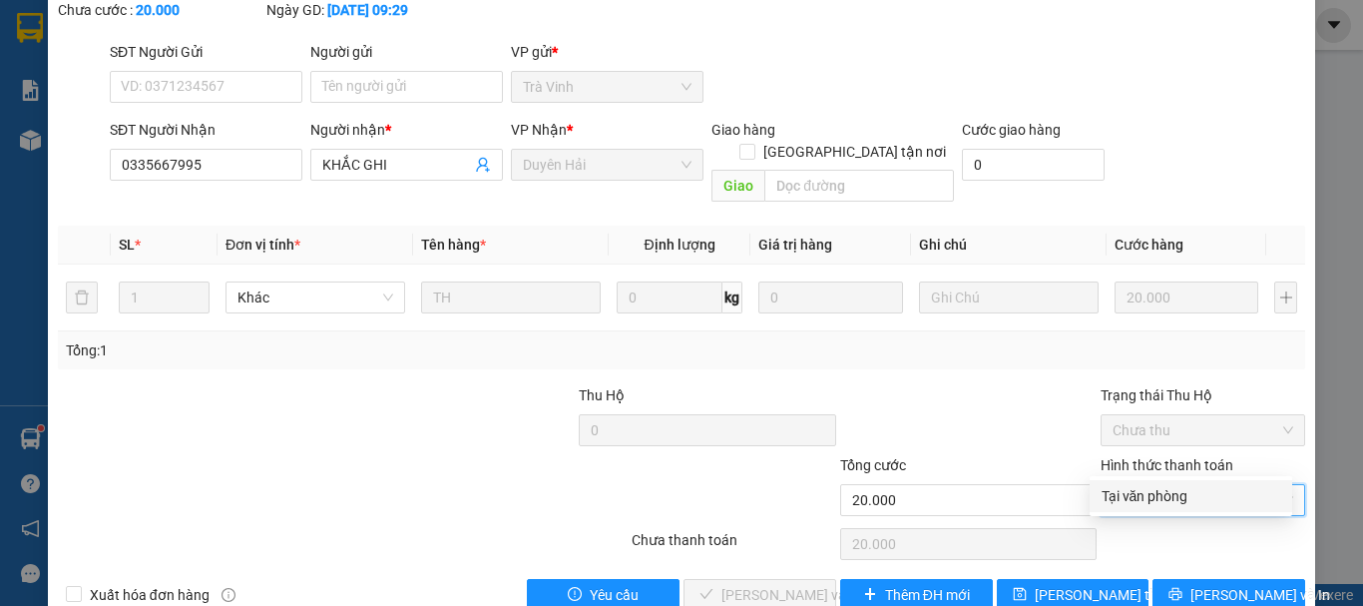
drag, startPoint x: 1134, startPoint y: 487, endPoint x: 1110, endPoint y: 499, distance: 26.8
click at [1135, 487] on div "Tại văn phòng" at bounding box center [1191, 496] width 179 height 22
type input "0"
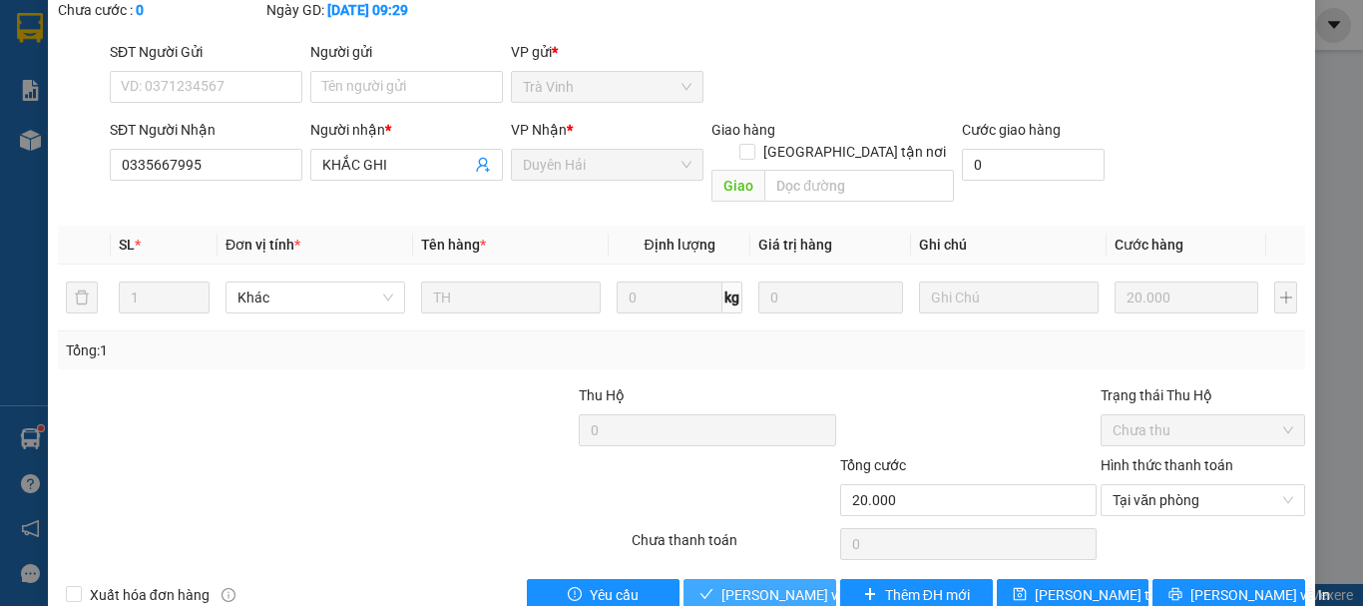
click at [722, 584] on span "[PERSON_NAME] và Giao hàng" at bounding box center [818, 595] width 192 height 22
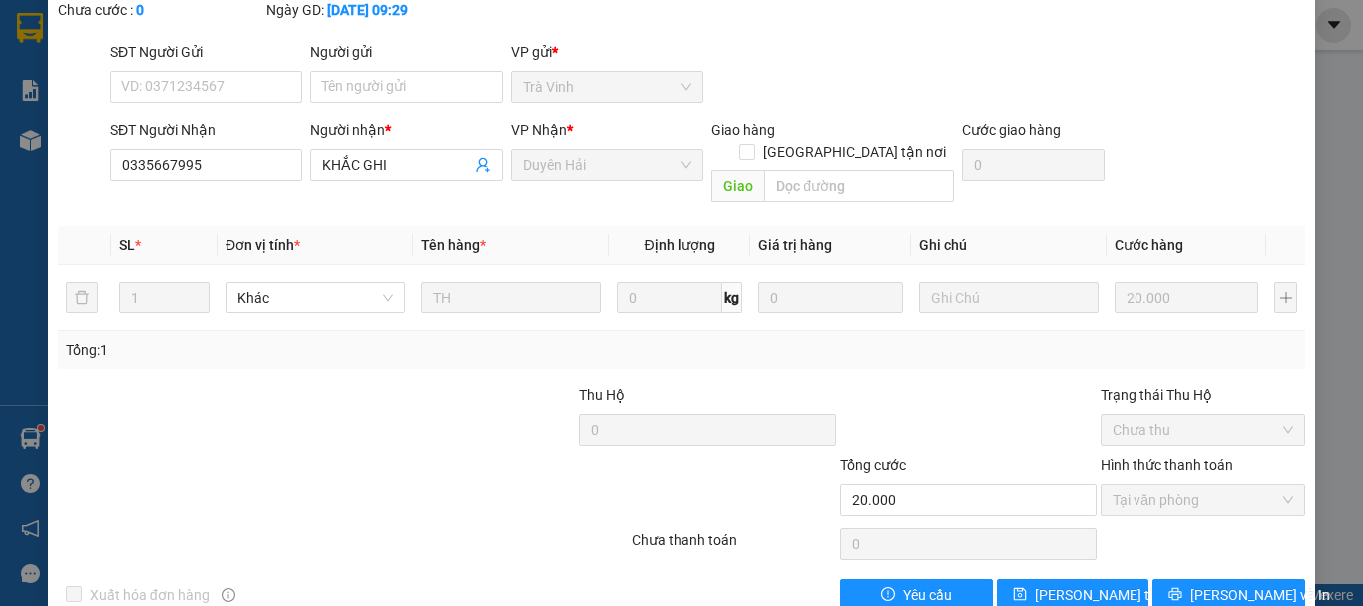
scroll to position [0, 0]
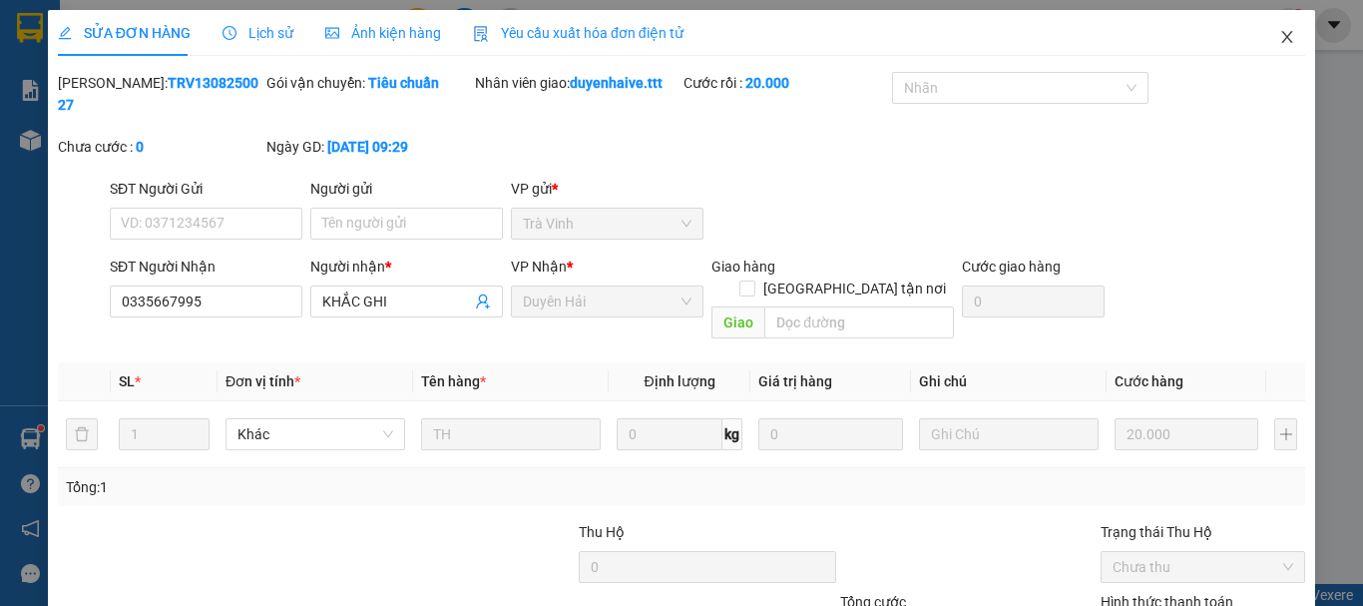
click at [1283, 37] on icon "close" at bounding box center [1288, 37] width 11 height 12
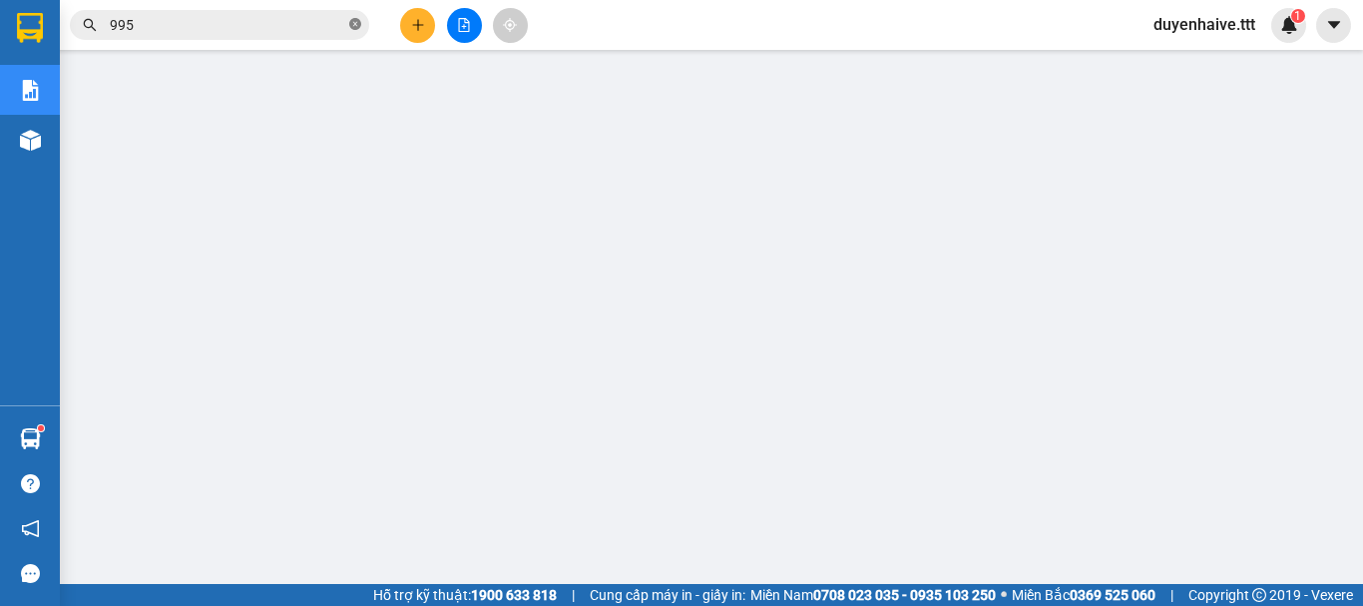
click at [350, 26] on icon "close-circle" at bounding box center [355, 24] width 12 height 12
click at [299, 34] on input "text" at bounding box center [228, 25] width 236 height 22
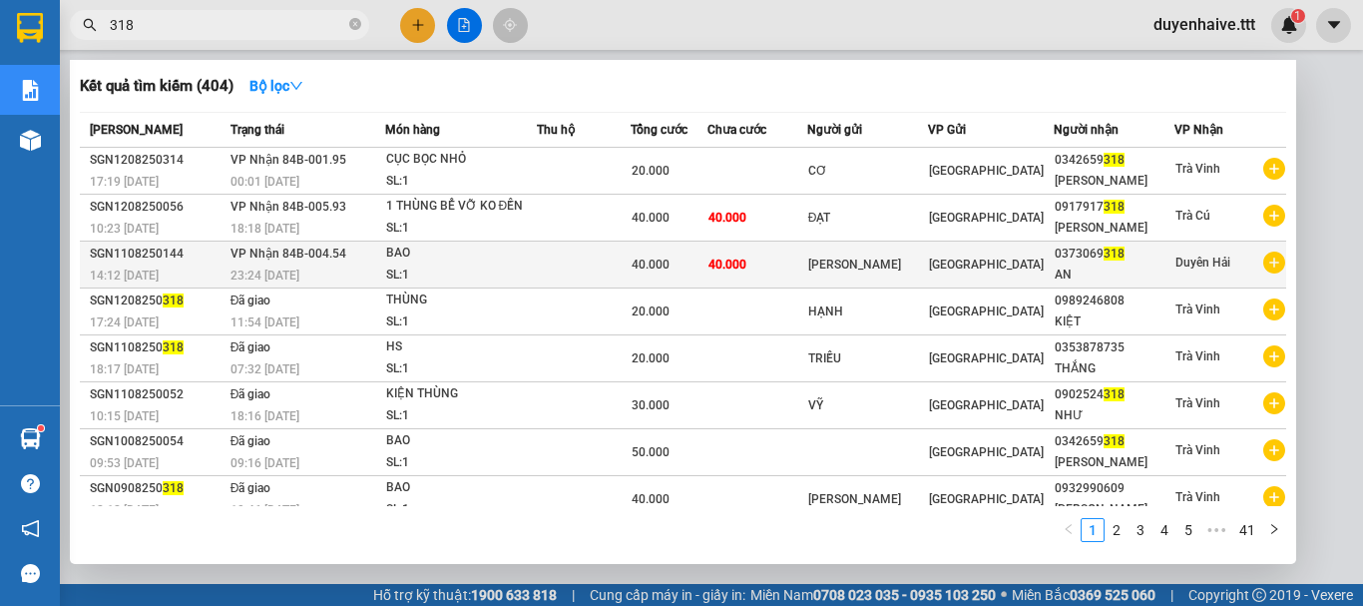
type input "318"
click at [593, 267] on td at bounding box center [584, 265] width 95 height 47
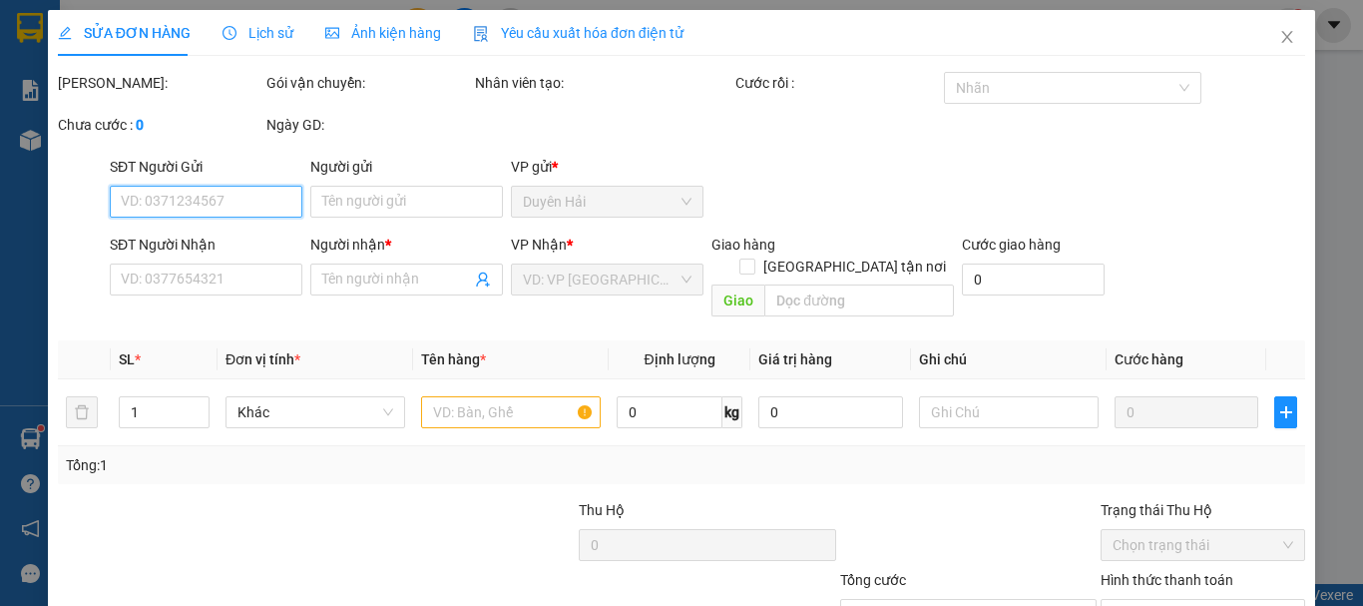
scroll to position [137, 0]
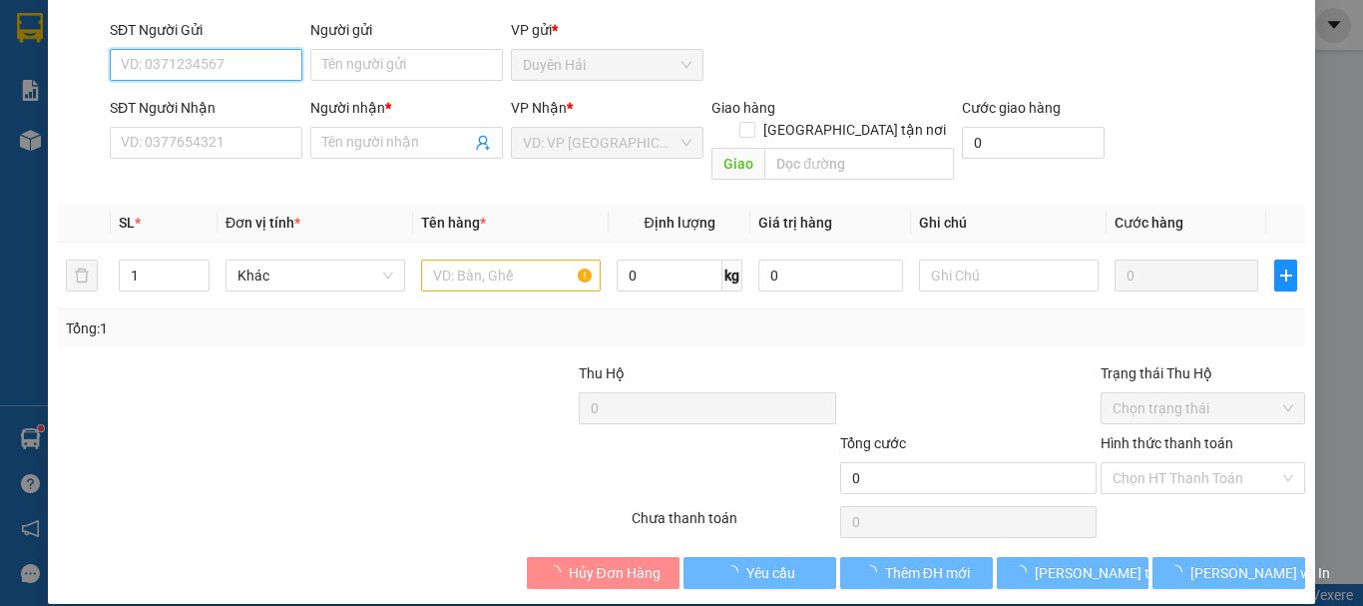
type input "[PERSON_NAME]"
type input "0373069318"
type input "AN"
type input "40.000"
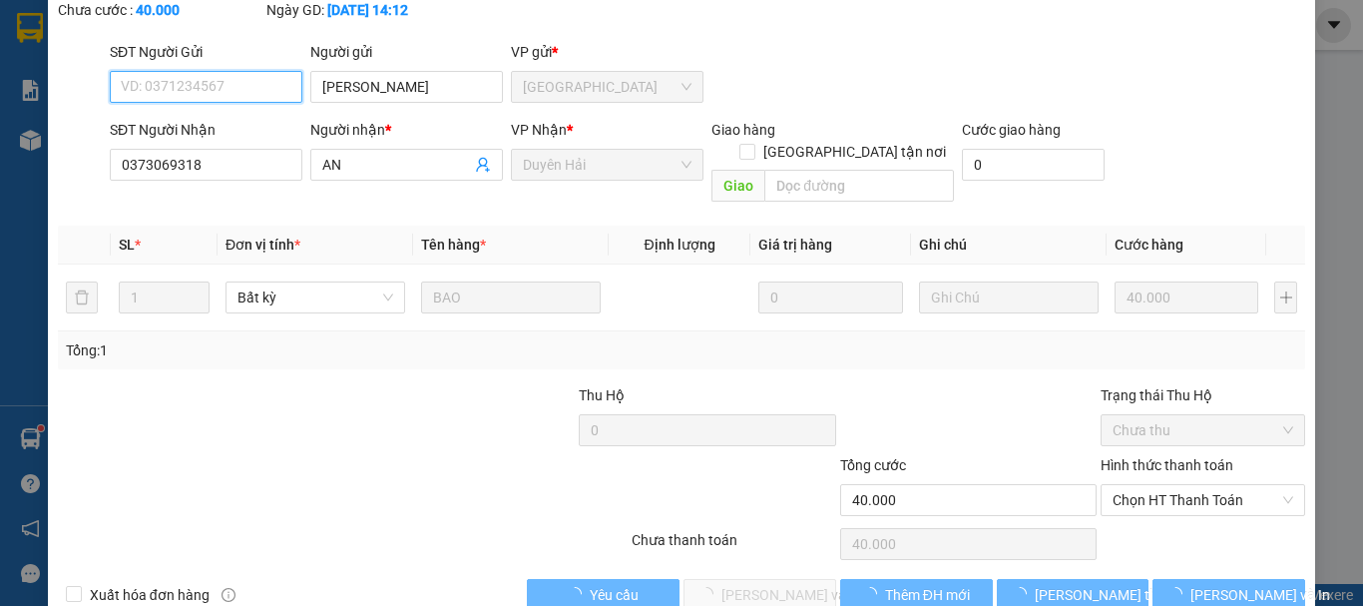
click at [1174, 485] on span "Chọn HT Thanh Toán" at bounding box center [1203, 500] width 181 height 30
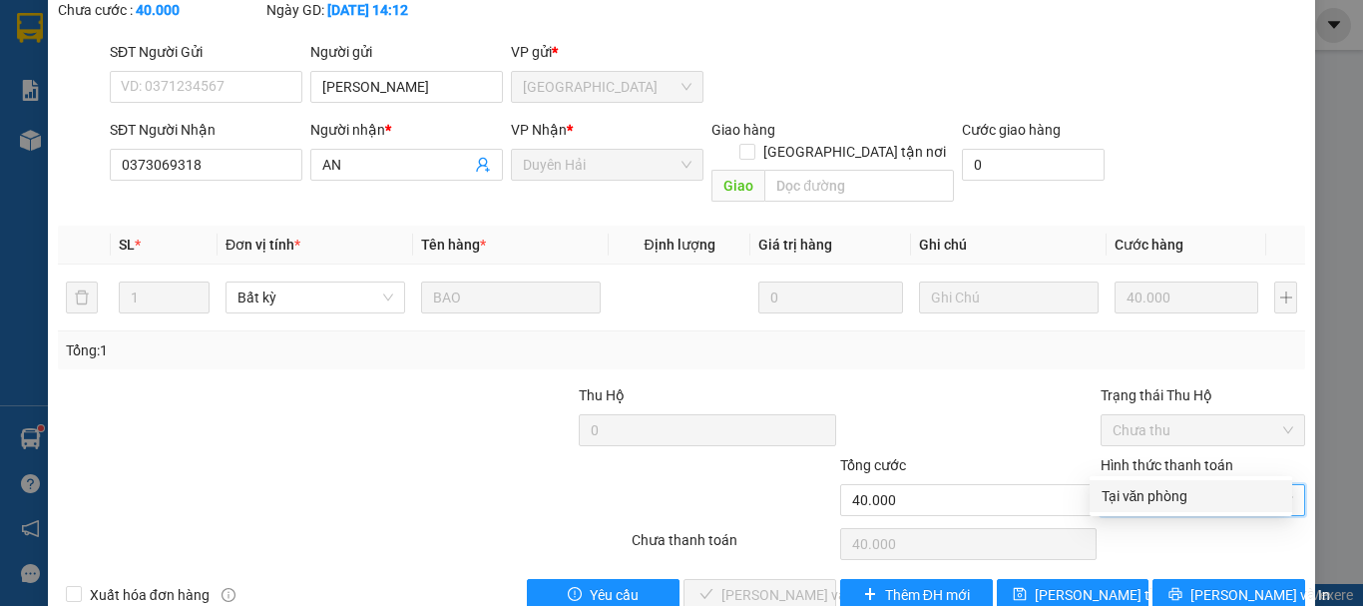
click at [1157, 489] on div "Tại văn phòng" at bounding box center [1191, 496] width 179 height 22
type input "0"
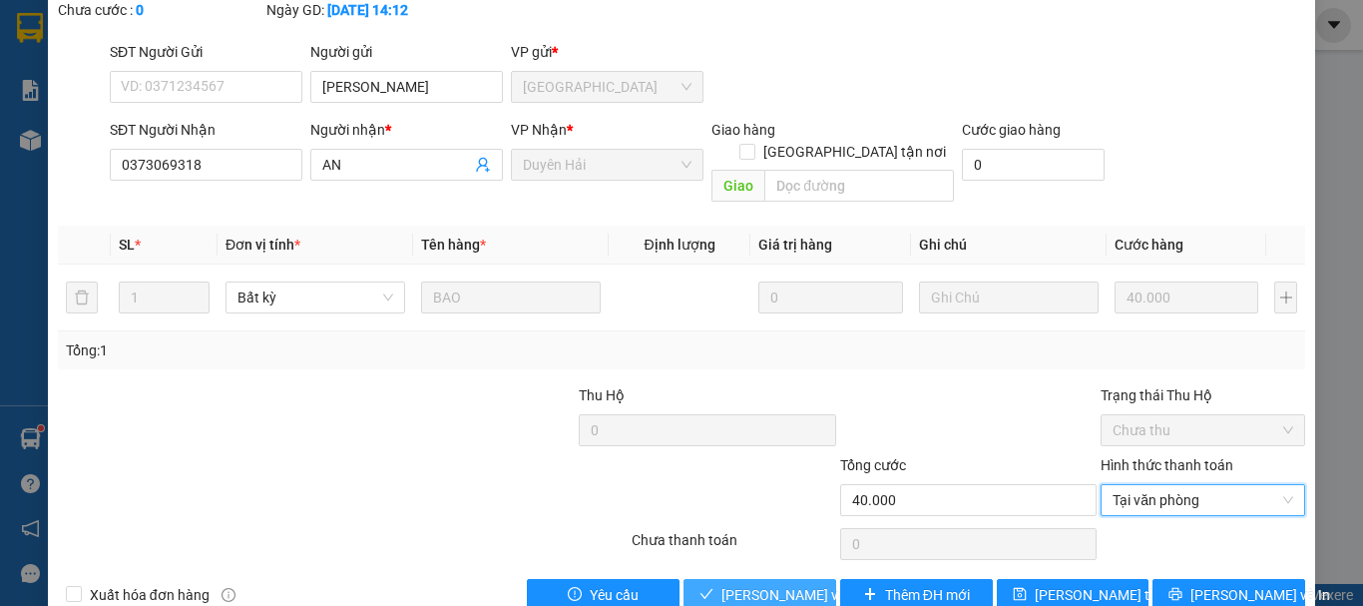
click at [741, 584] on span "[PERSON_NAME] và Giao hàng" at bounding box center [818, 595] width 192 height 22
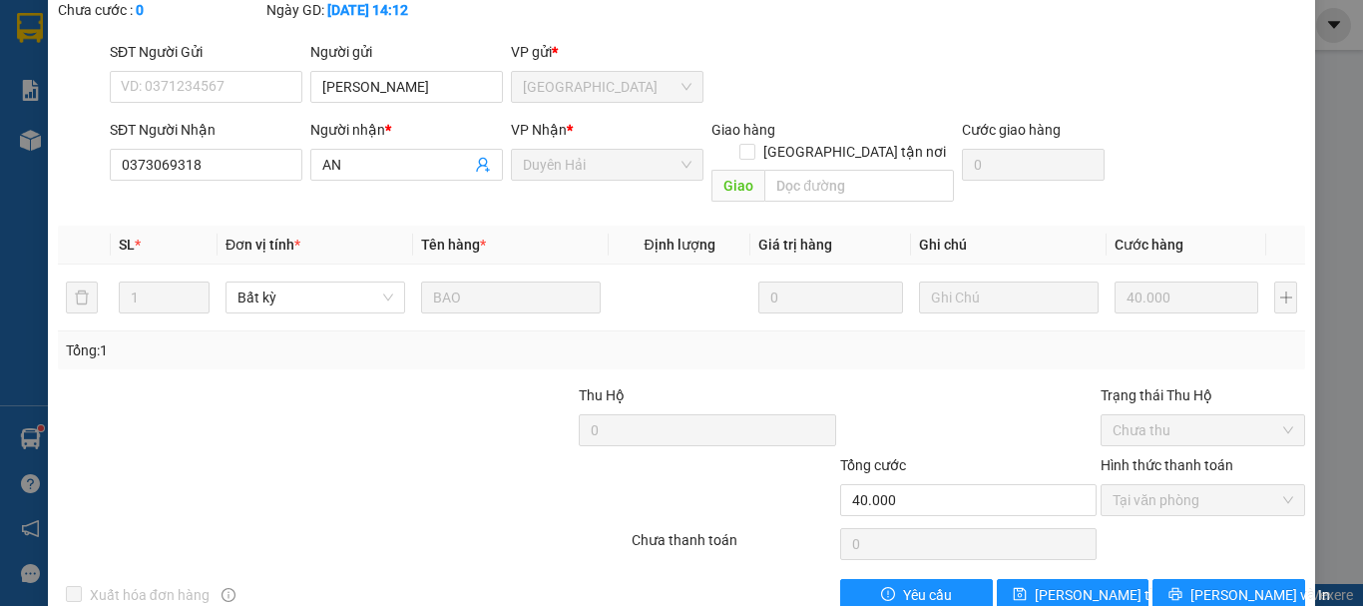
scroll to position [0, 0]
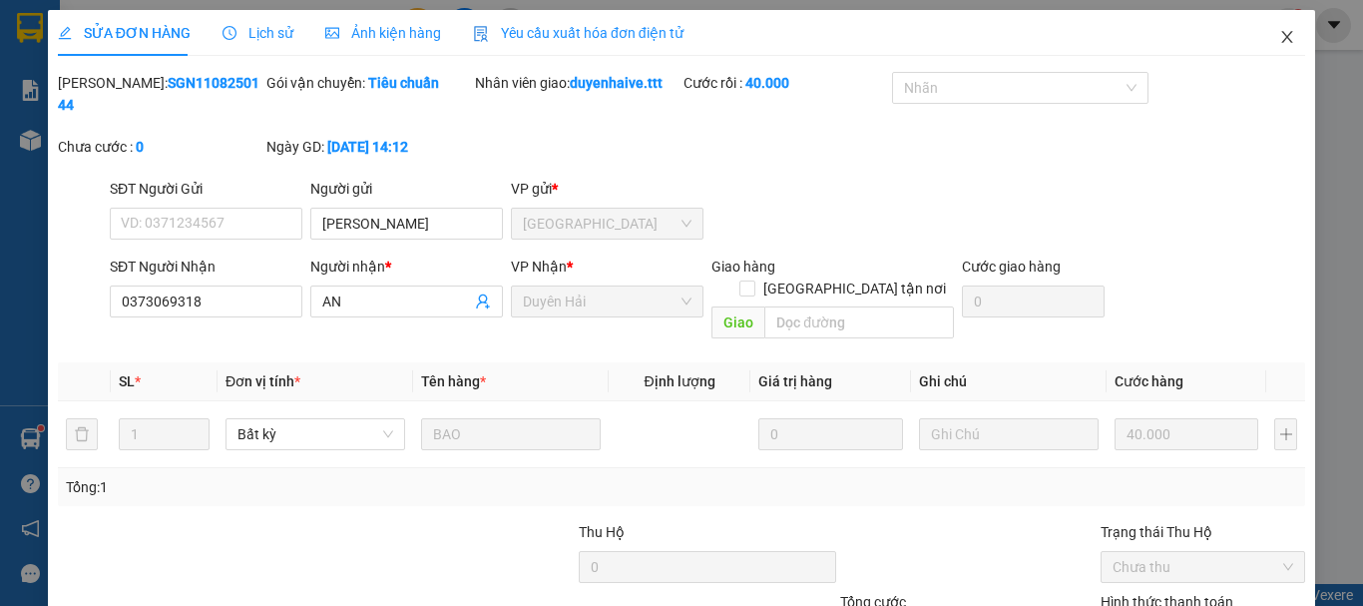
click at [1280, 34] on icon "close" at bounding box center [1288, 37] width 16 height 16
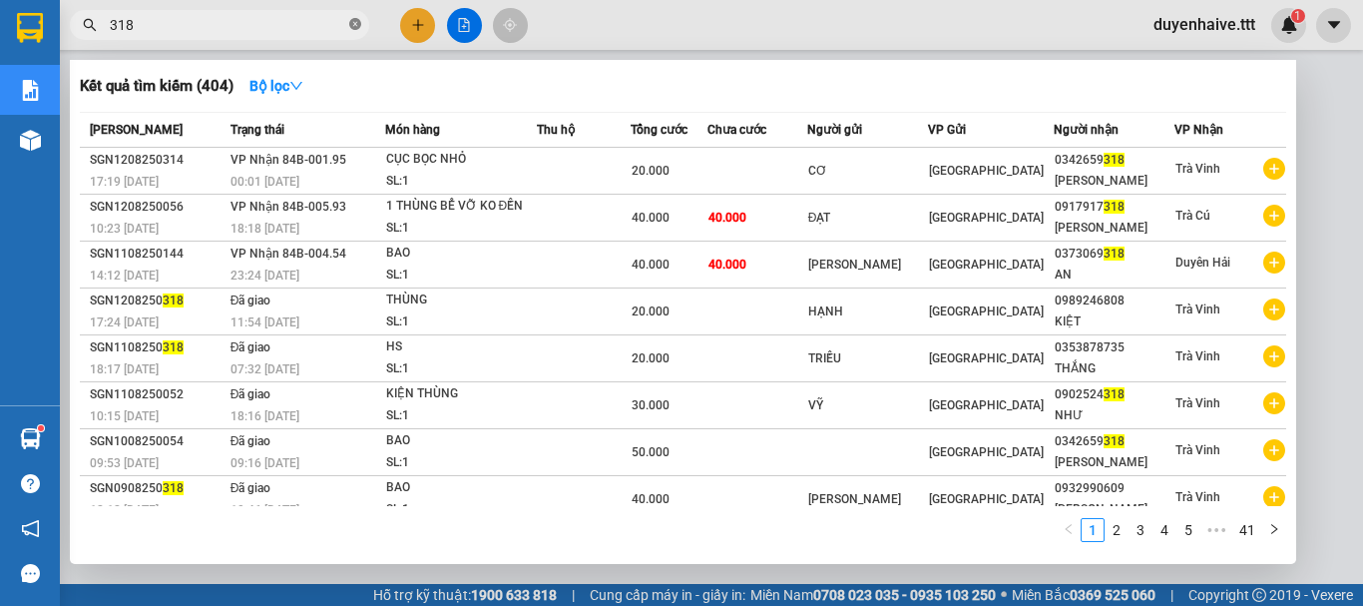
click at [355, 28] on icon "close-circle" at bounding box center [355, 24] width 12 height 12
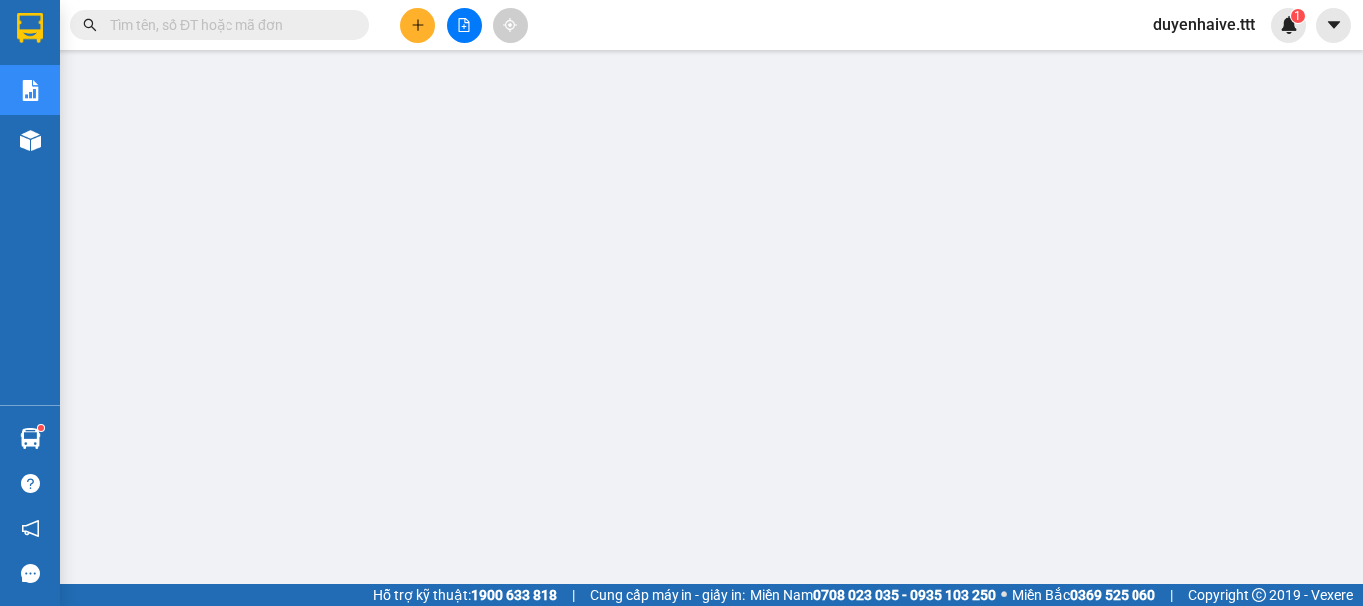
click at [270, 27] on input "text" at bounding box center [228, 25] width 236 height 22
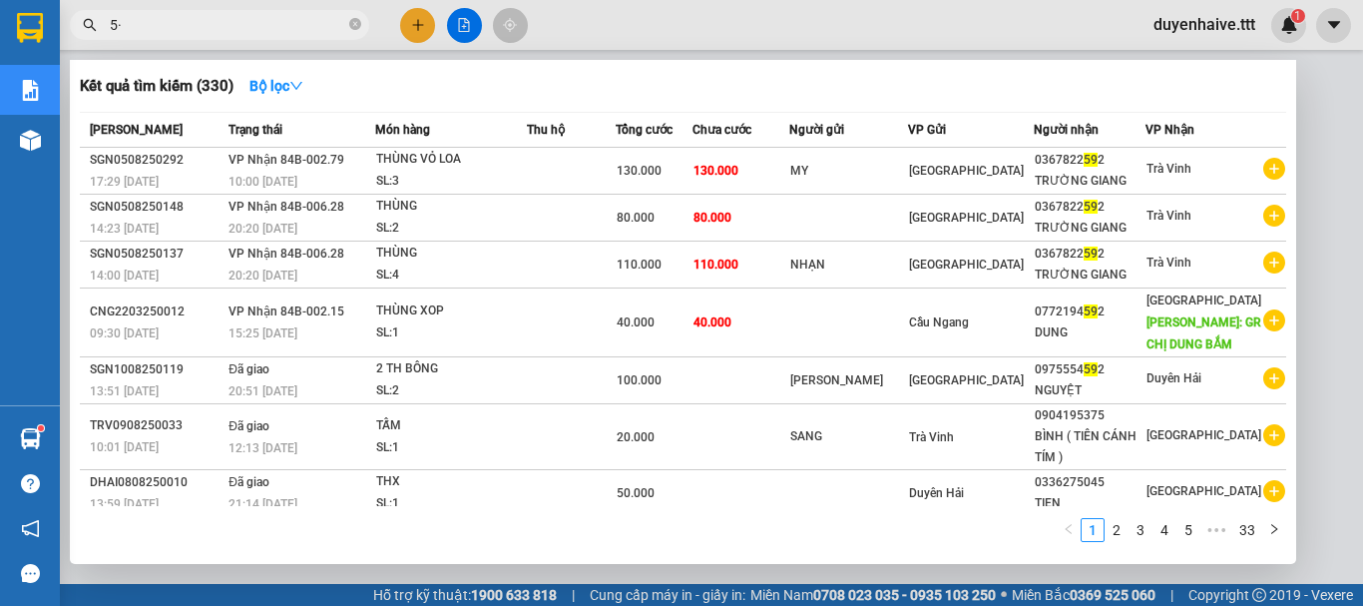
type input "5"
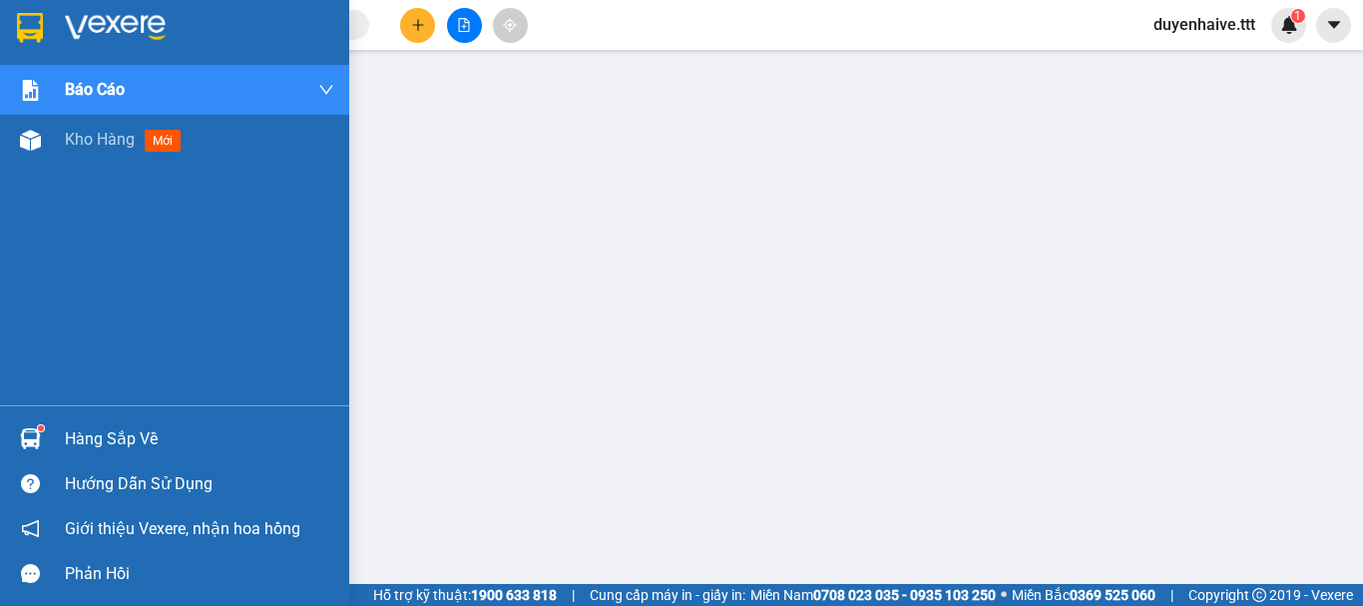
click at [129, 429] on div "Hàng sắp về" at bounding box center [199, 439] width 269 height 30
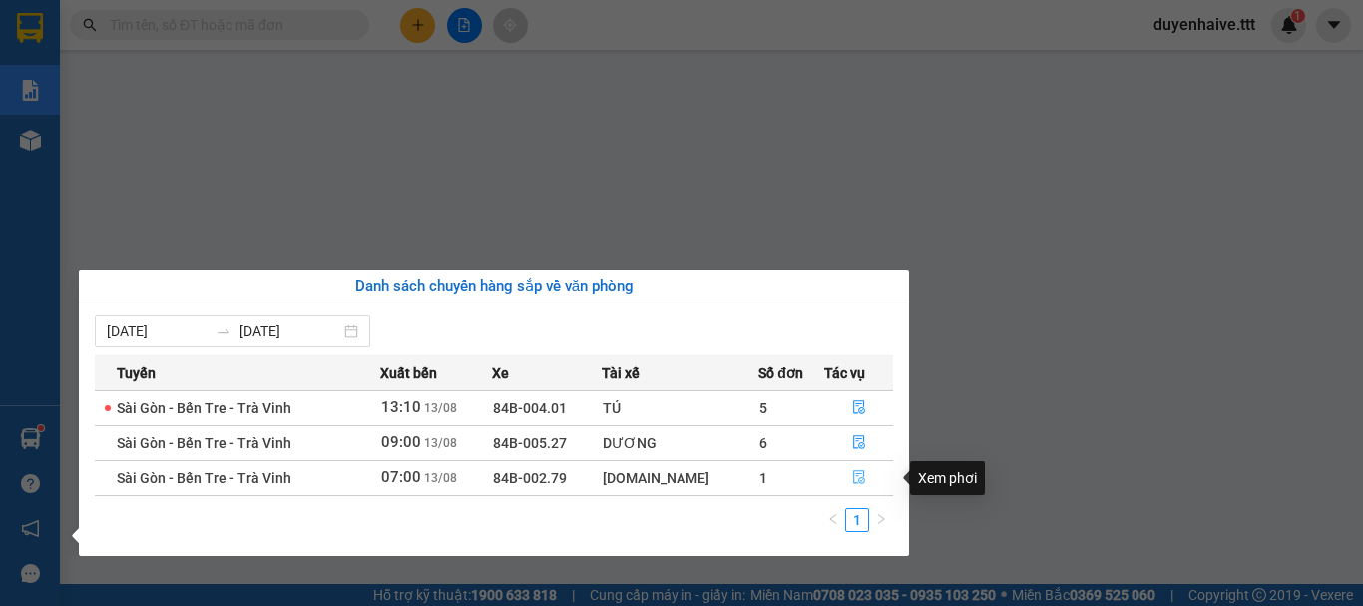
click at [852, 484] on icon "file-done" at bounding box center [859, 477] width 14 height 14
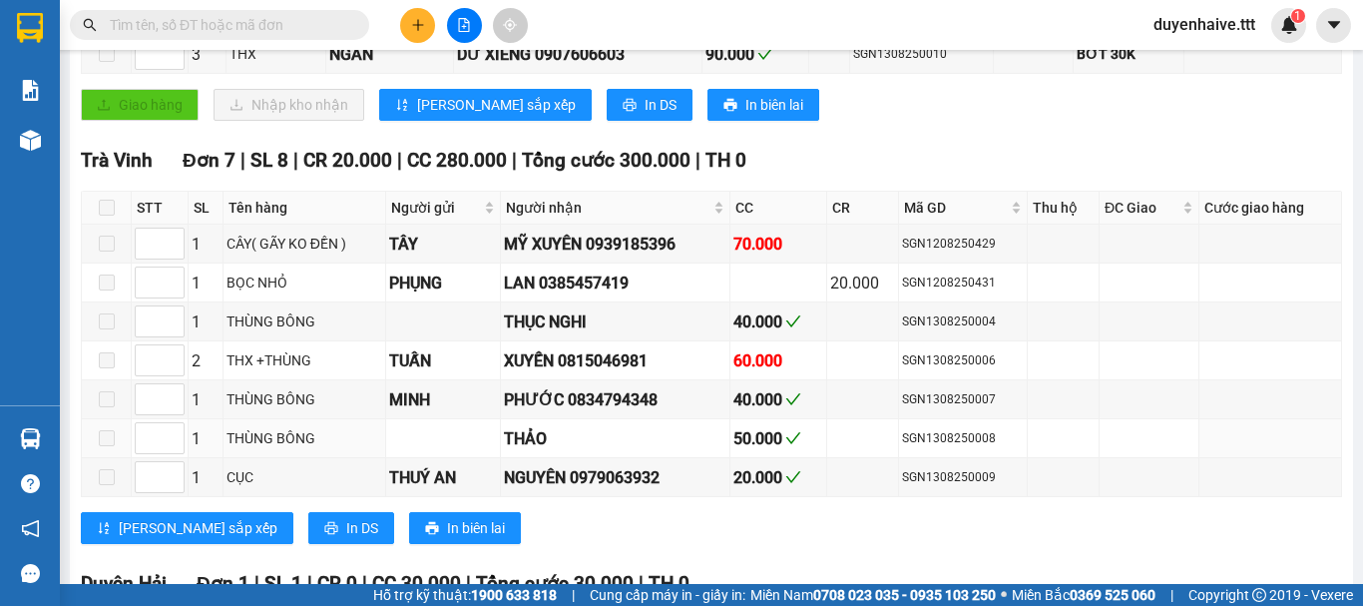
scroll to position [622, 0]
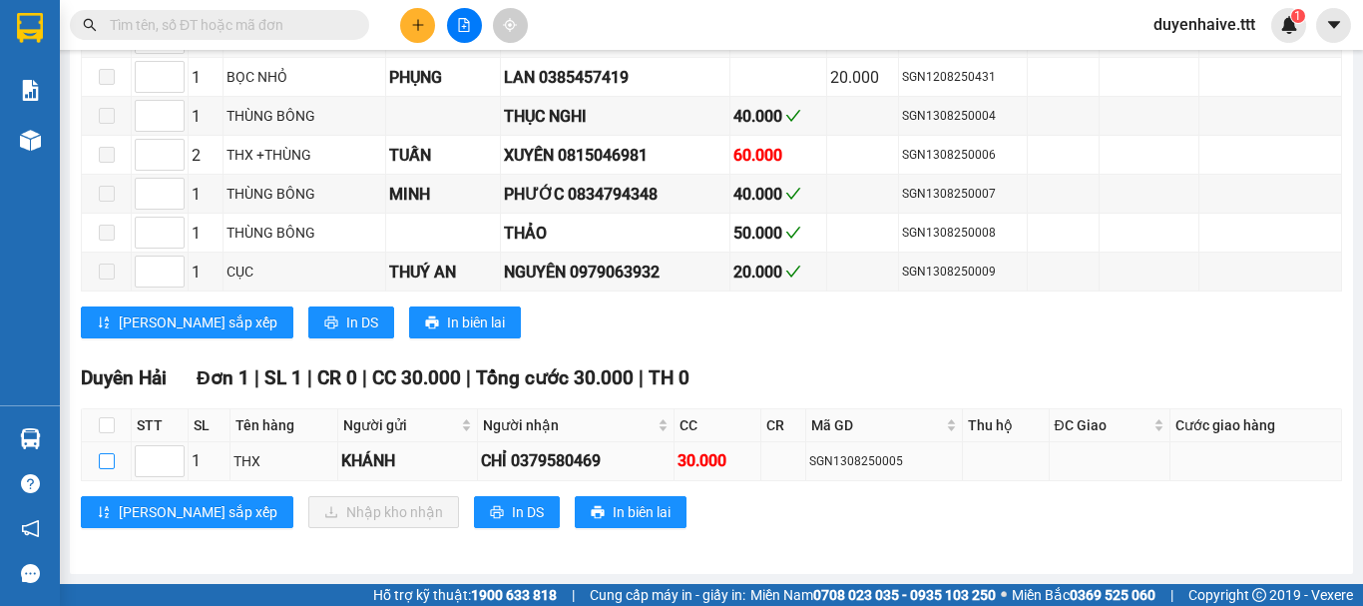
click at [108, 458] on input "checkbox" at bounding box center [107, 461] width 16 height 16
checkbox input "true"
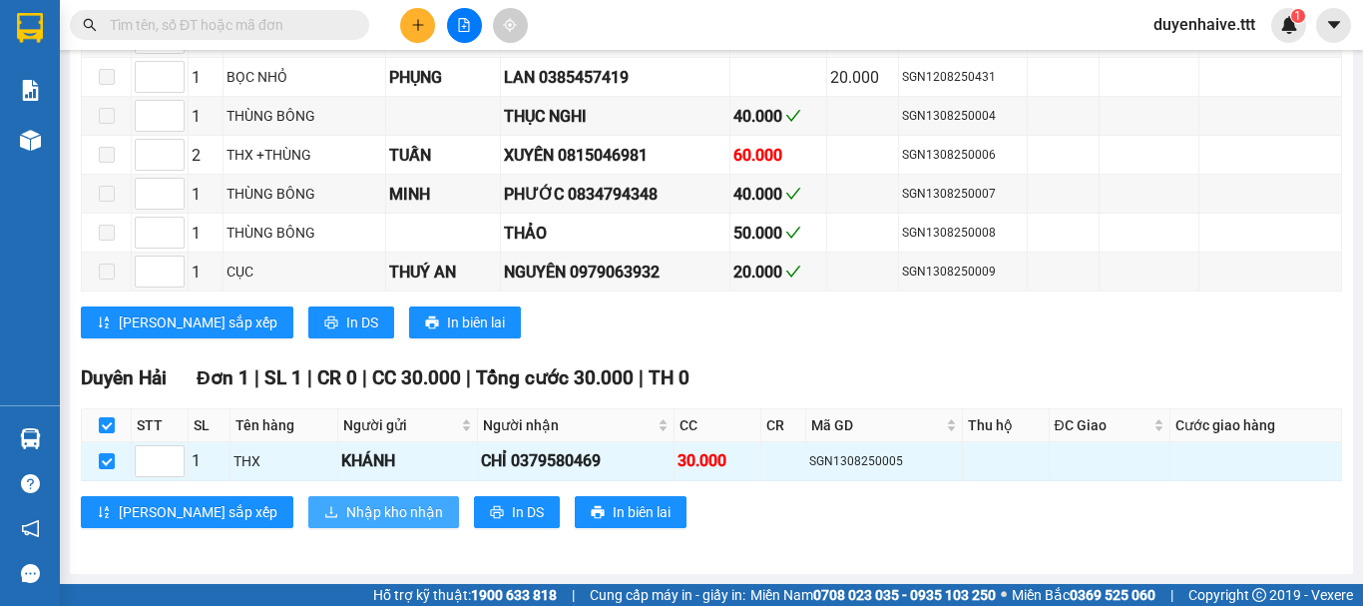
click at [346, 515] on span "Nhập kho nhận" at bounding box center [394, 512] width 97 height 22
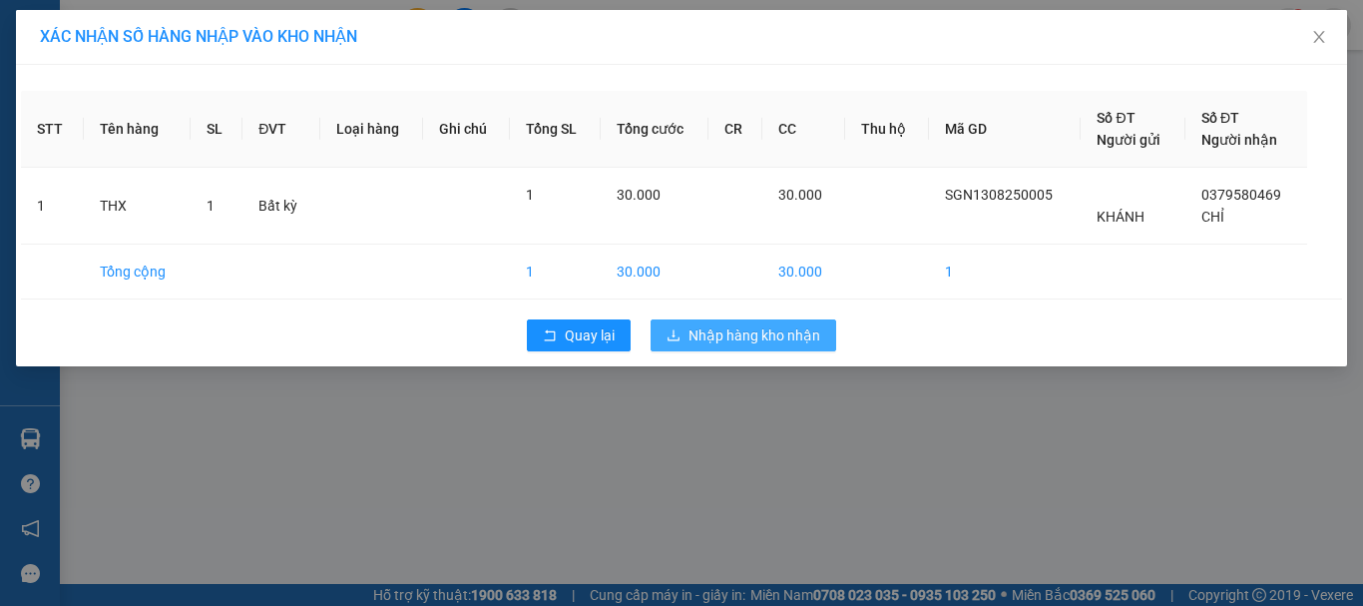
click at [771, 337] on span "Nhập hàng kho nhận" at bounding box center [755, 335] width 132 height 22
